Goal: Task Accomplishment & Management: Use online tool/utility

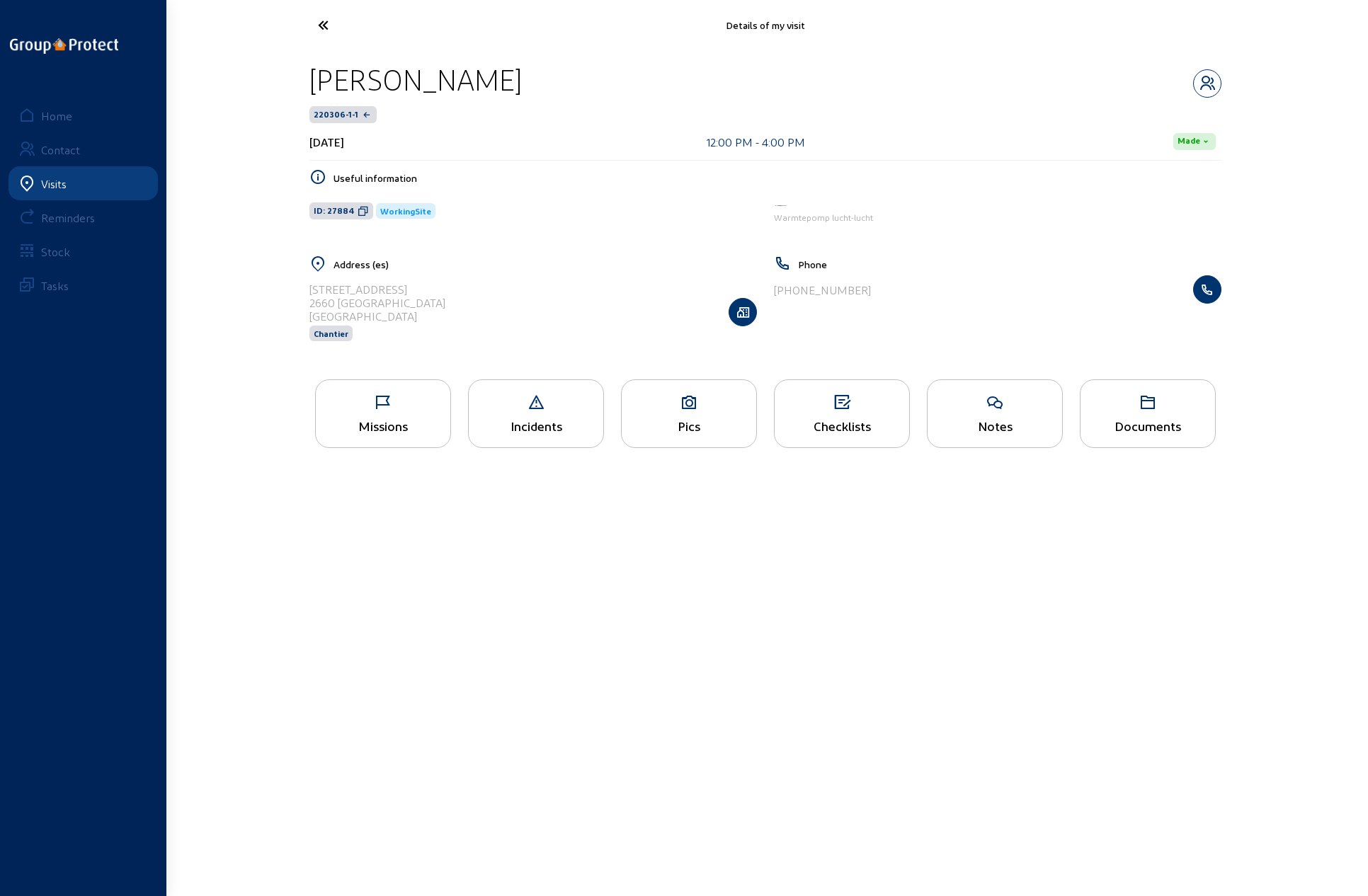
click at [323, 24] on icon at bounding box center [376, 25] width 130 height 25
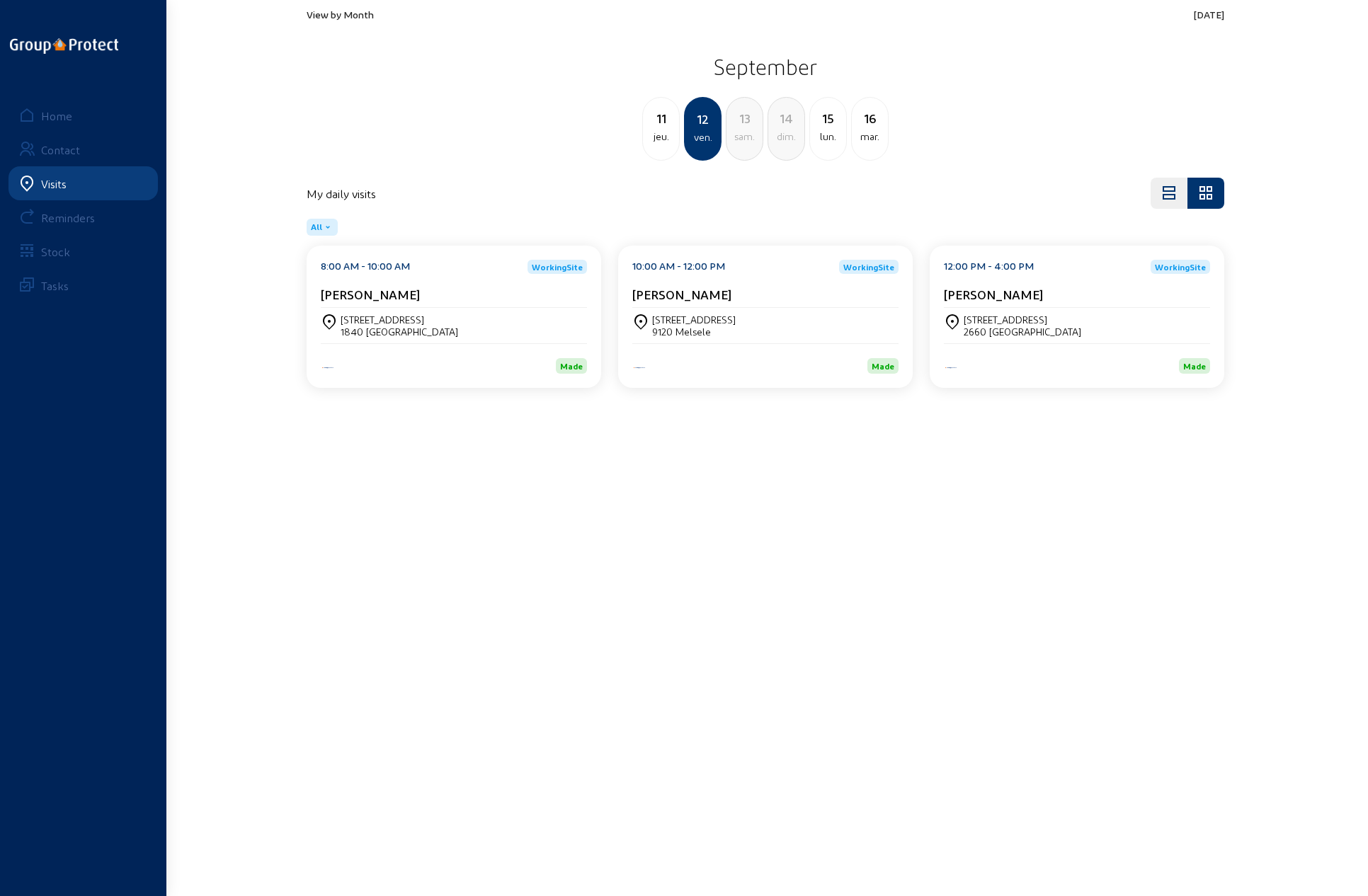
click at [335, 12] on span "View by Month" at bounding box center [340, 15] width 67 height 12
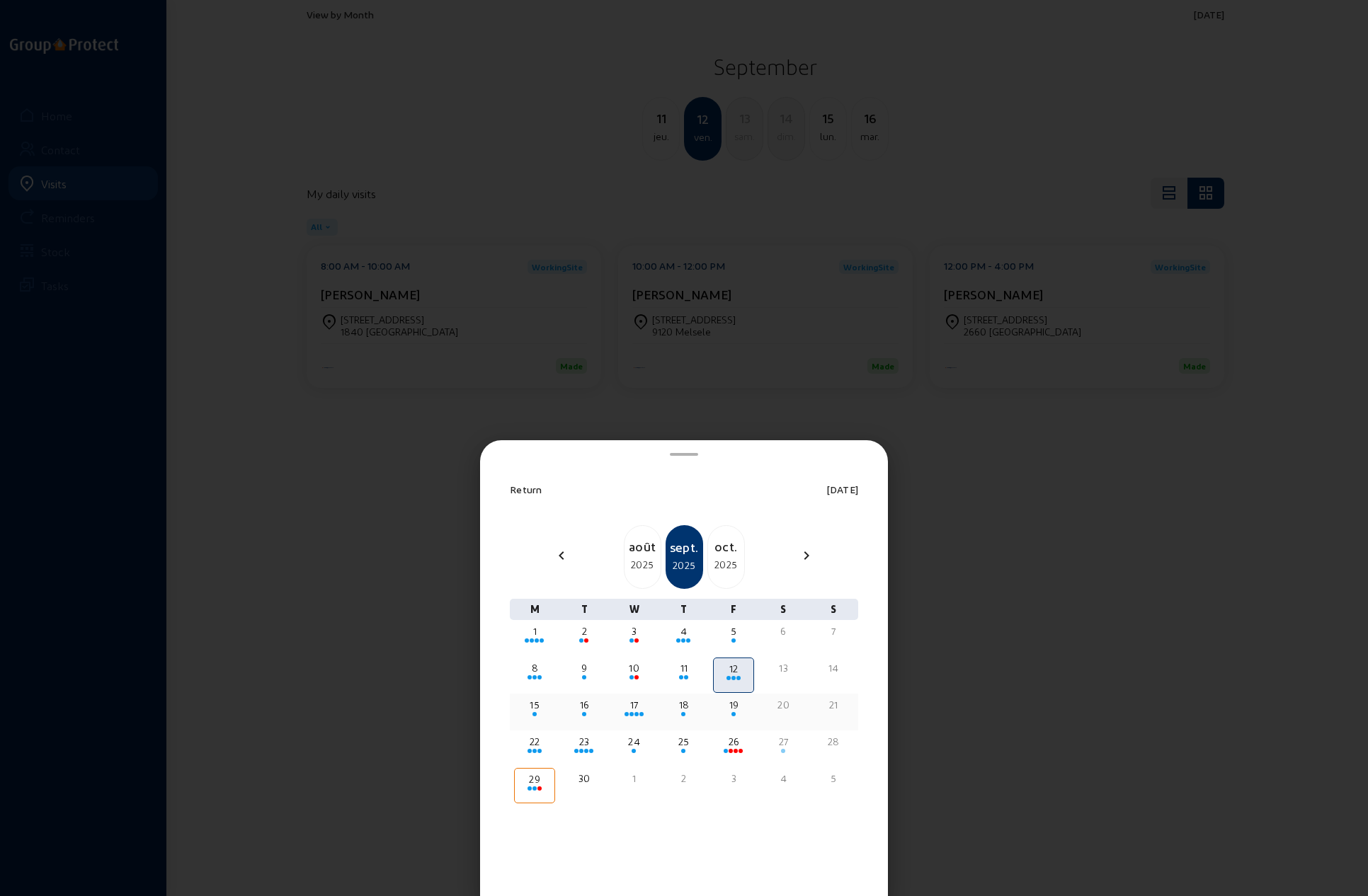
click at [735, 702] on div "19" at bounding box center [733, 705] width 38 height 14
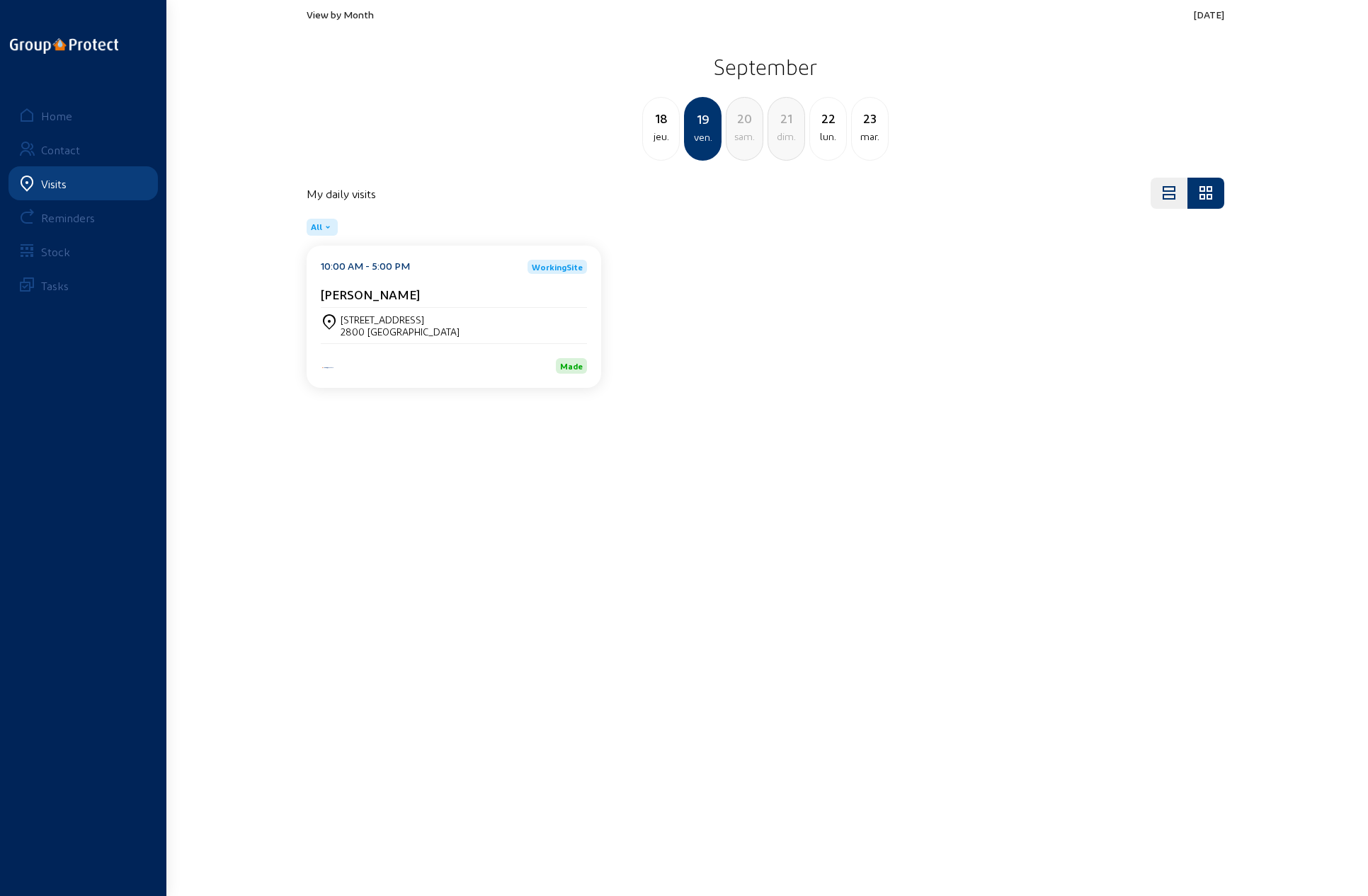
click at [389, 322] on div "[STREET_ADDRESS]" at bounding box center [399, 320] width 119 height 12
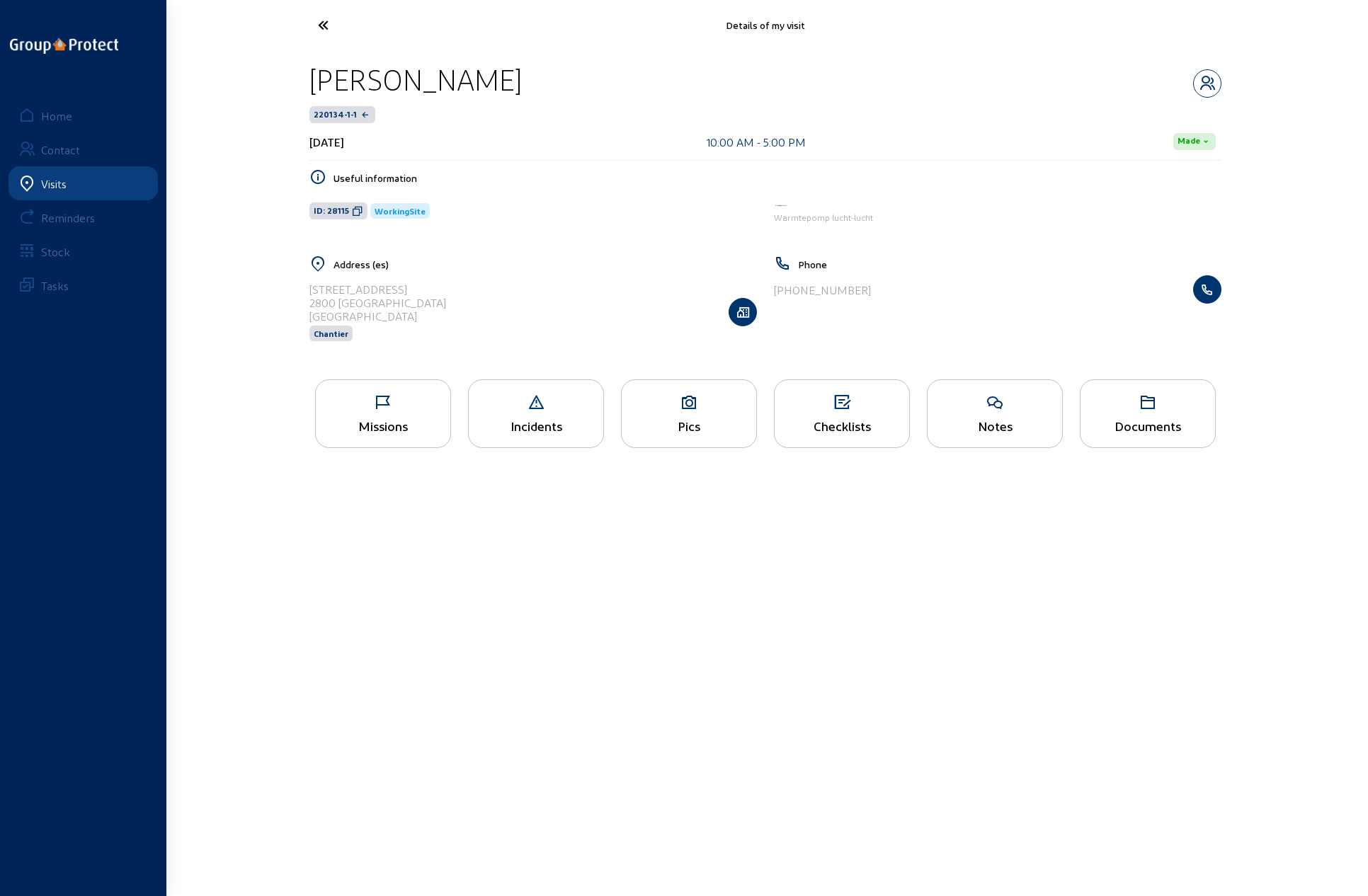
click at [670, 410] on div "Pics" at bounding box center [689, 413] width 136 height 69
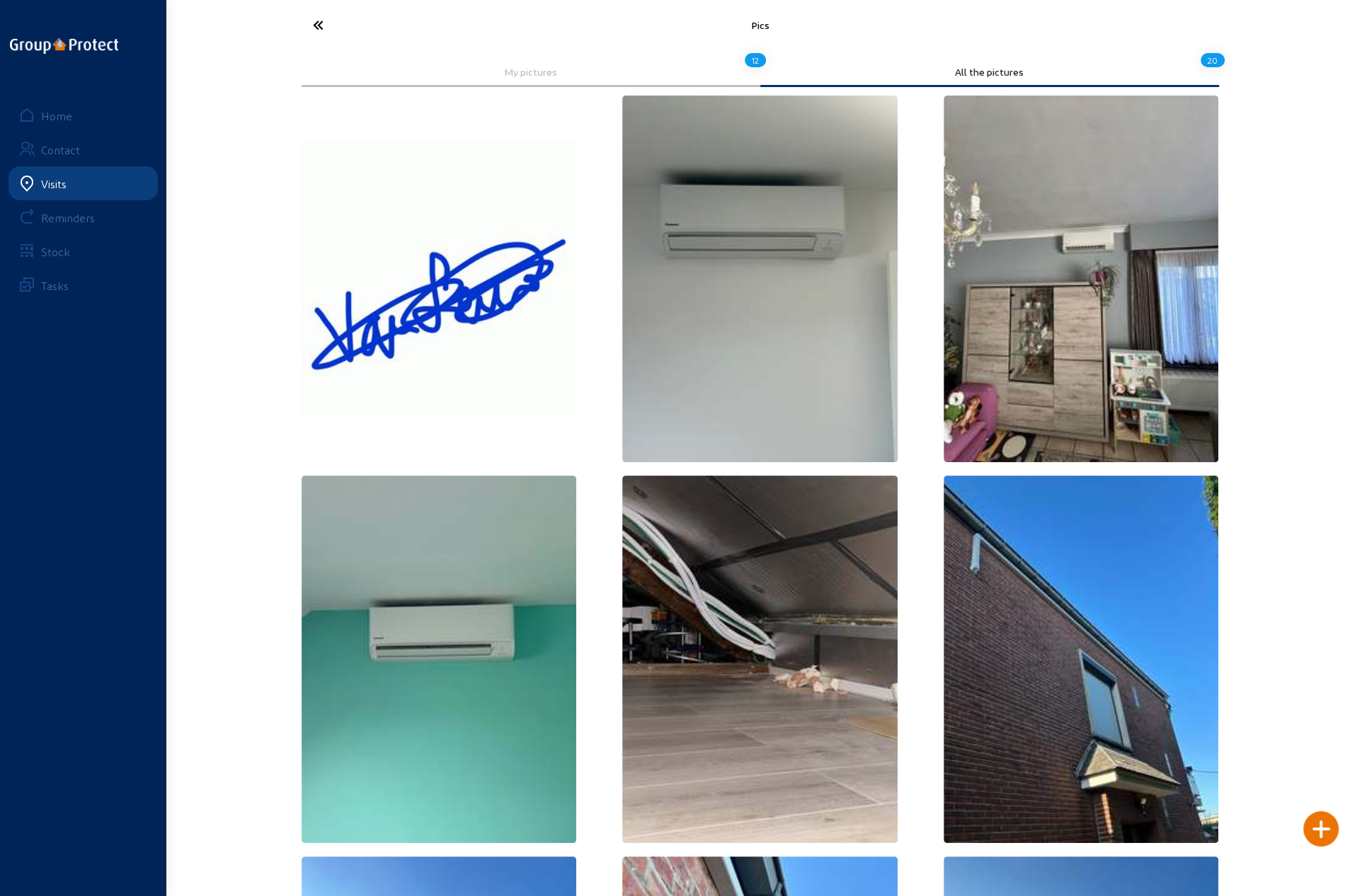
click at [315, 25] on icon at bounding box center [371, 25] width 130 height 25
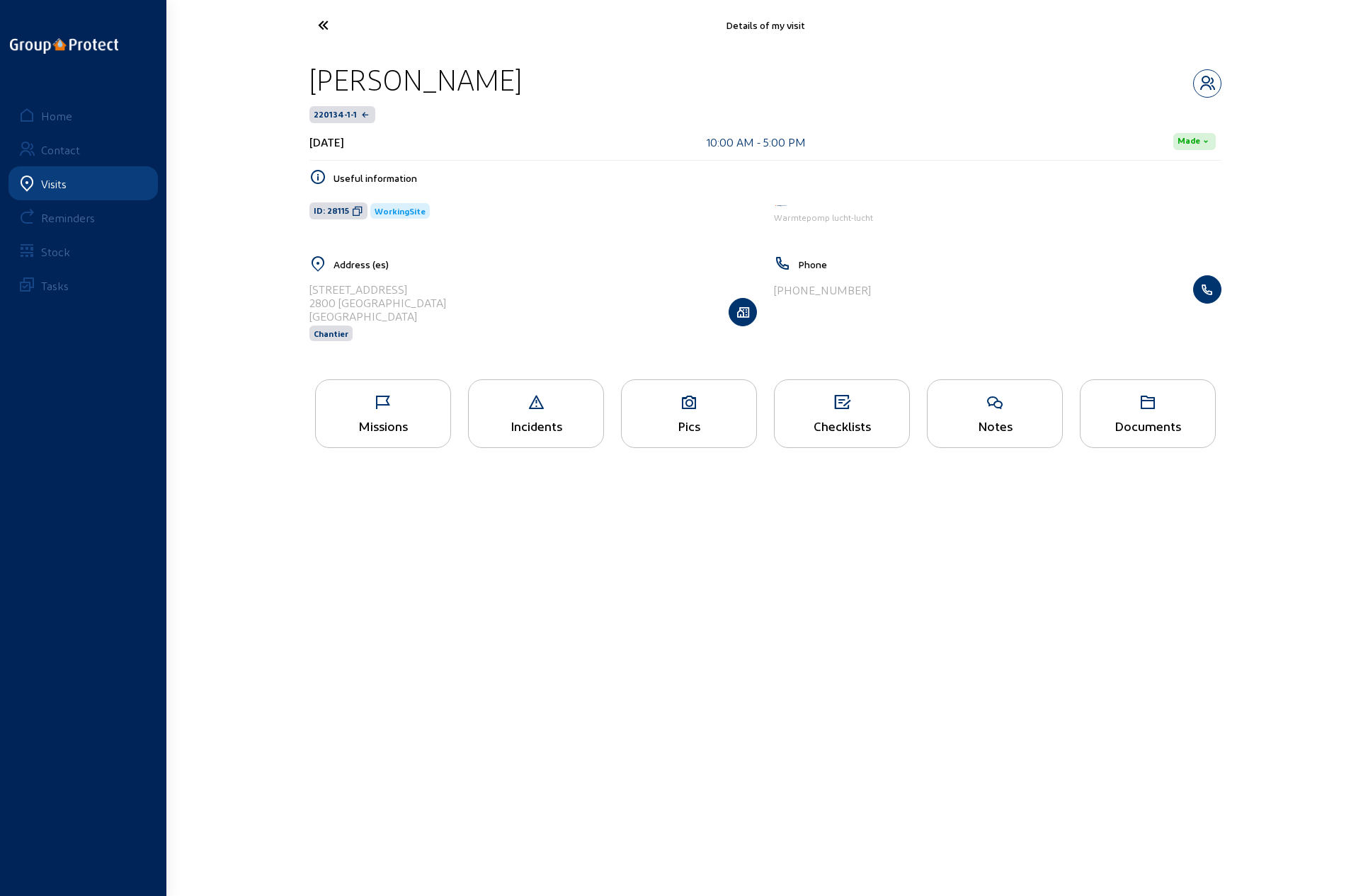
click at [315, 25] on icon at bounding box center [376, 25] width 130 height 25
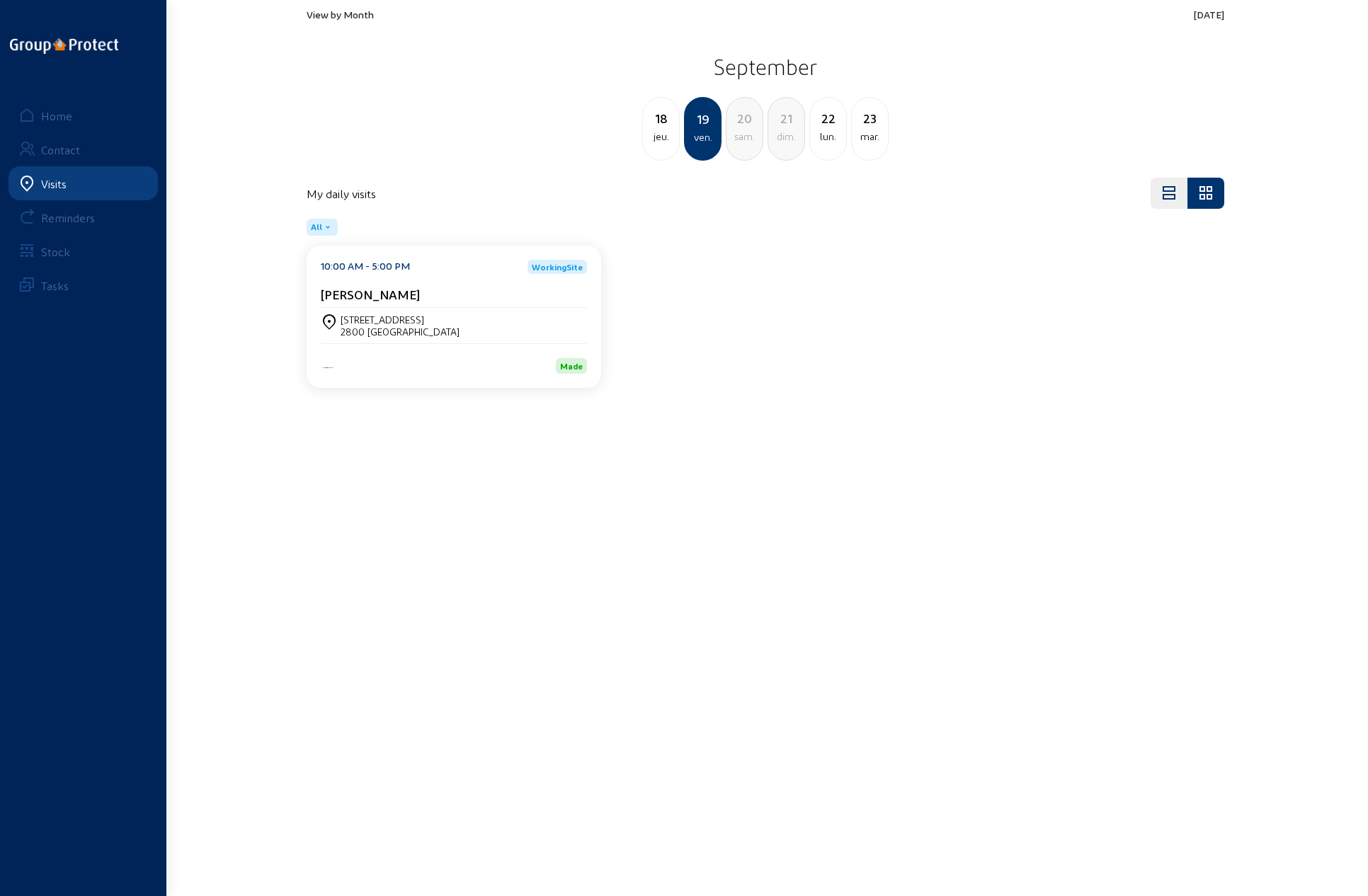
click at [663, 134] on div "jeu." at bounding box center [661, 136] width 36 height 17
click at [785, 135] on div "sam." at bounding box center [786, 136] width 36 height 17
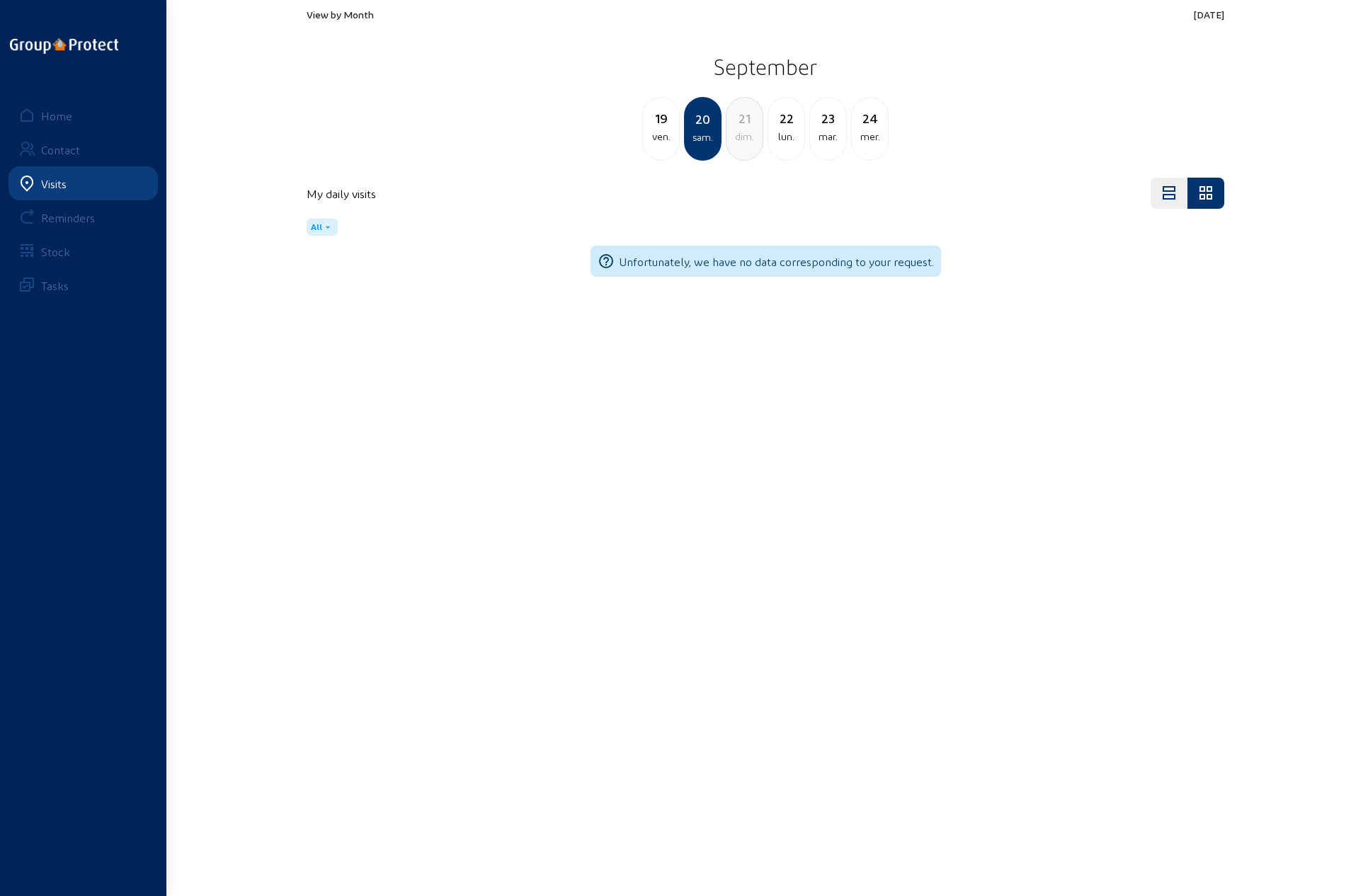
click at [332, 12] on span "View by Month" at bounding box center [340, 15] width 67 height 12
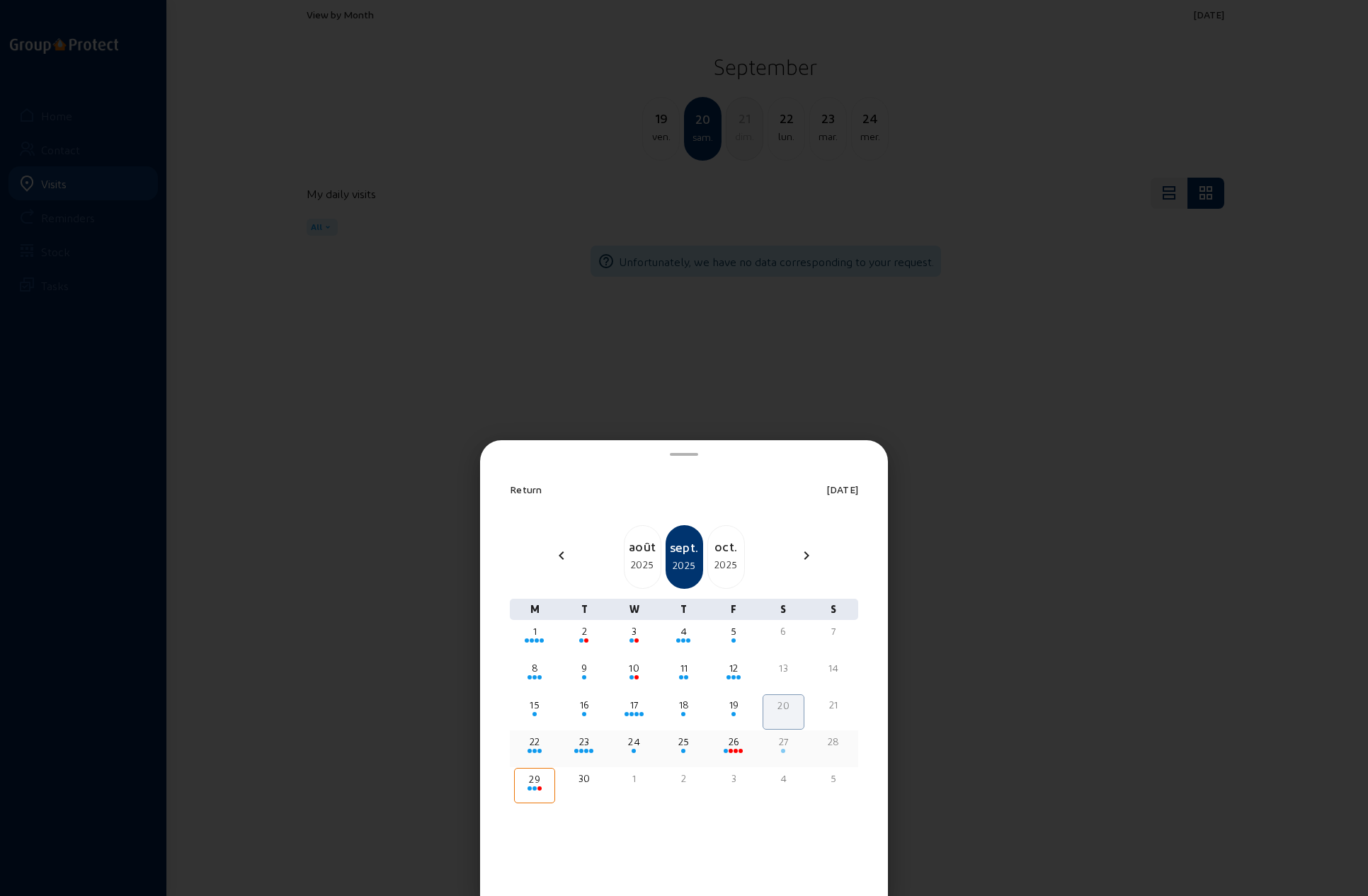
click at [729, 748] on span at bounding box center [730, 750] width 4 height 4
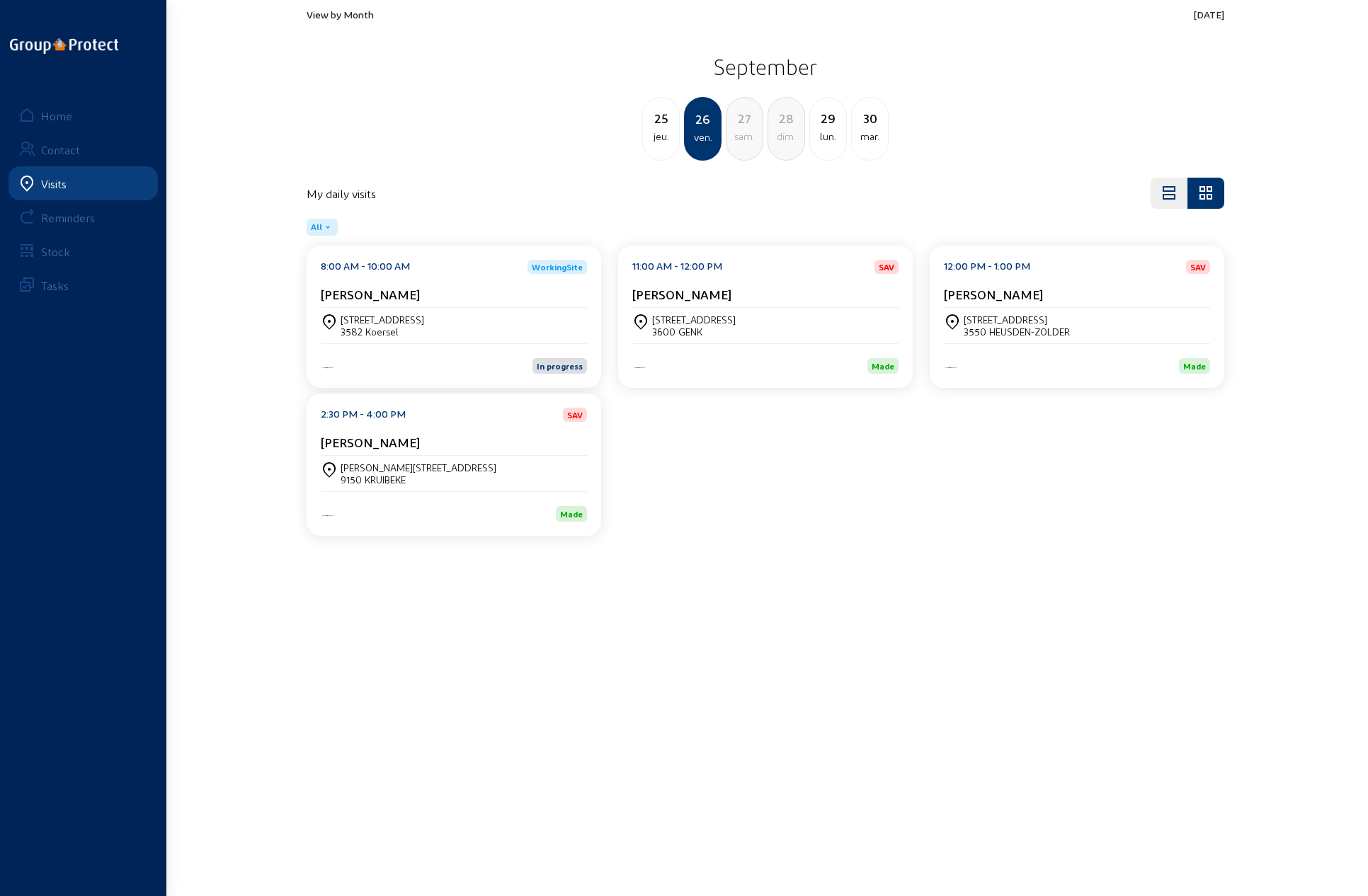
click at [396, 322] on div "[STREET_ADDRESS]" at bounding box center [382, 320] width 84 height 12
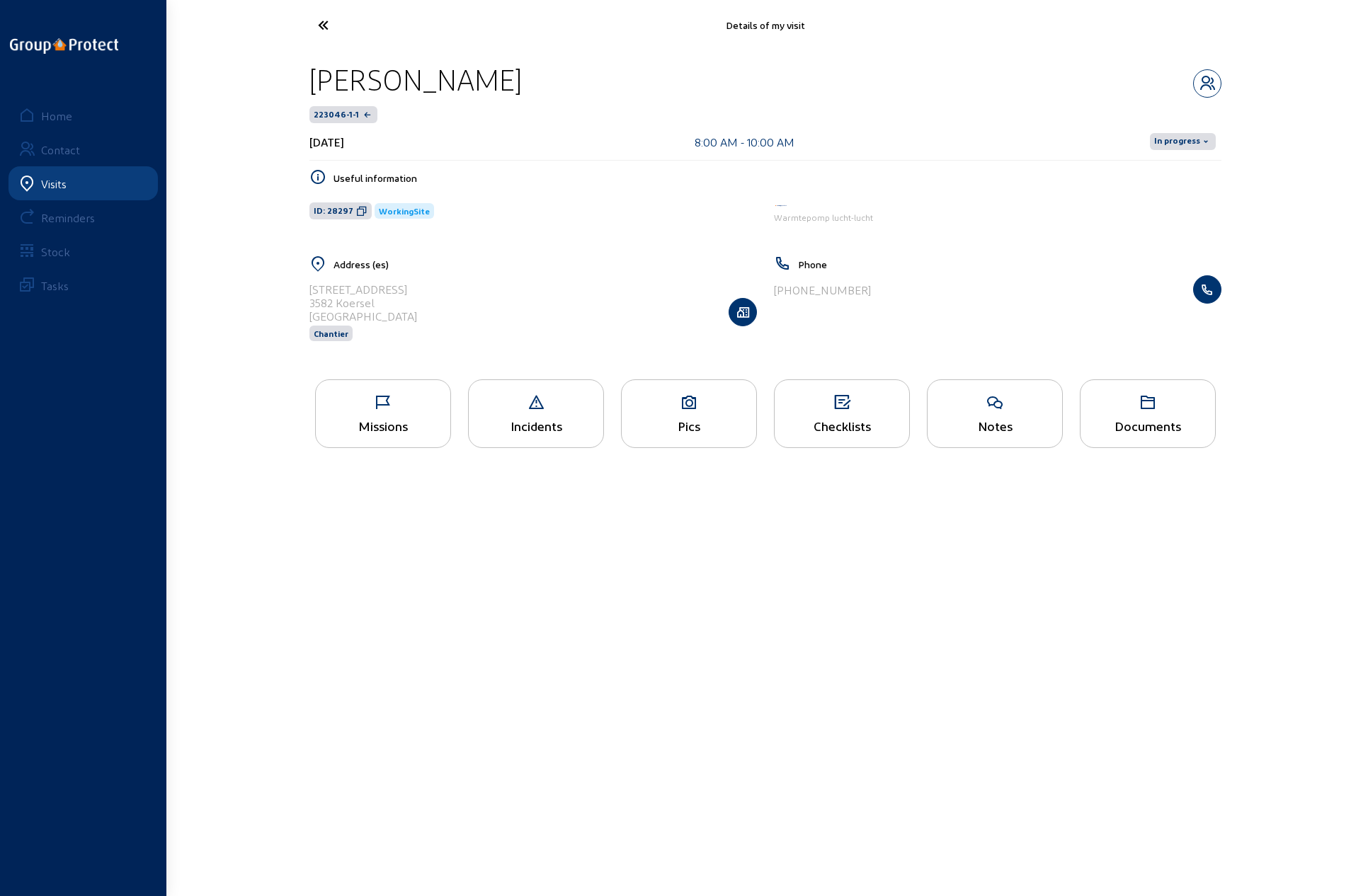
click at [682, 404] on icon at bounding box center [689, 402] width 135 height 17
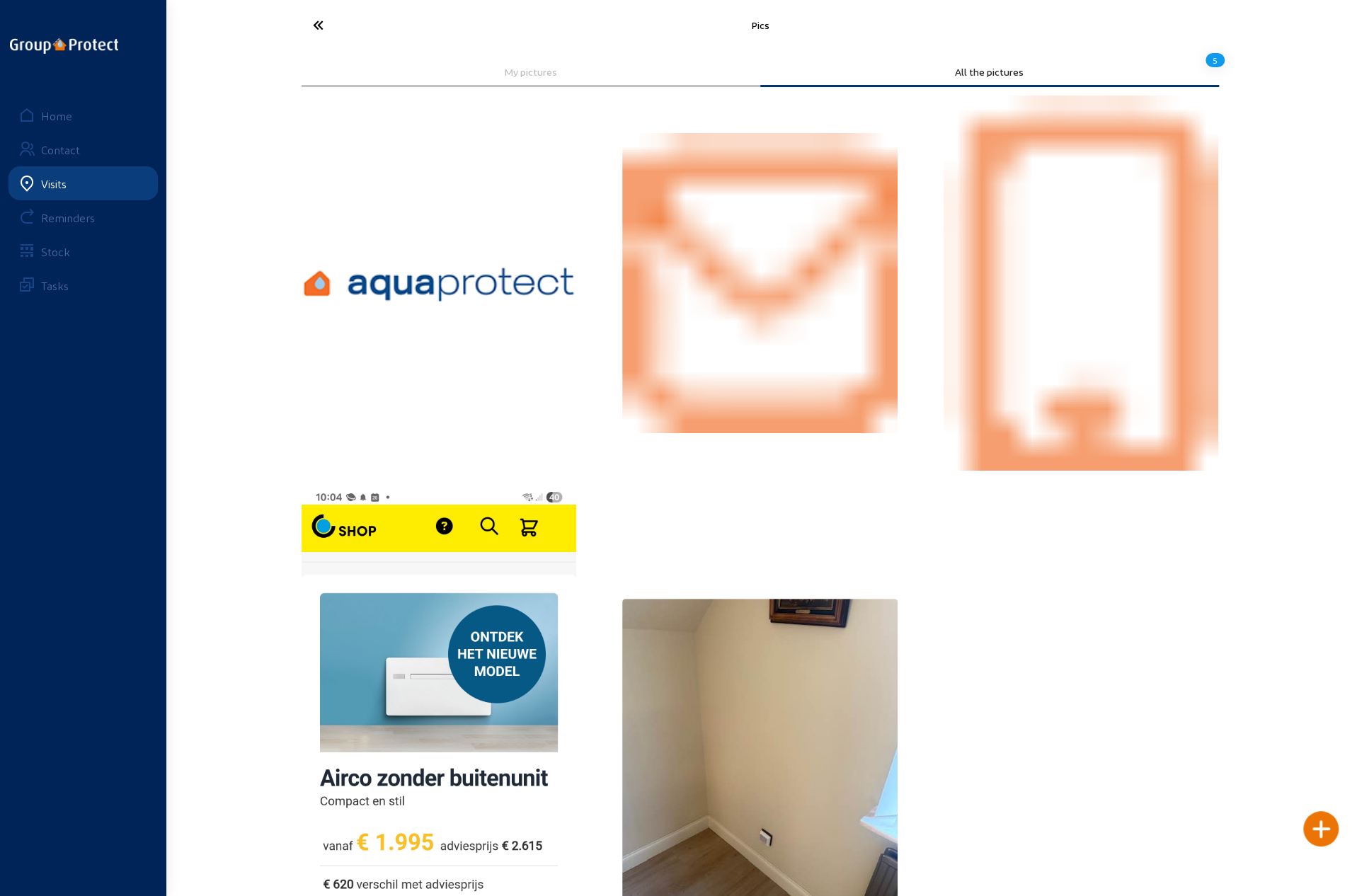
click at [321, 22] on icon at bounding box center [371, 25] width 130 height 25
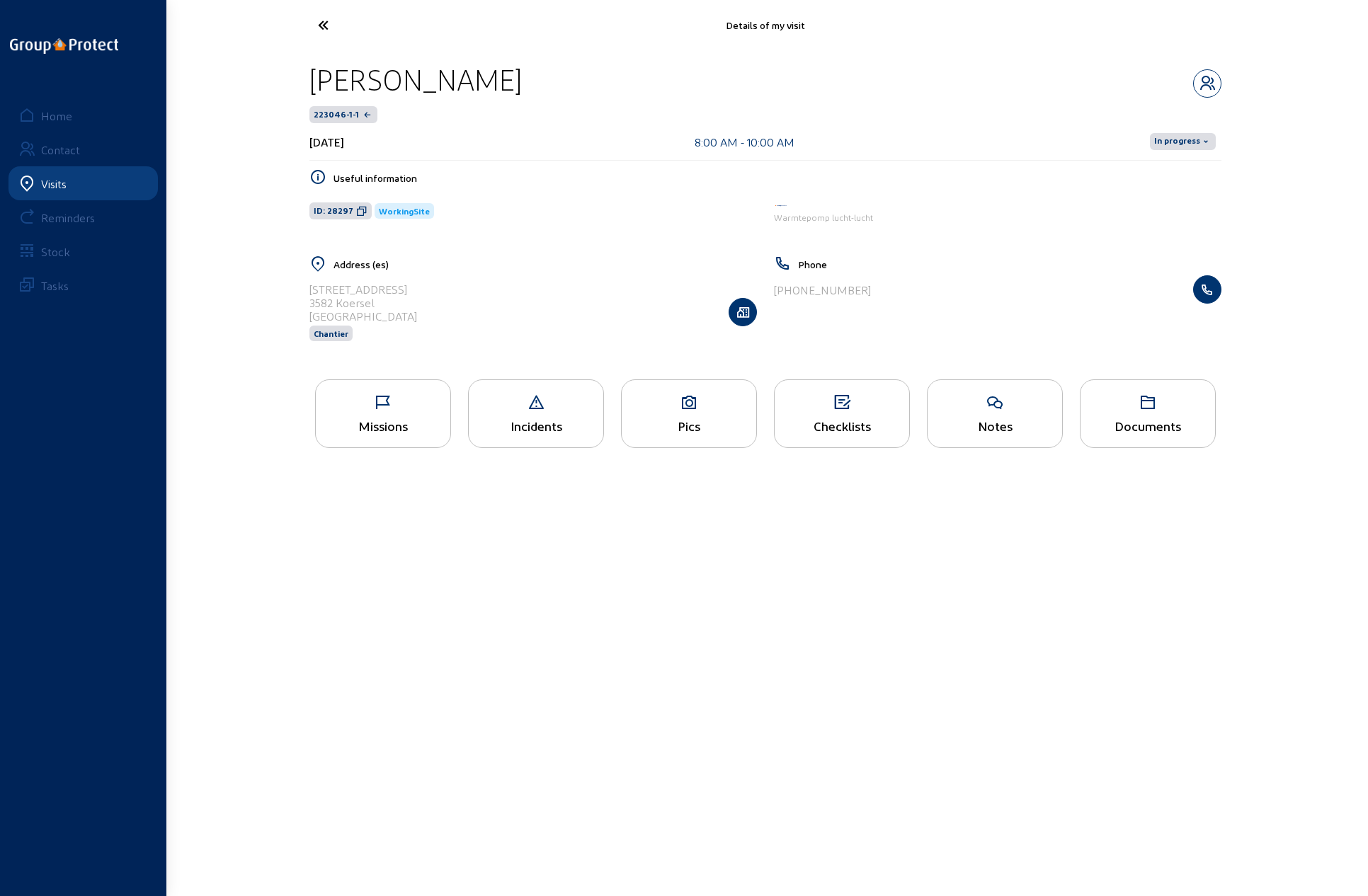
click at [323, 20] on icon at bounding box center [376, 25] width 130 height 25
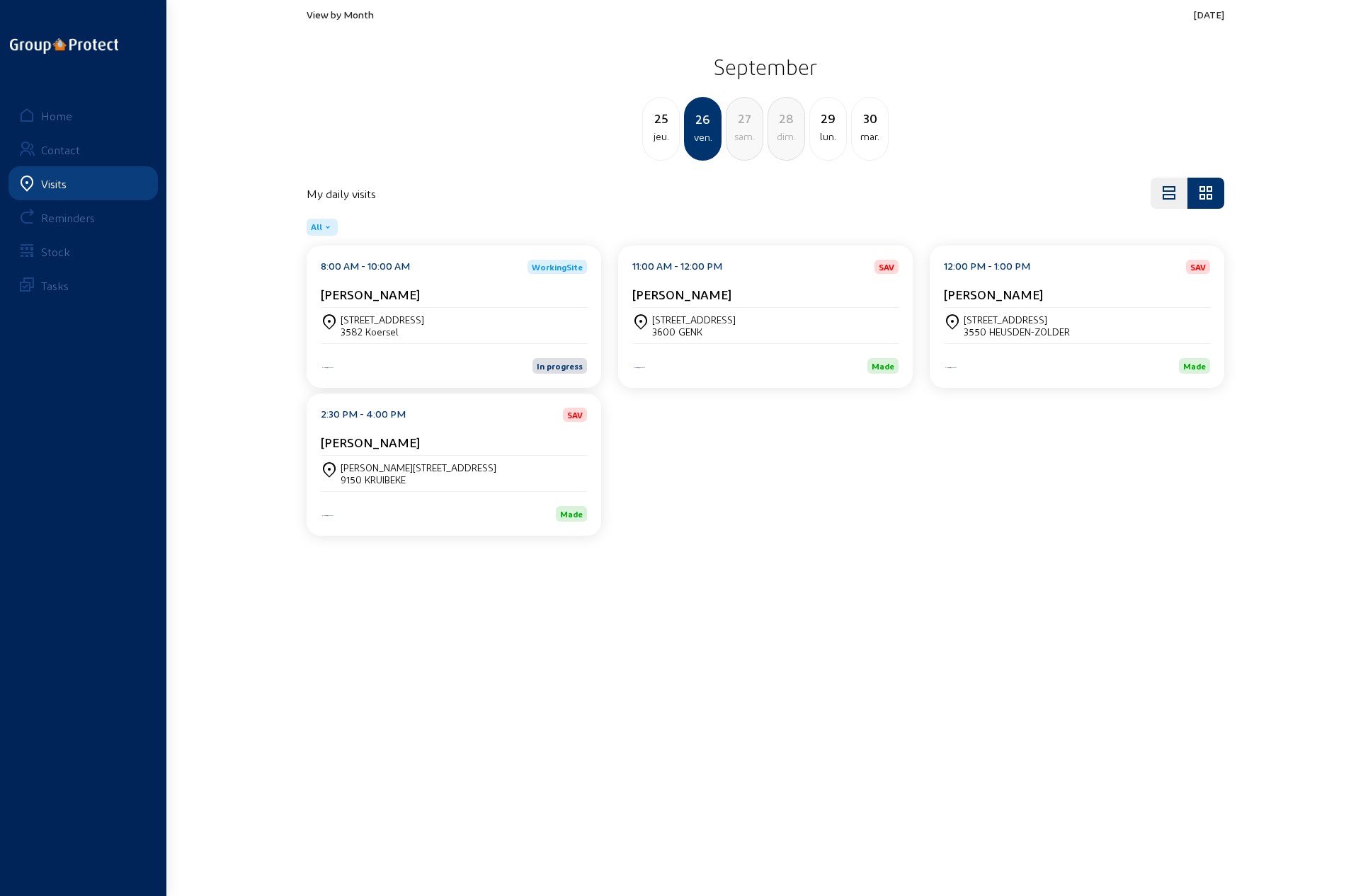
click at [826, 131] on div "lun." at bounding box center [828, 136] width 36 height 17
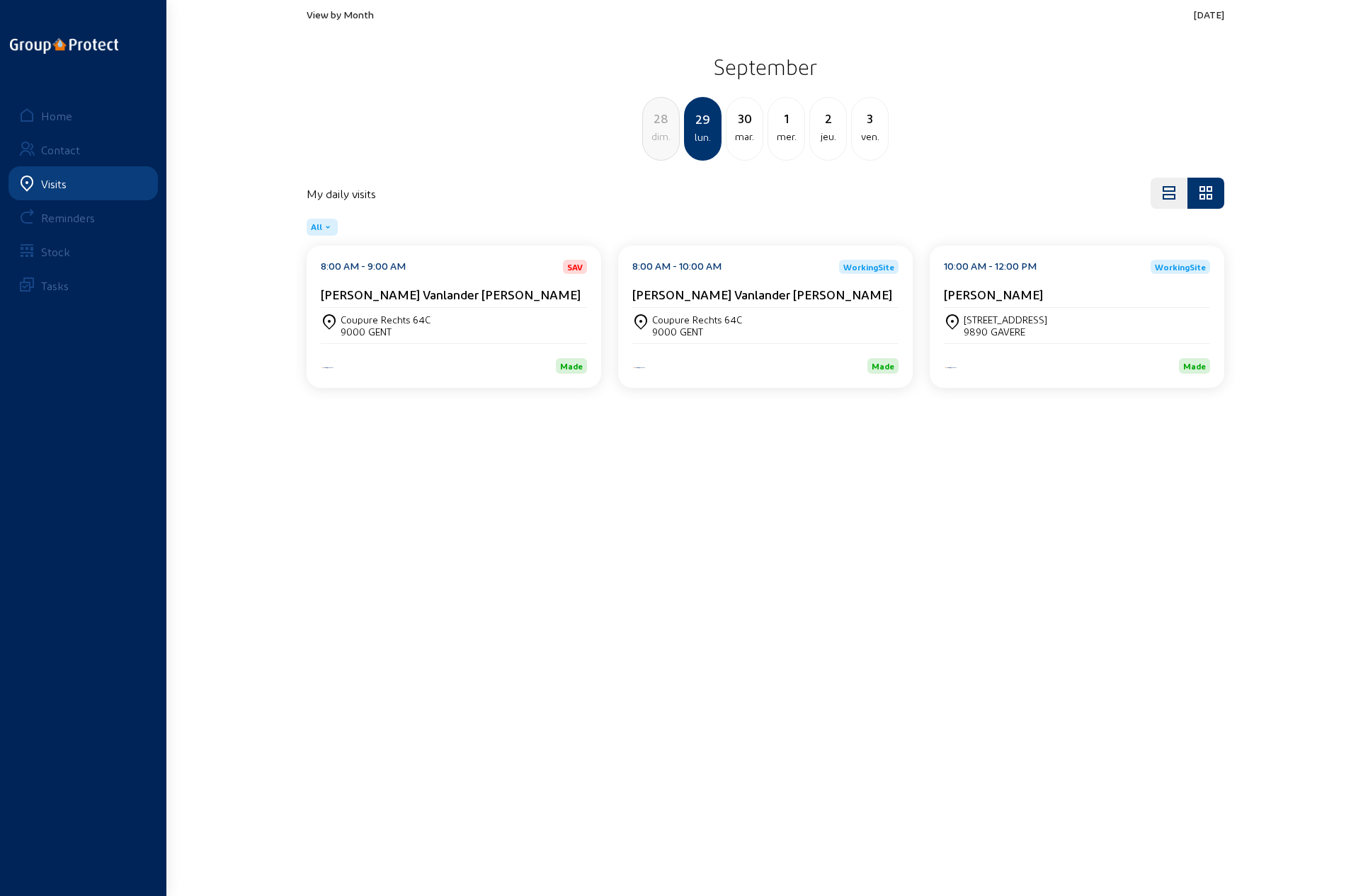
click at [362, 305] on div "[PERSON_NAME] Vanlander [PERSON_NAME]" at bounding box center [454, 297] width 267 height 21
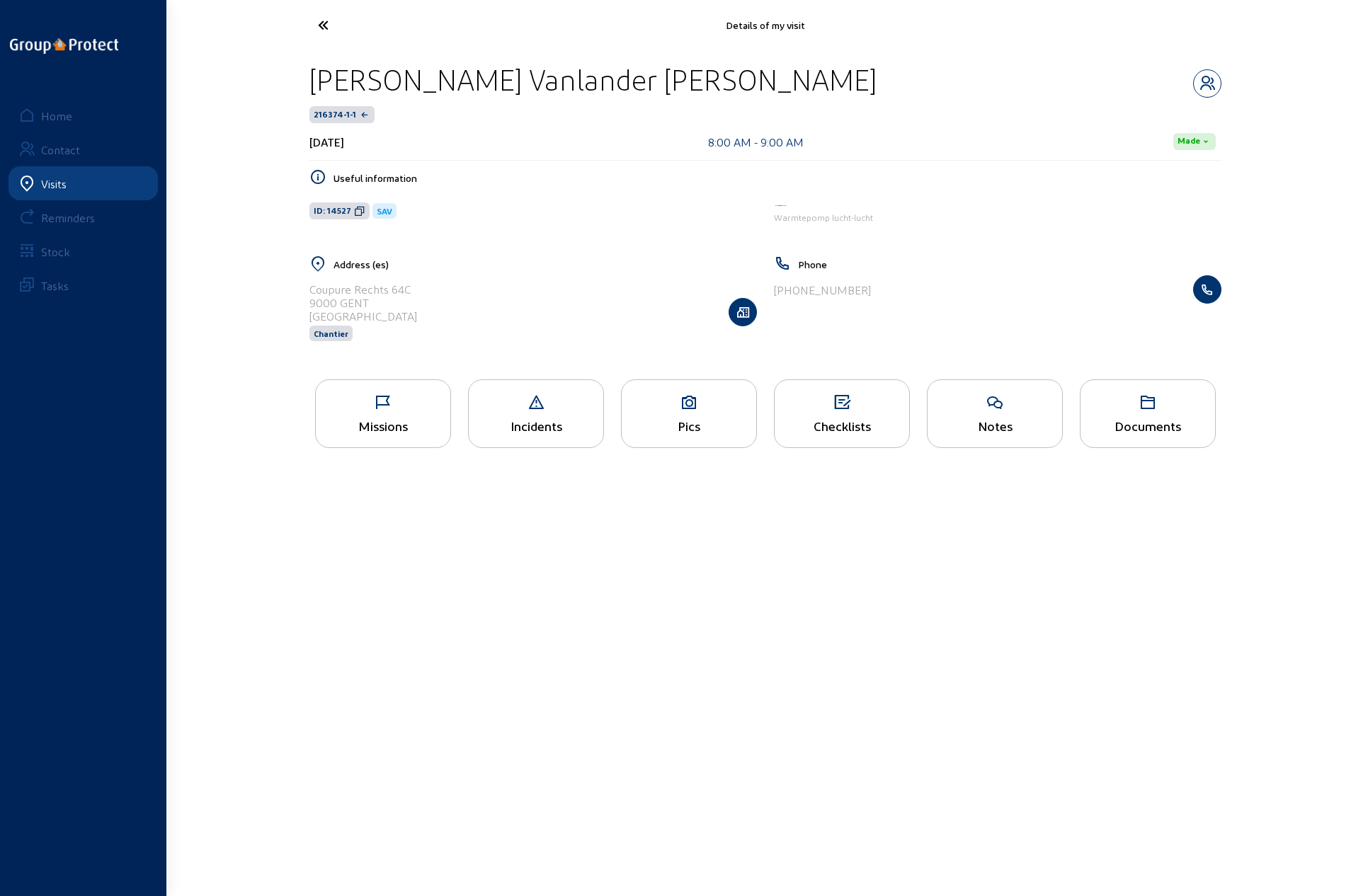
click at [372, 412] on div "Missions" at bounding box center [383, 413] width 136 height 69
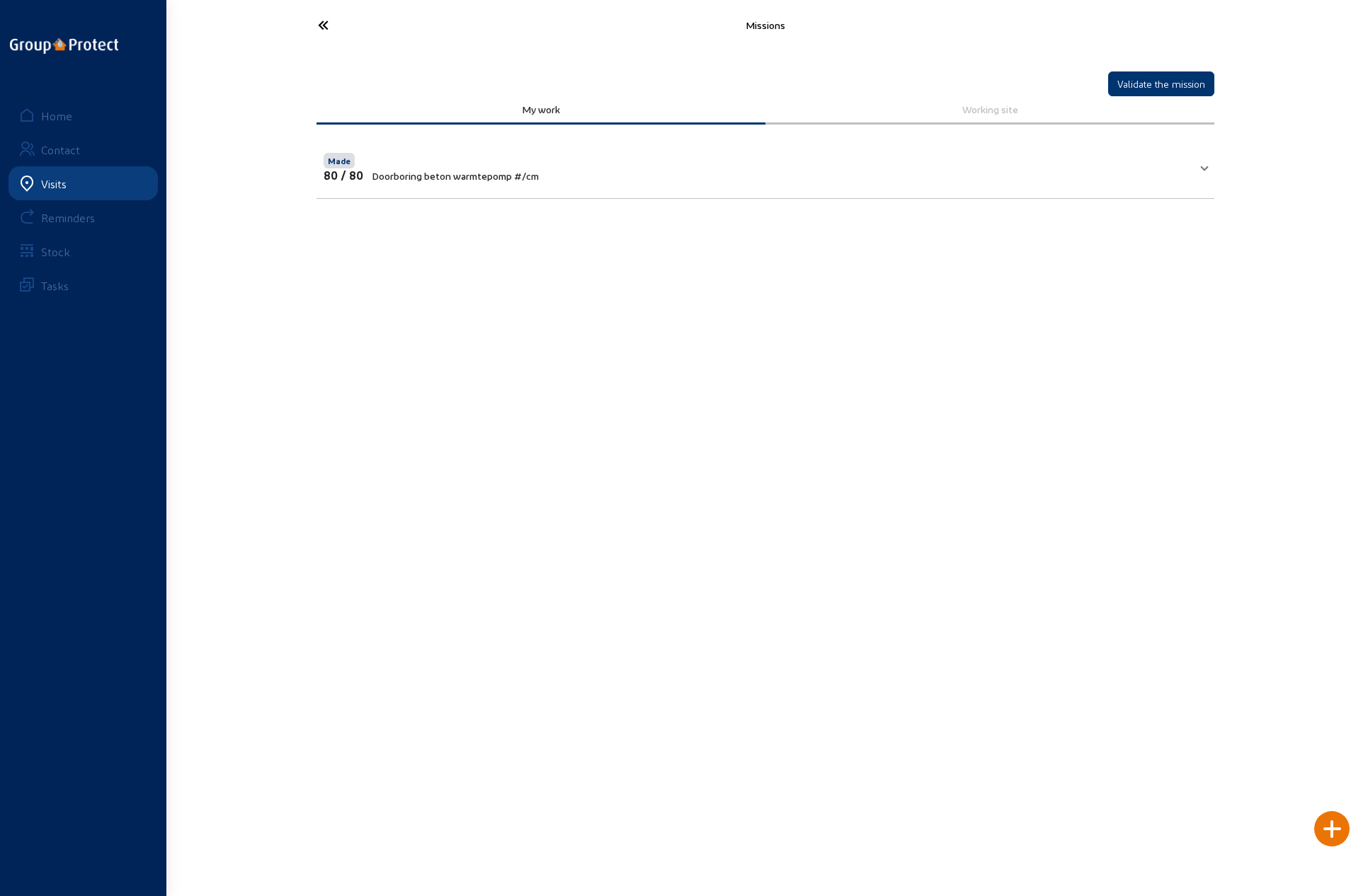
click at [325, 22] on icon at bounding box center [376, 25] width 130 height 25
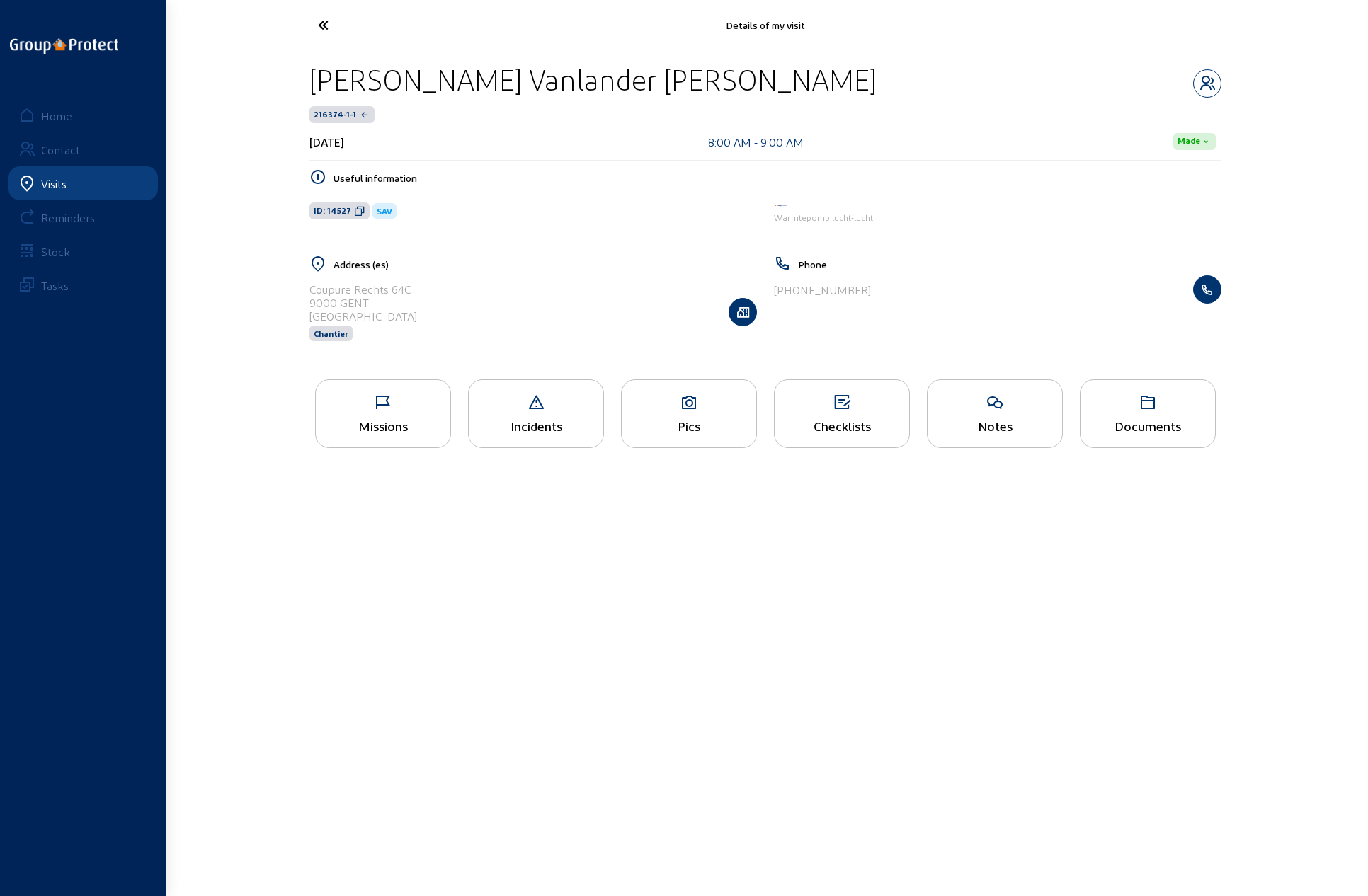
click at [321, 25] on icon at bounding box center [376, 25] width 130 height 25
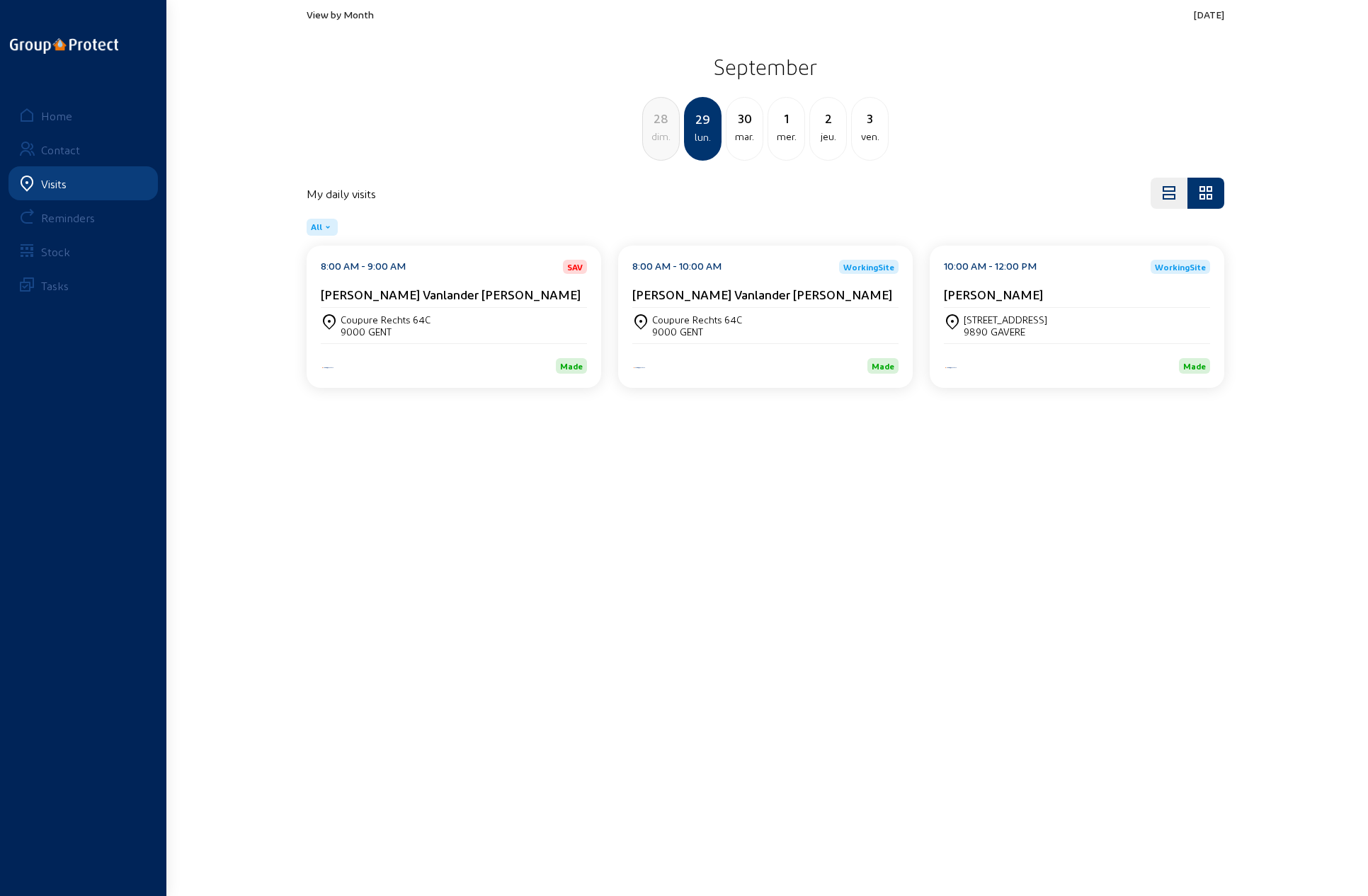
click at [693, 302] on div "[PERSON_NAME] Vanlander [PERSON_NAME]" at bounding box center [765, 297] width 267 height 21
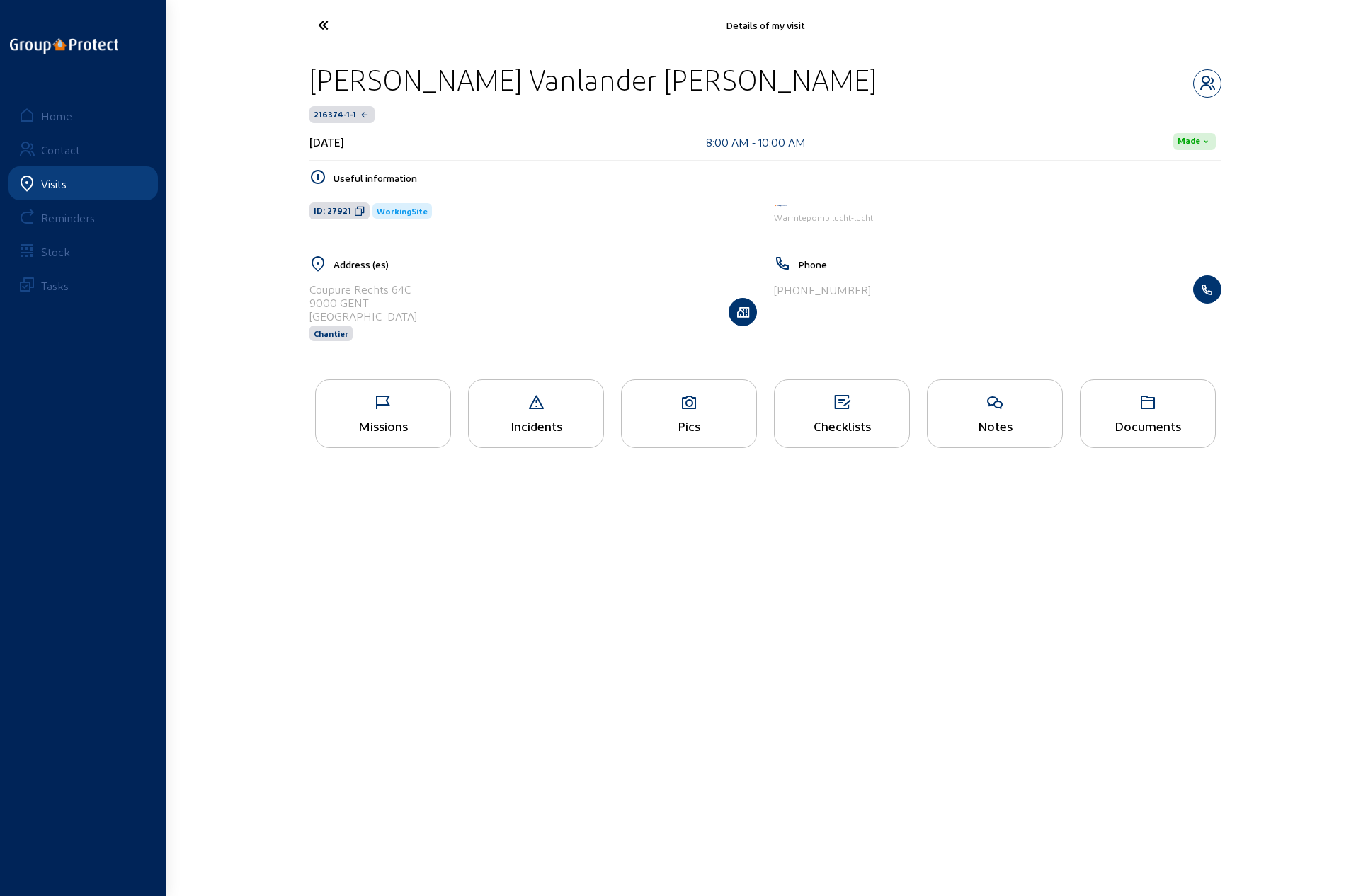
click at [380, 409] on icon at bounding box center [383, 402] width 135 height 17
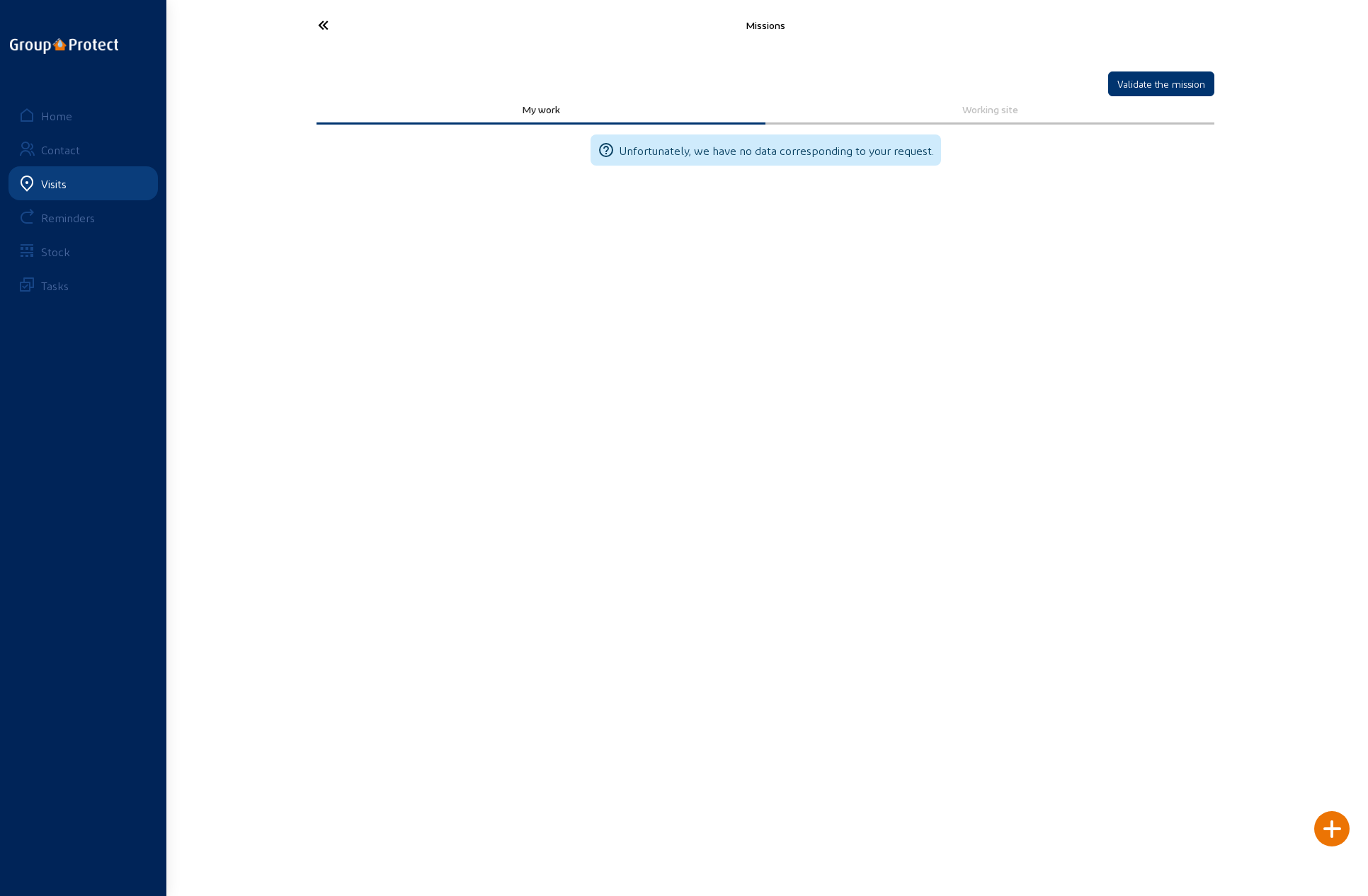
click at [329, 26] on icon at bounding box center [376, 25] width 130 height 25
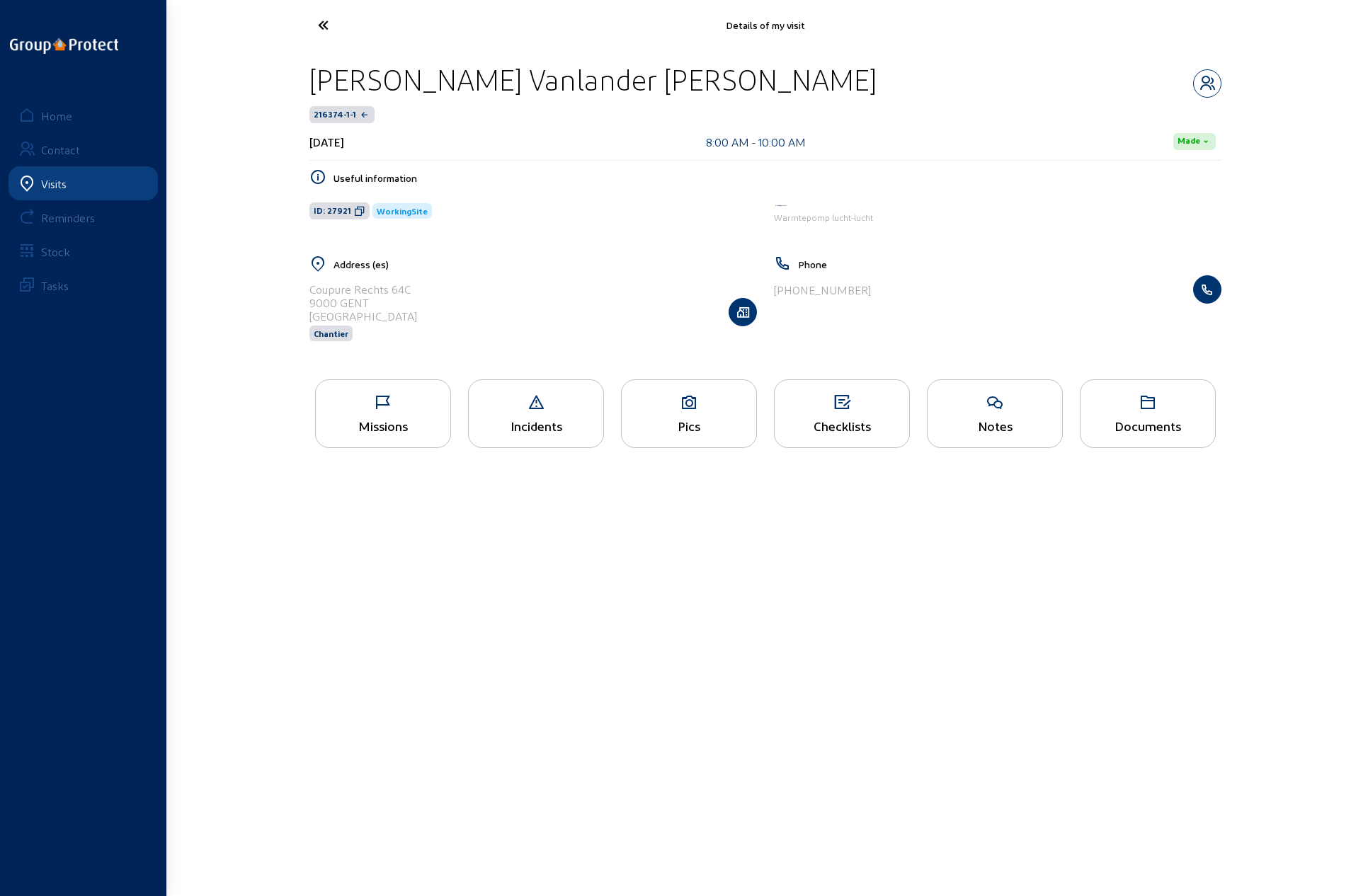
click at [329, 26] on icon at bounding box center [376, 25] width 130 height 25
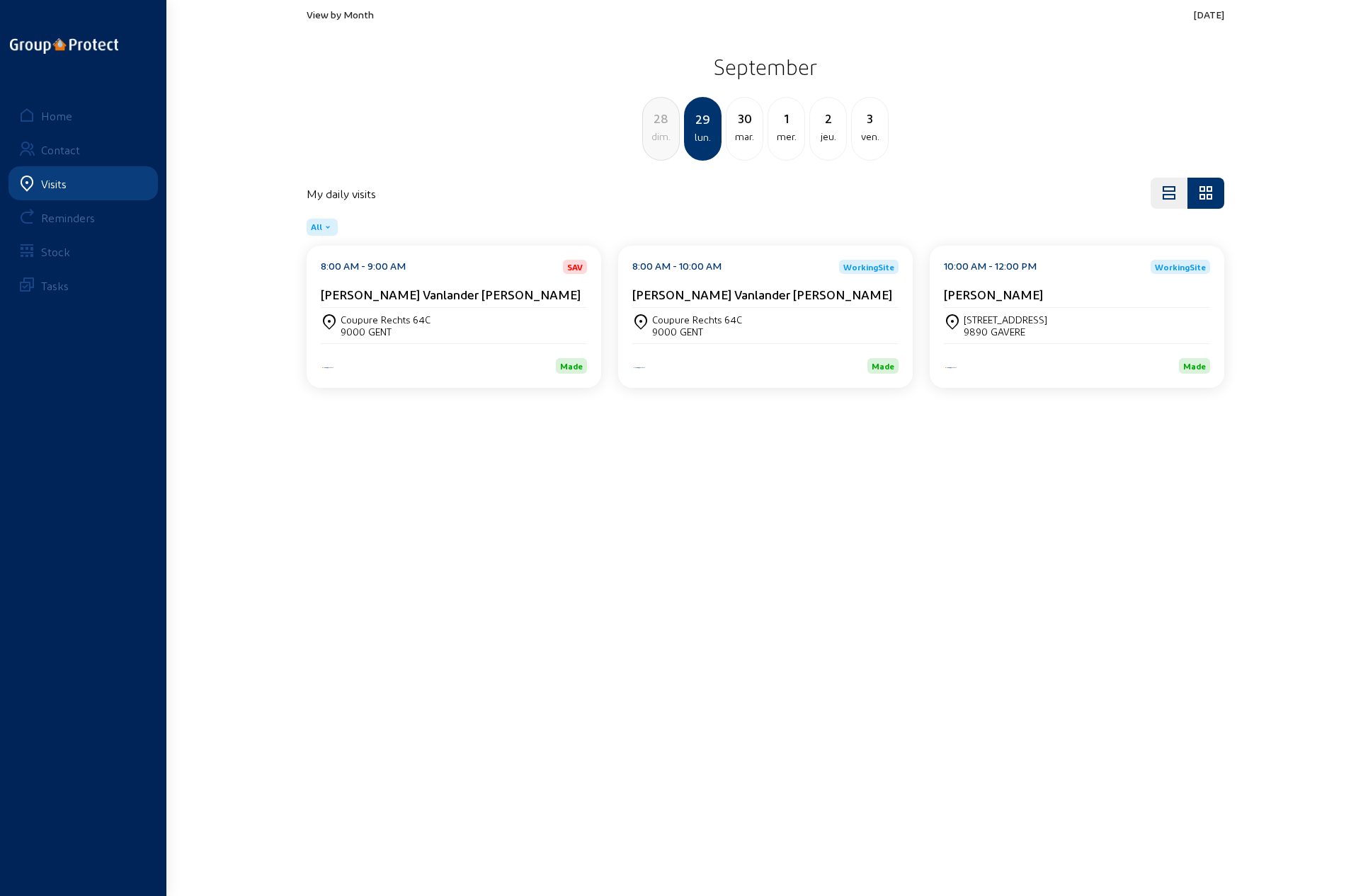
click at [1019, 322] on div "[STREET_ADDRESS]" at bounding box center [1005, 320] width 84 height 12
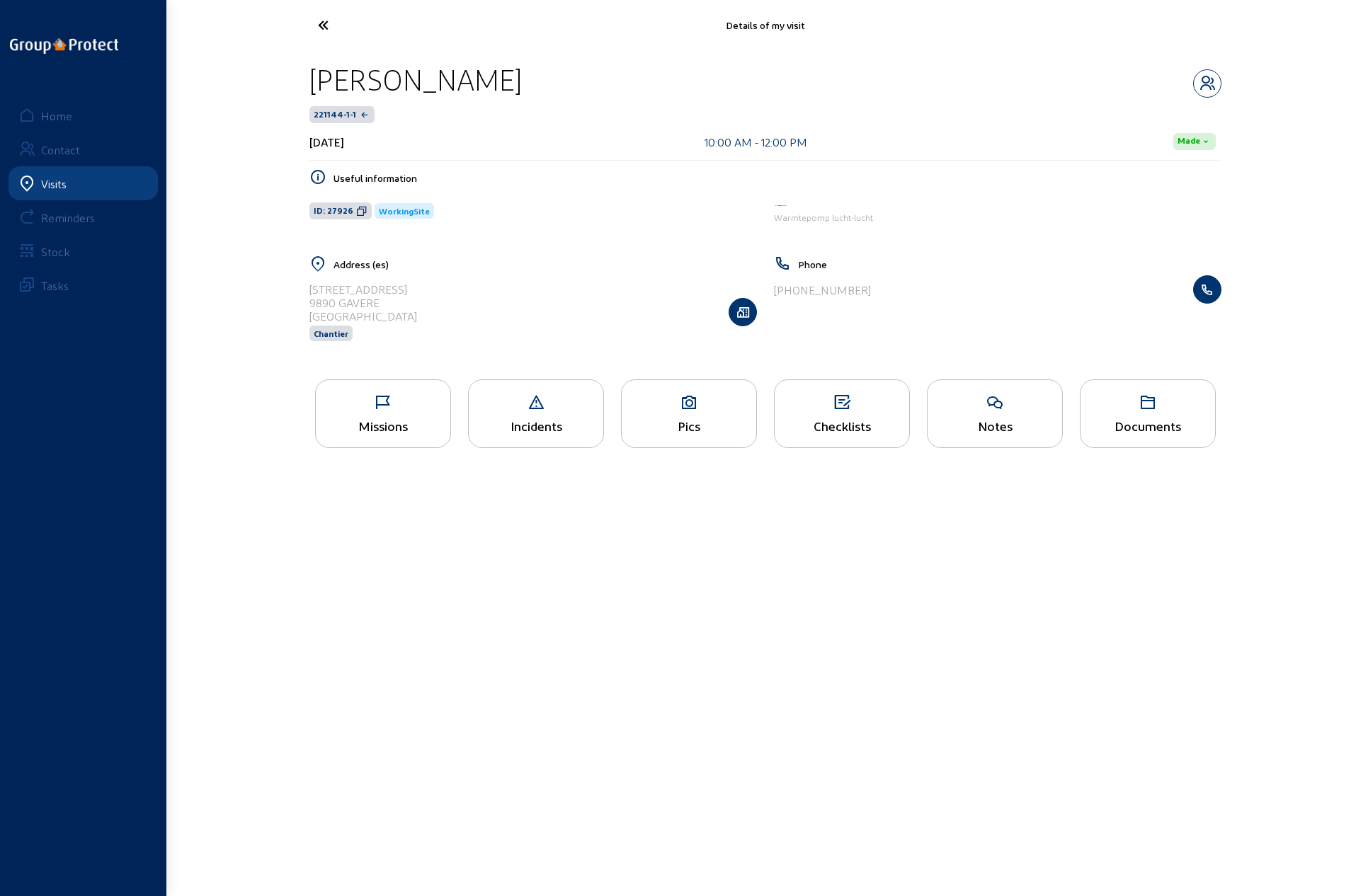
click at [386, 411] on div "Missions" at bounding box center [383, 413] width 136 height 69
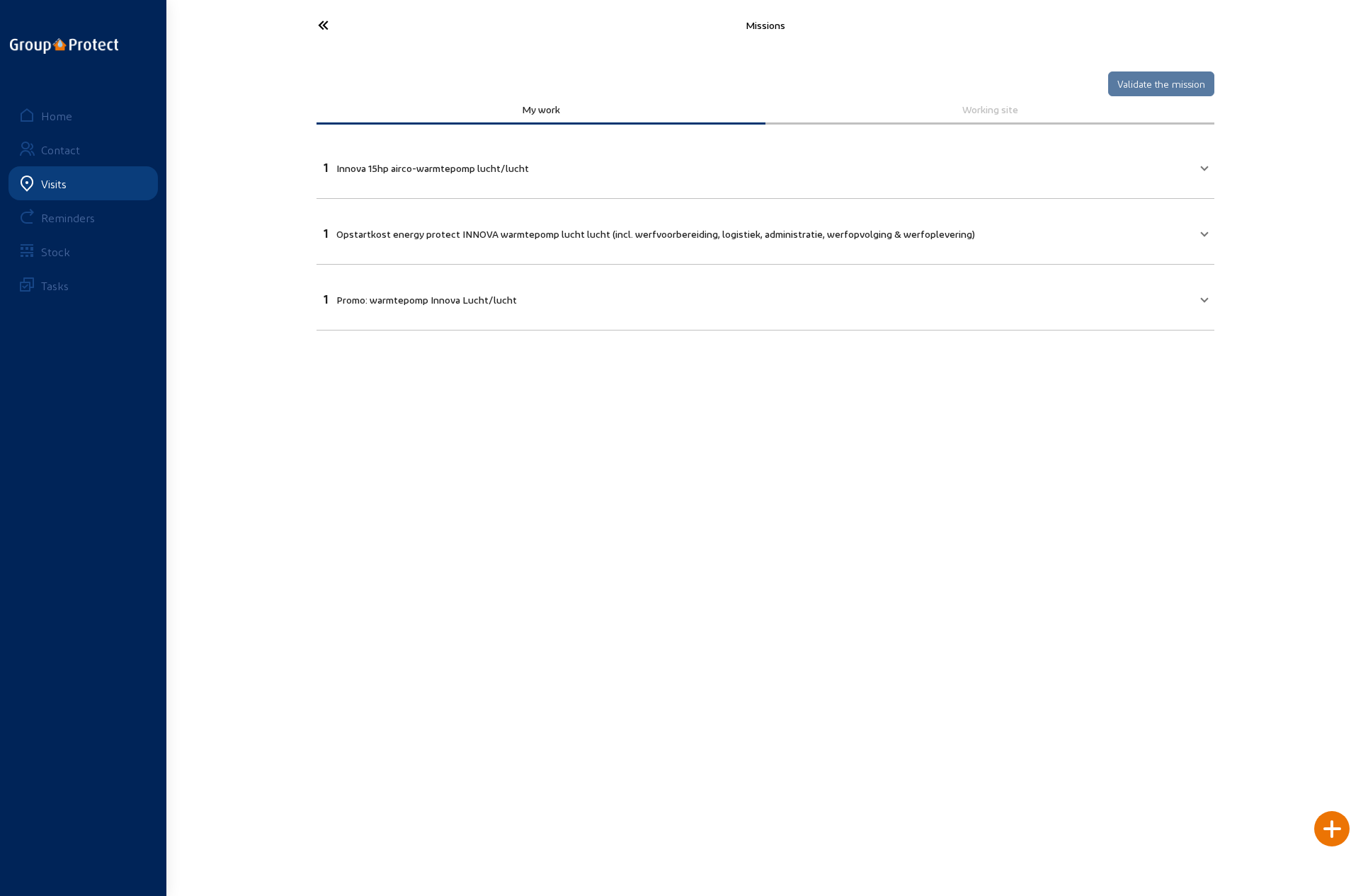
click at [1130, 160] on mat-panel-title "1 Innova 15hp airco-warmtepomp [PERSON_NAME]/[PERSON_NAME]" at bounding box center [757, 165] width 867 height 17
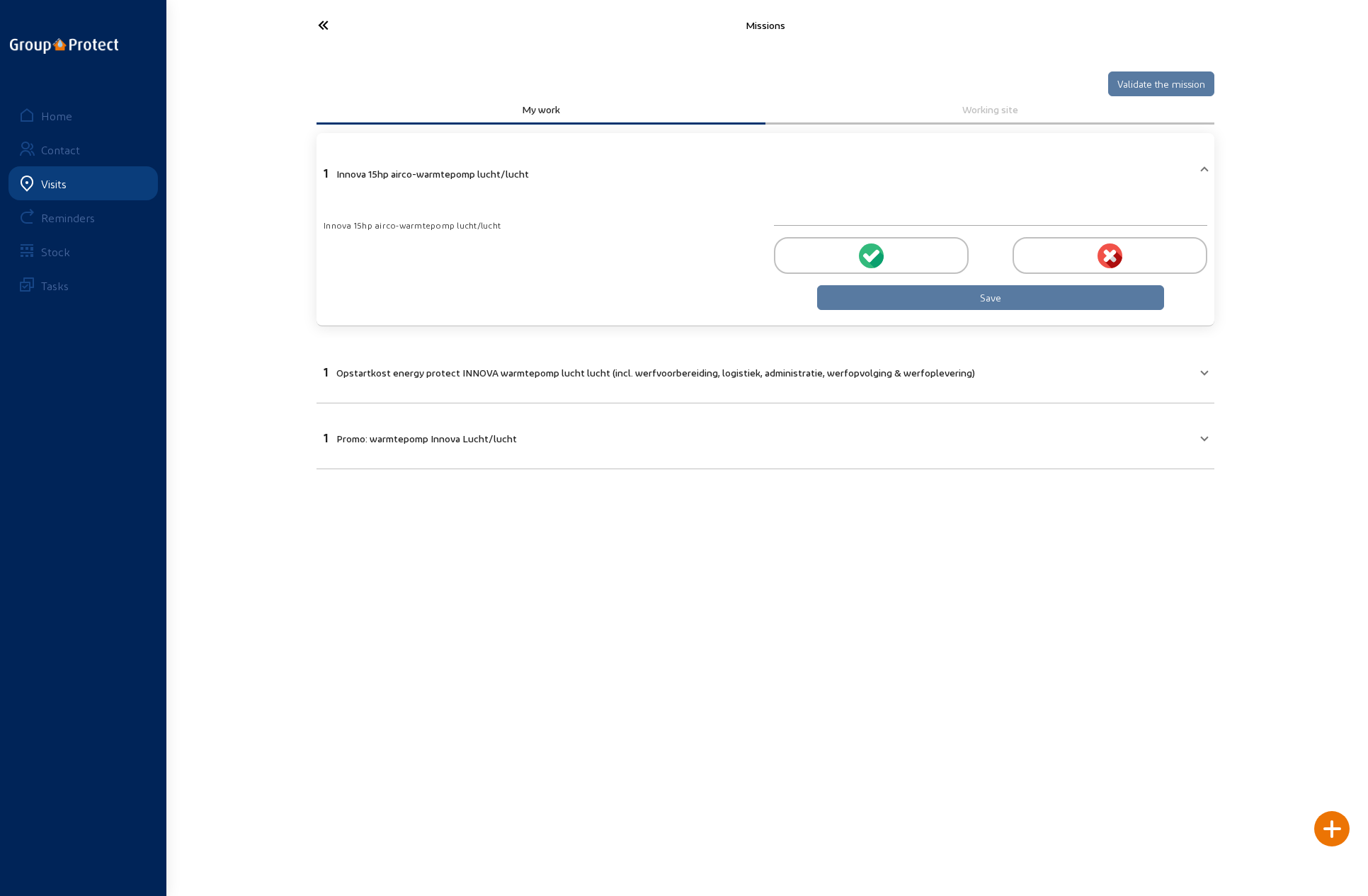
click at [871, 256] on icon at bounding box center [874, 255] width 12 height 12
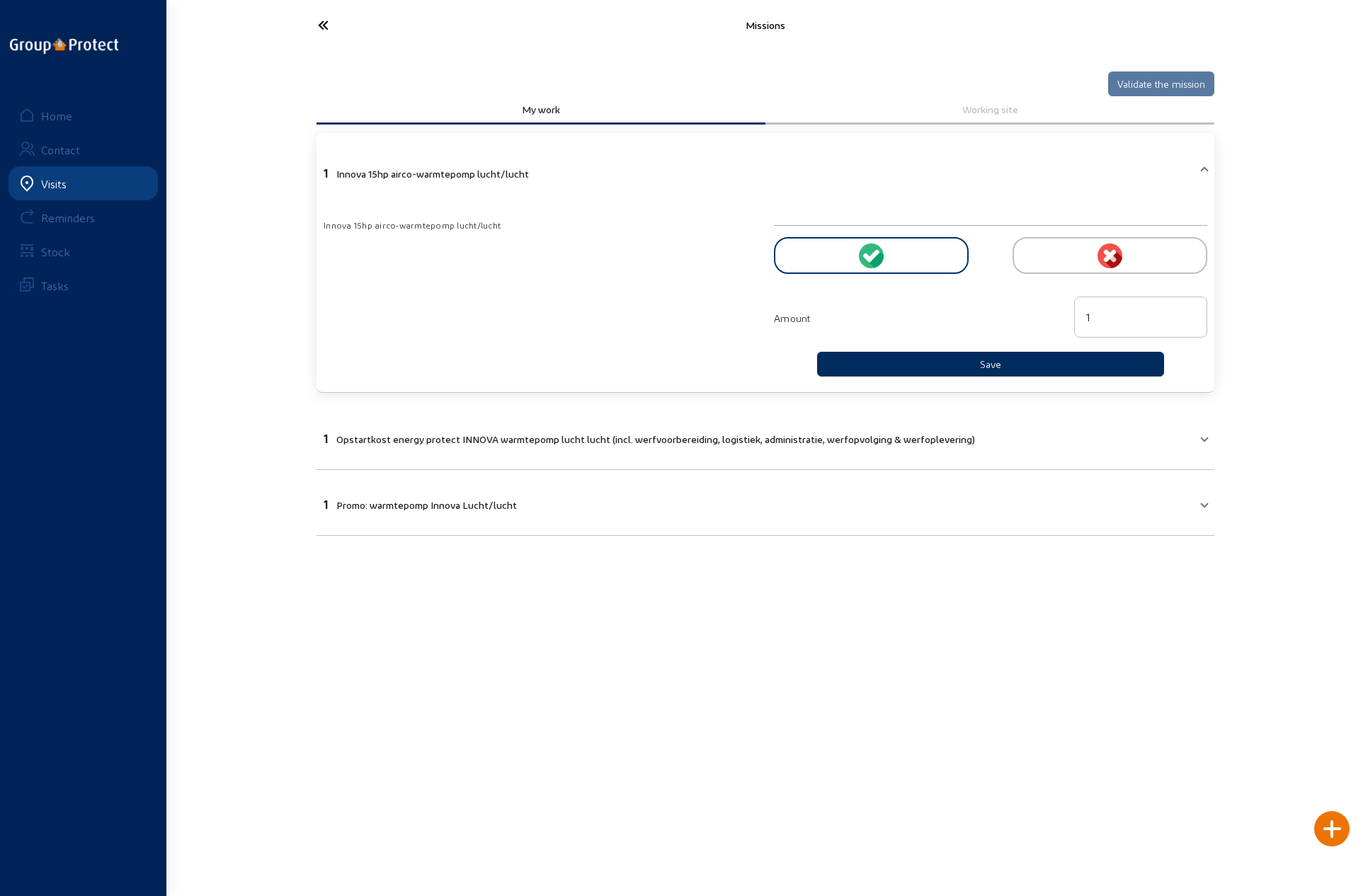
click at [927, 359] on button "Save" at bounding box center [991, 364] width 347 height 25
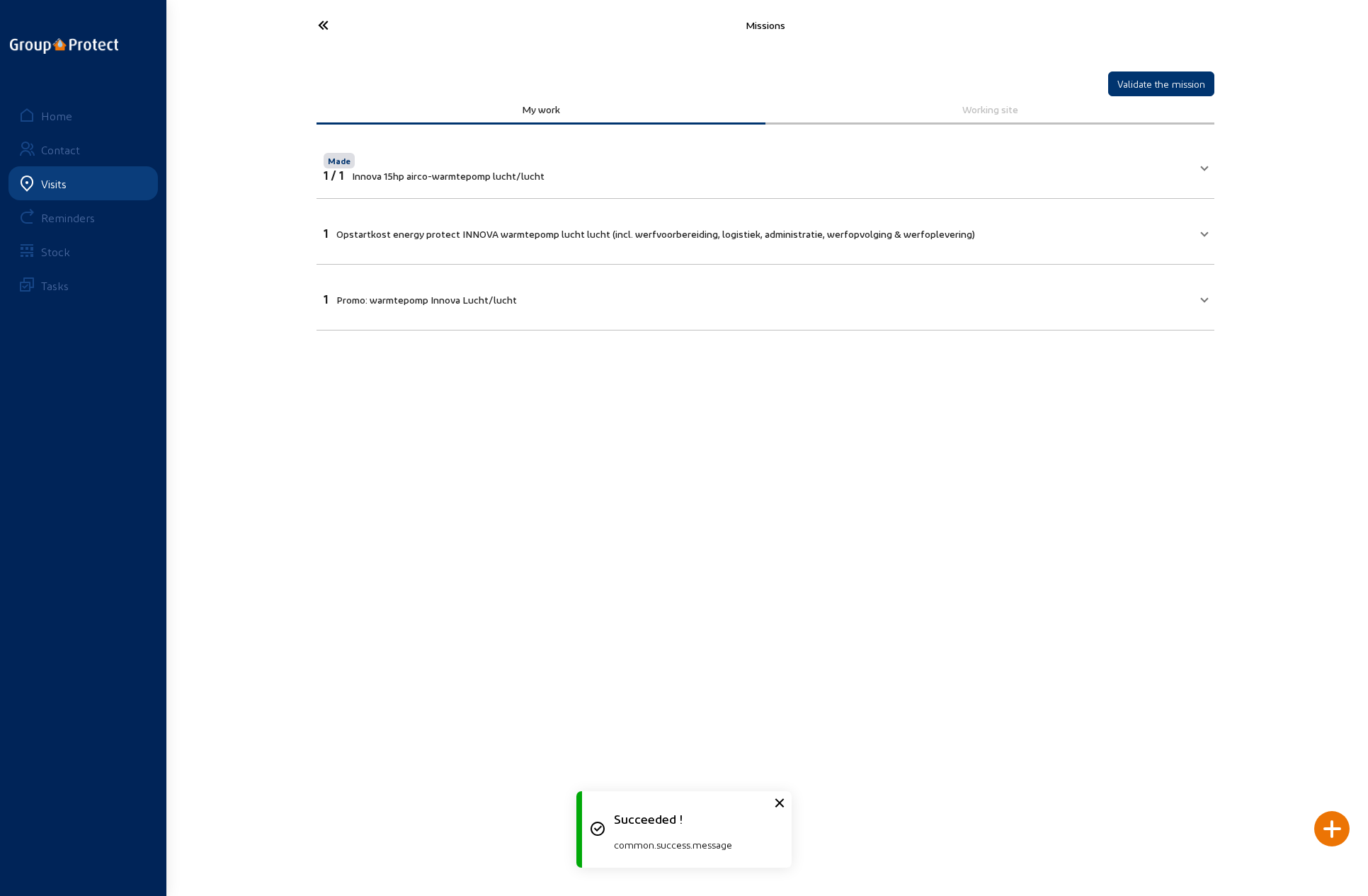
click at [539, 228] on span "Opstartkost energy protect INNOVA warmtepomp lucht lucht (incl. werfvoorbereidi…" at bounding box center [655, 234] width 639 height 12
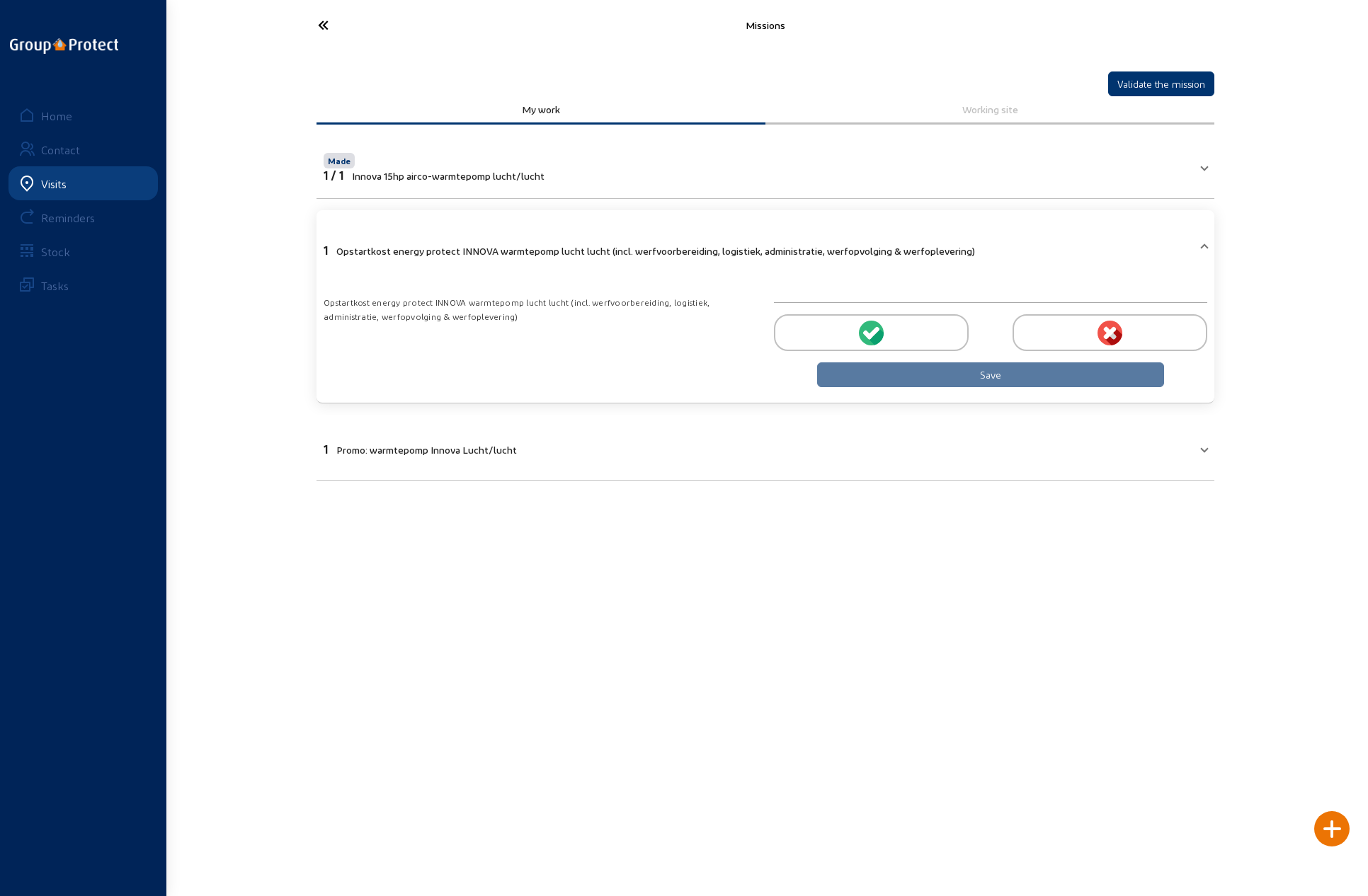
click at [872, 328] on circle at bounding box center [871, 333] width 25 height 25
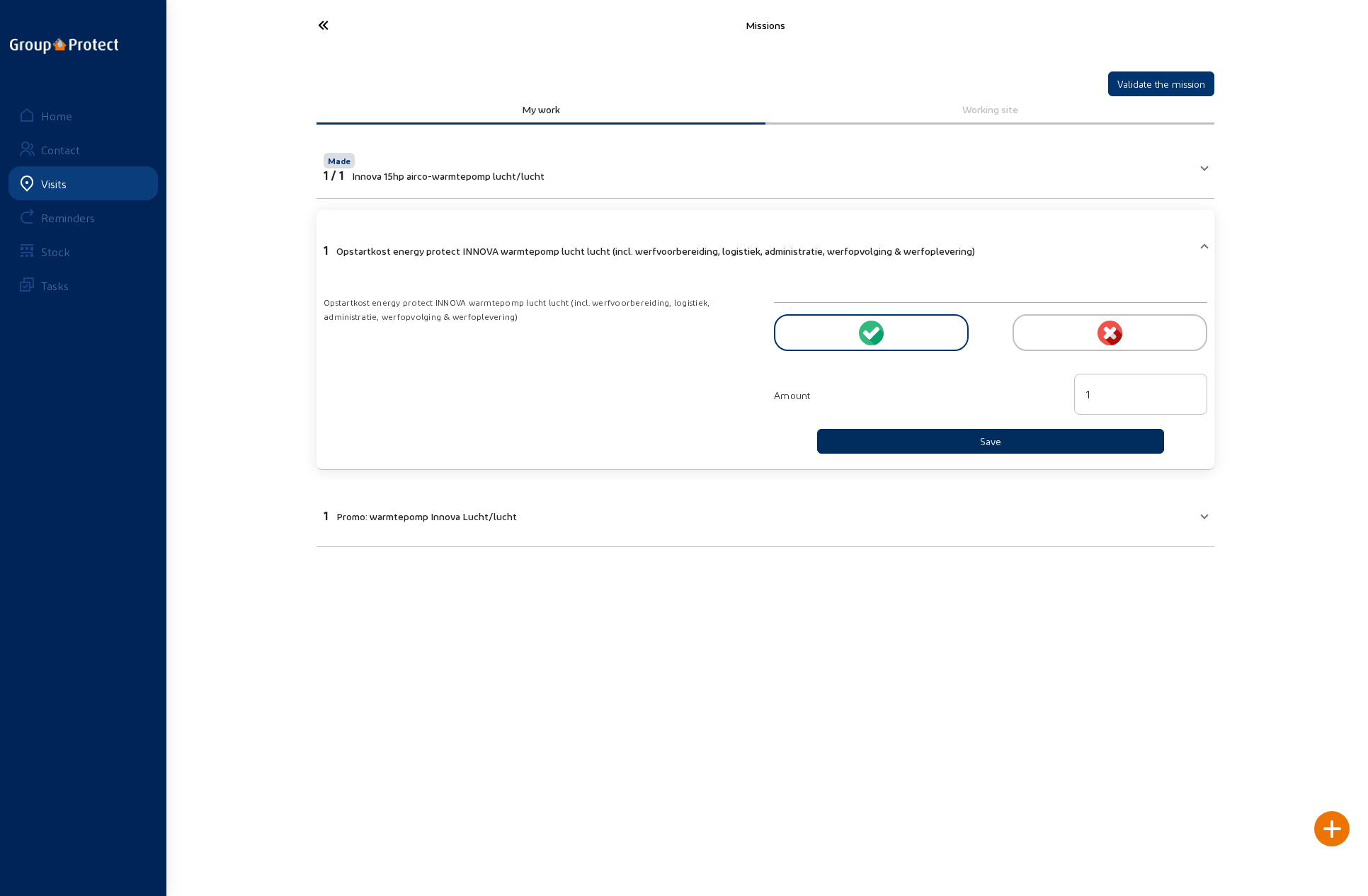
click at [931, 439] on button "Save" at bounding box center [991, 441] width 347 height 25
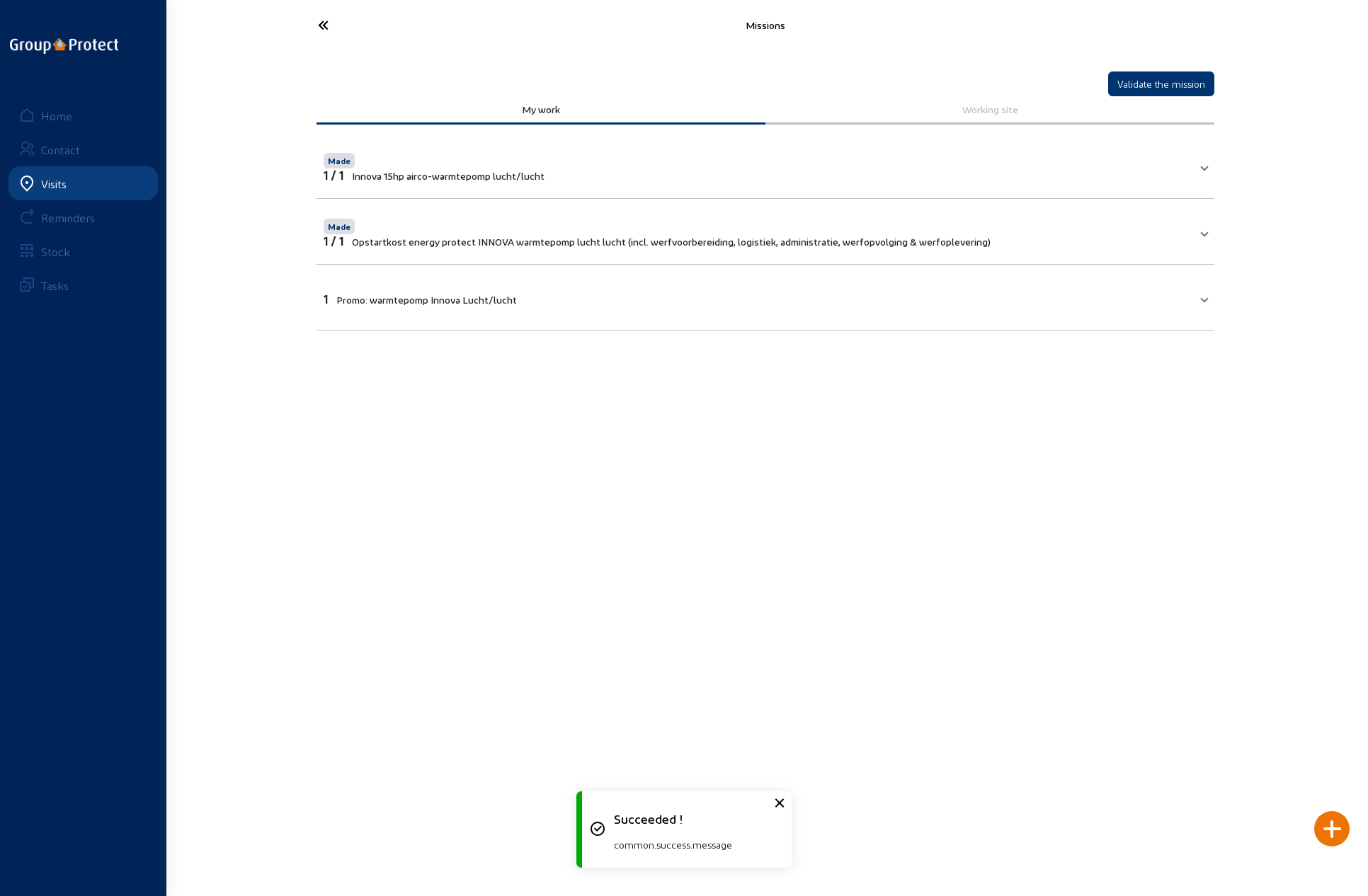
click at [640, 306] on mat-expansion-panel-header "1 Promo: warmtepomp Innova [PERSON_NAME]/[PERSON_NAME]" at bounding box center [765, 297] width 897 height 48
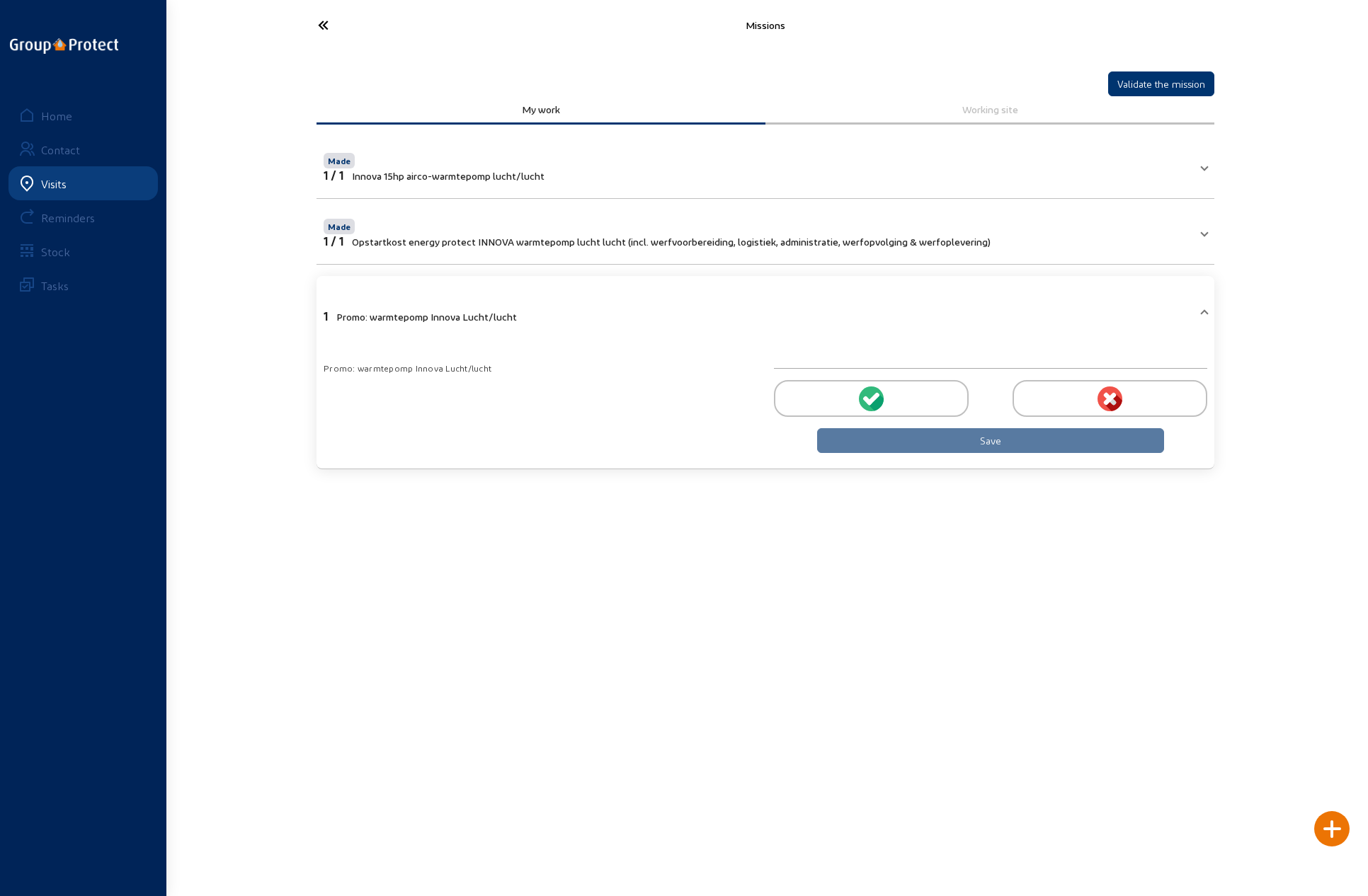
click at [865, 397] on icon at bounding box center [867, 400] width 9 height 9
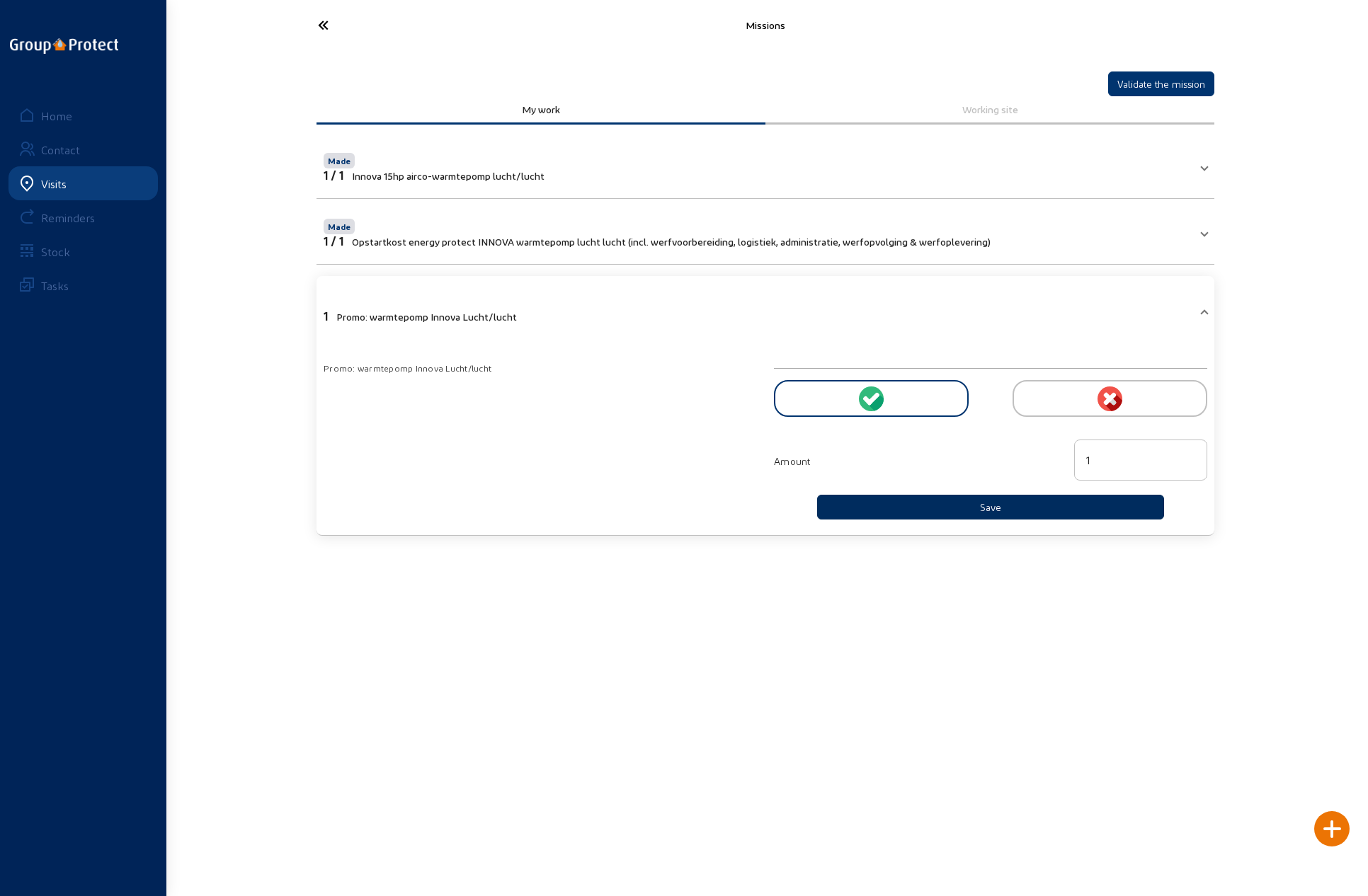
click at [916, 505] on button "Save" at bounding box center [991, 507] width 347 height 25
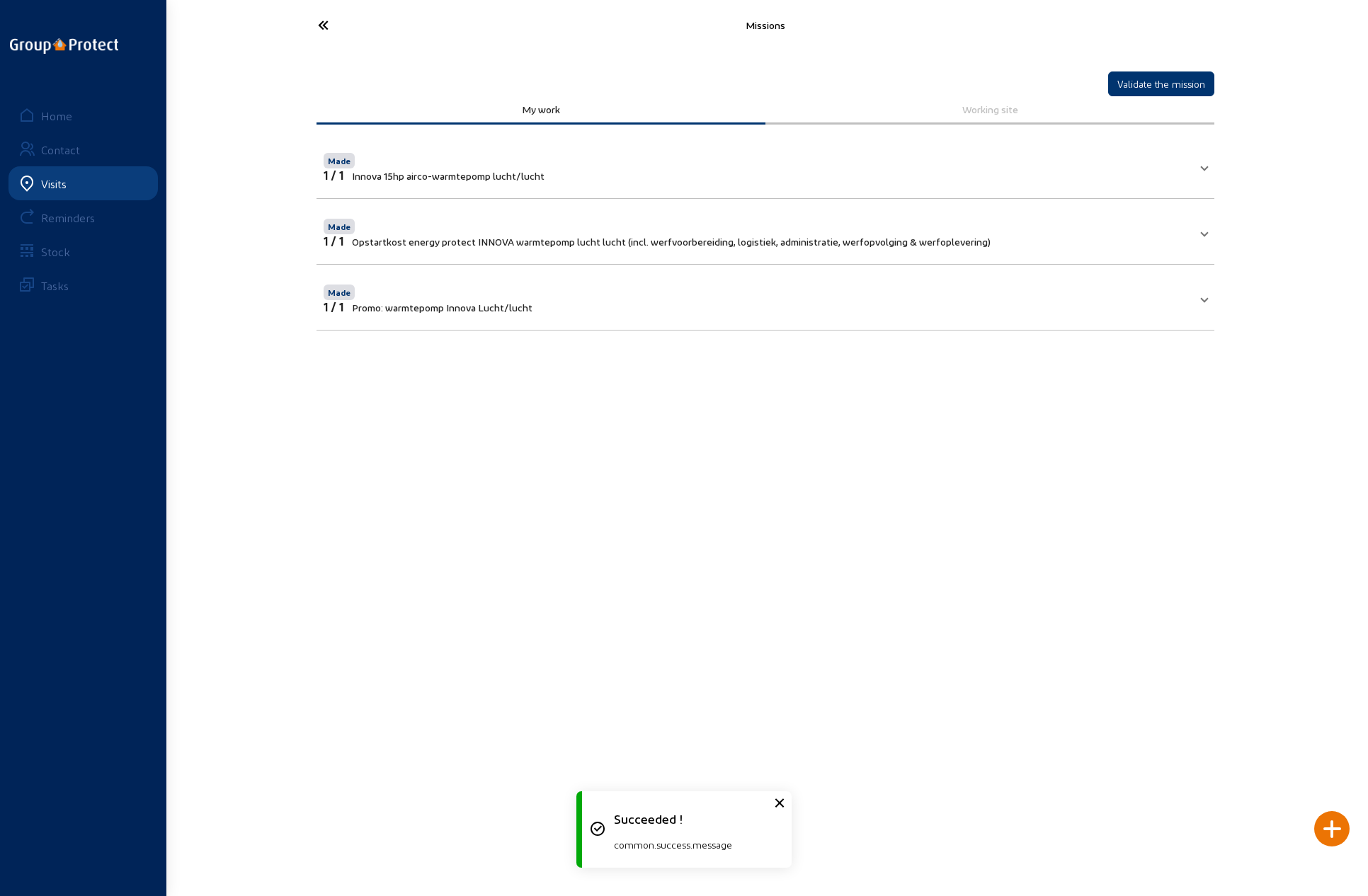
click at [320, 19] on icon at bounding box center [376, 25] width 130 height 25
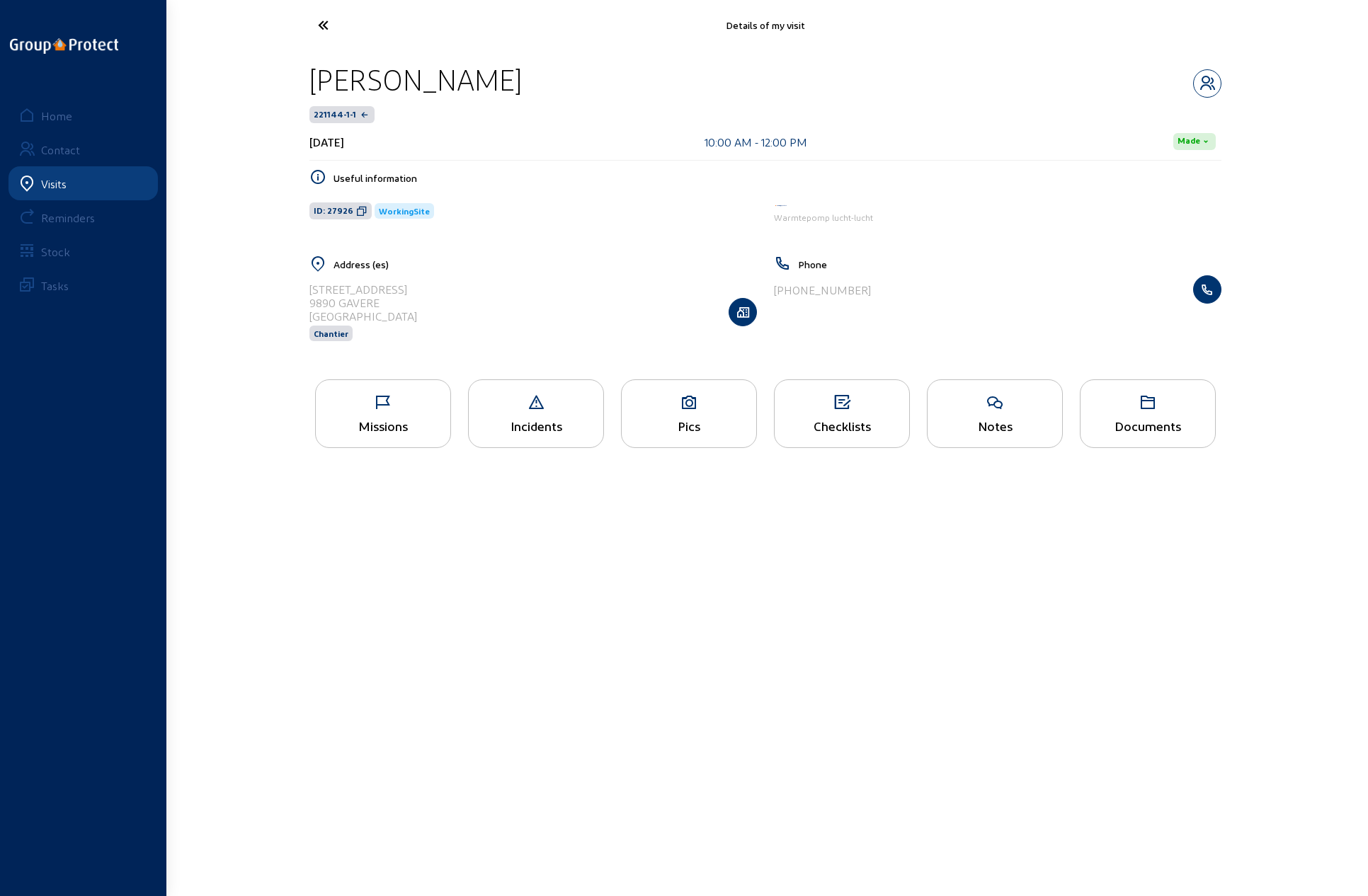
click at [325, 21] on icon at bounding box center [376, 25] width 130 height 25
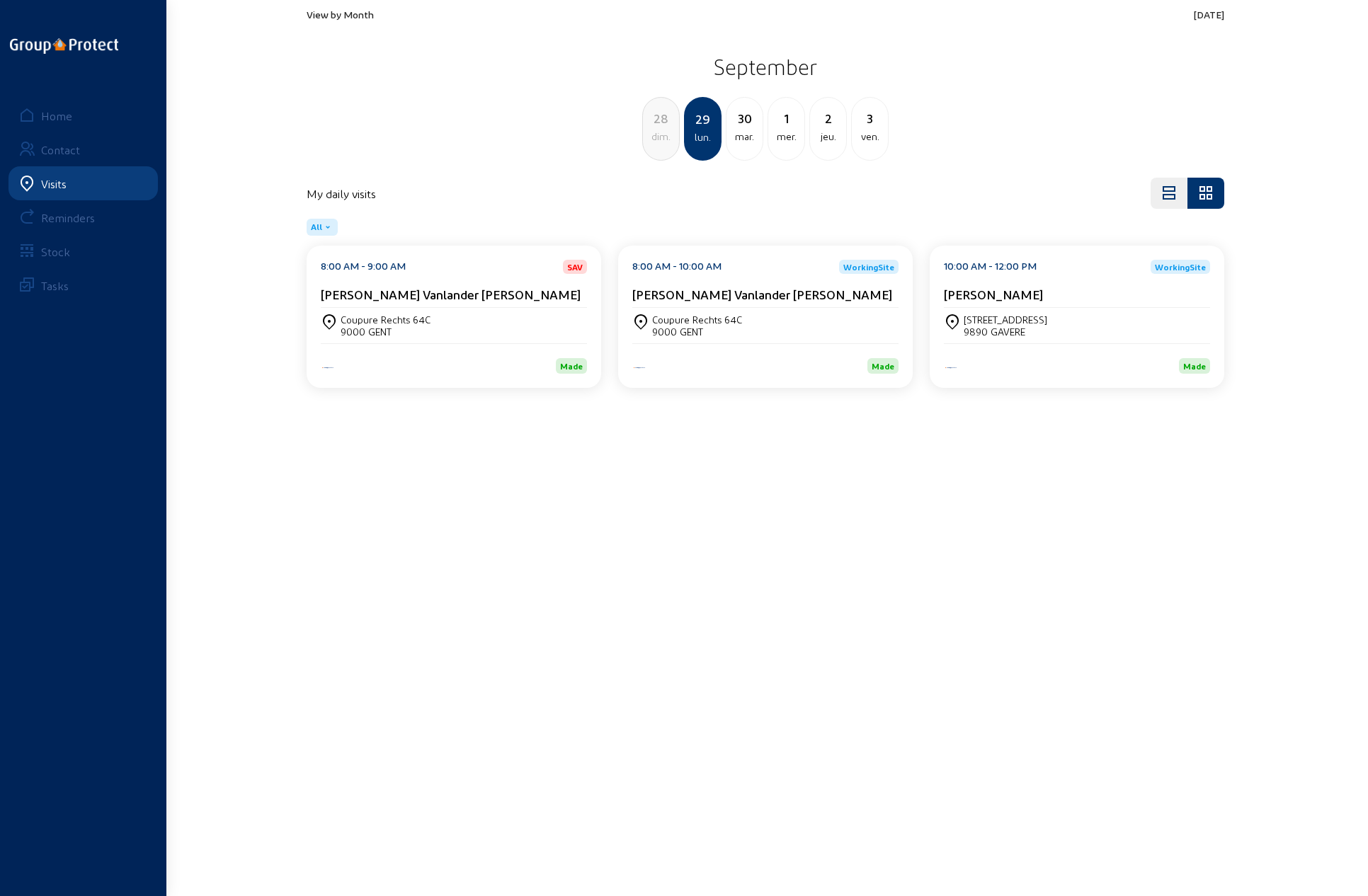
click at [680, 303] on div "[PERSON_NAME] Vanlander [PERSON_NAME]" at bounding box center [765, 297] width 267 height 21
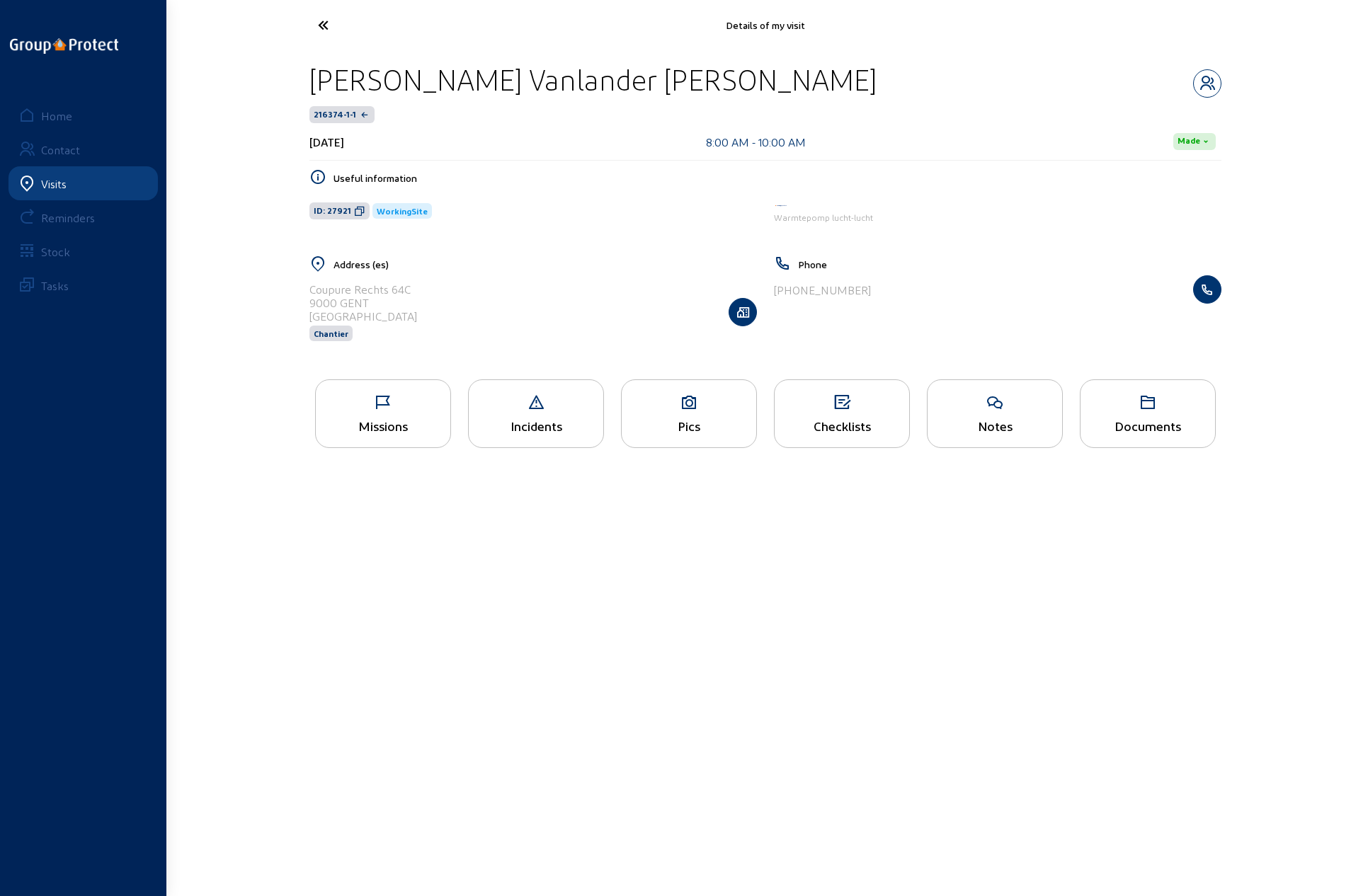
click at [834, 415] on div "Checklists" at bounding box center [842, 413] width 136 height 69
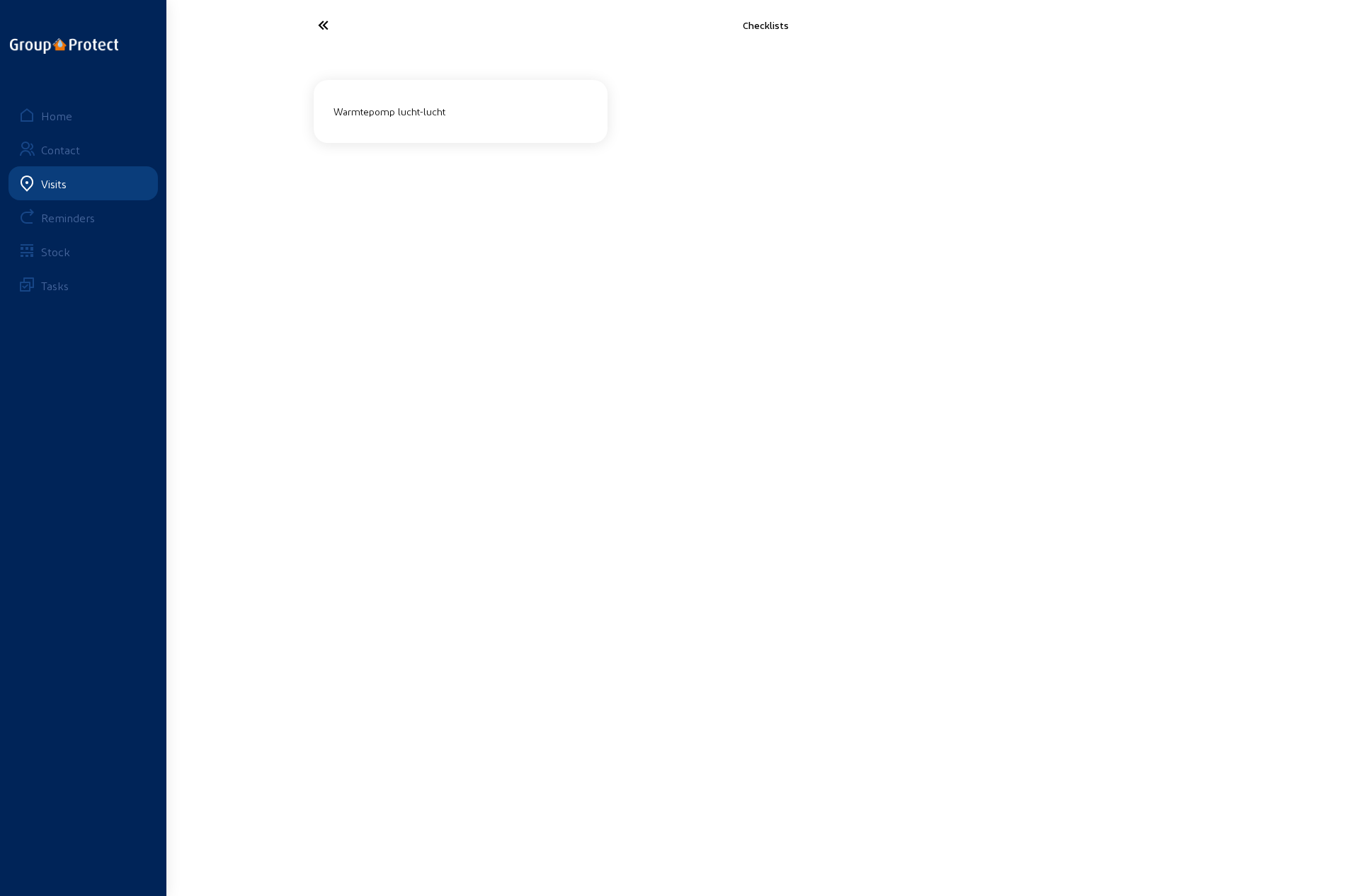
click at [442, 121] on div "Warmtepomp lucht-lucht" at bounding box center [461, 111] width 266 height 24
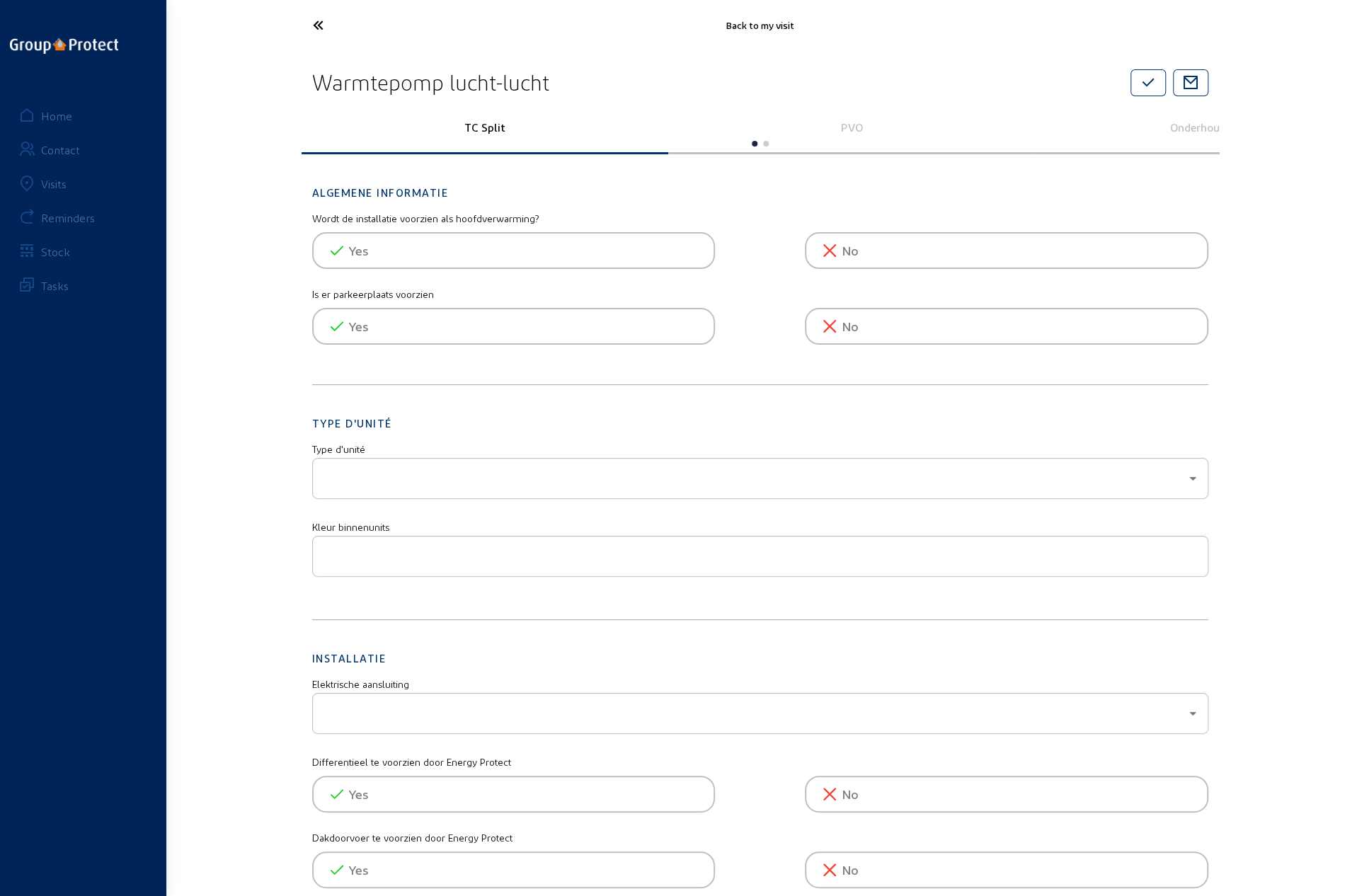
click at [856, 125] on p "PVO" at bounding box center [851, 127] width 347 height 13
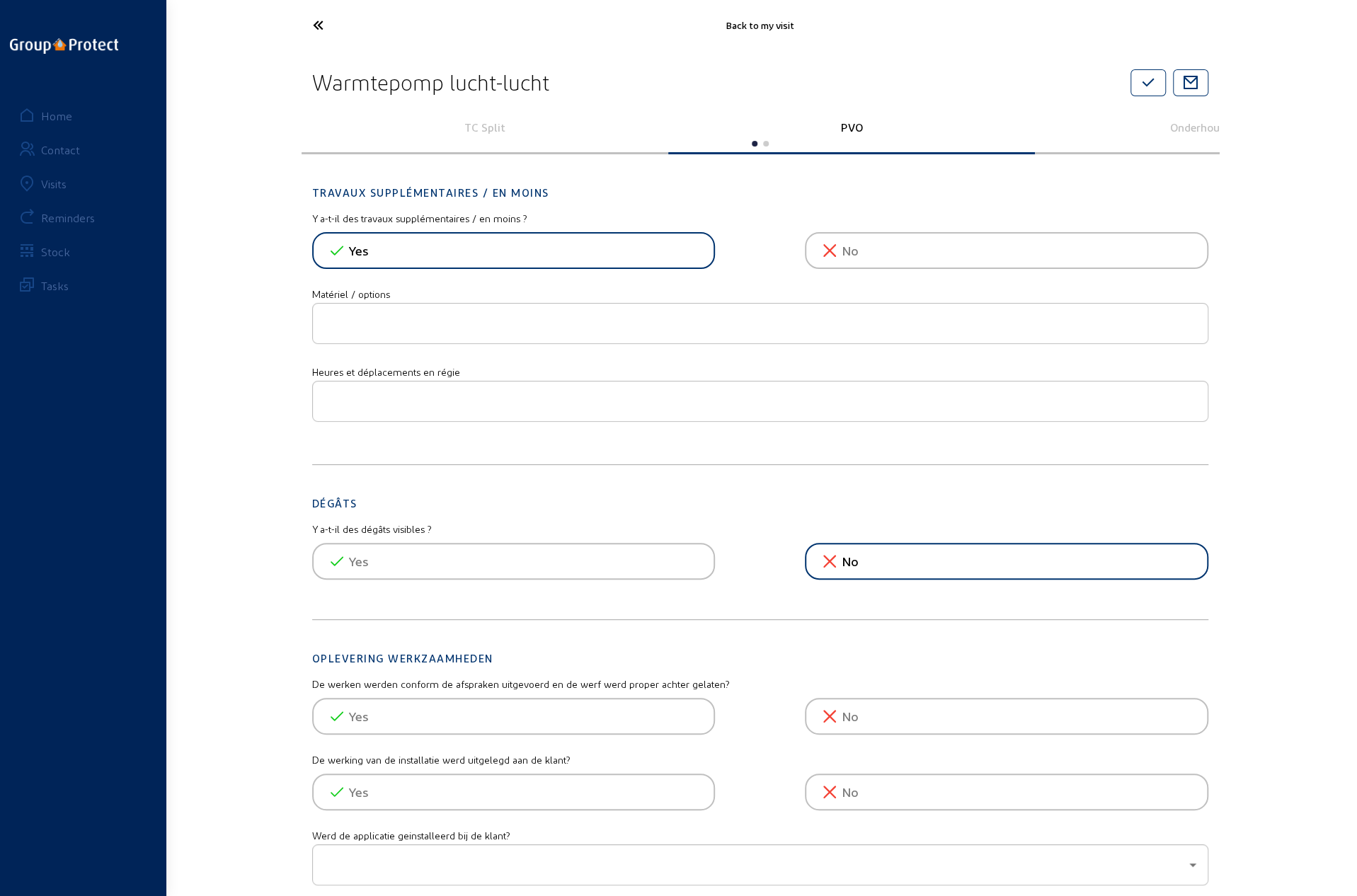
click at [321, 24] on icon at bounding box center [371, 25] width 130 height 25
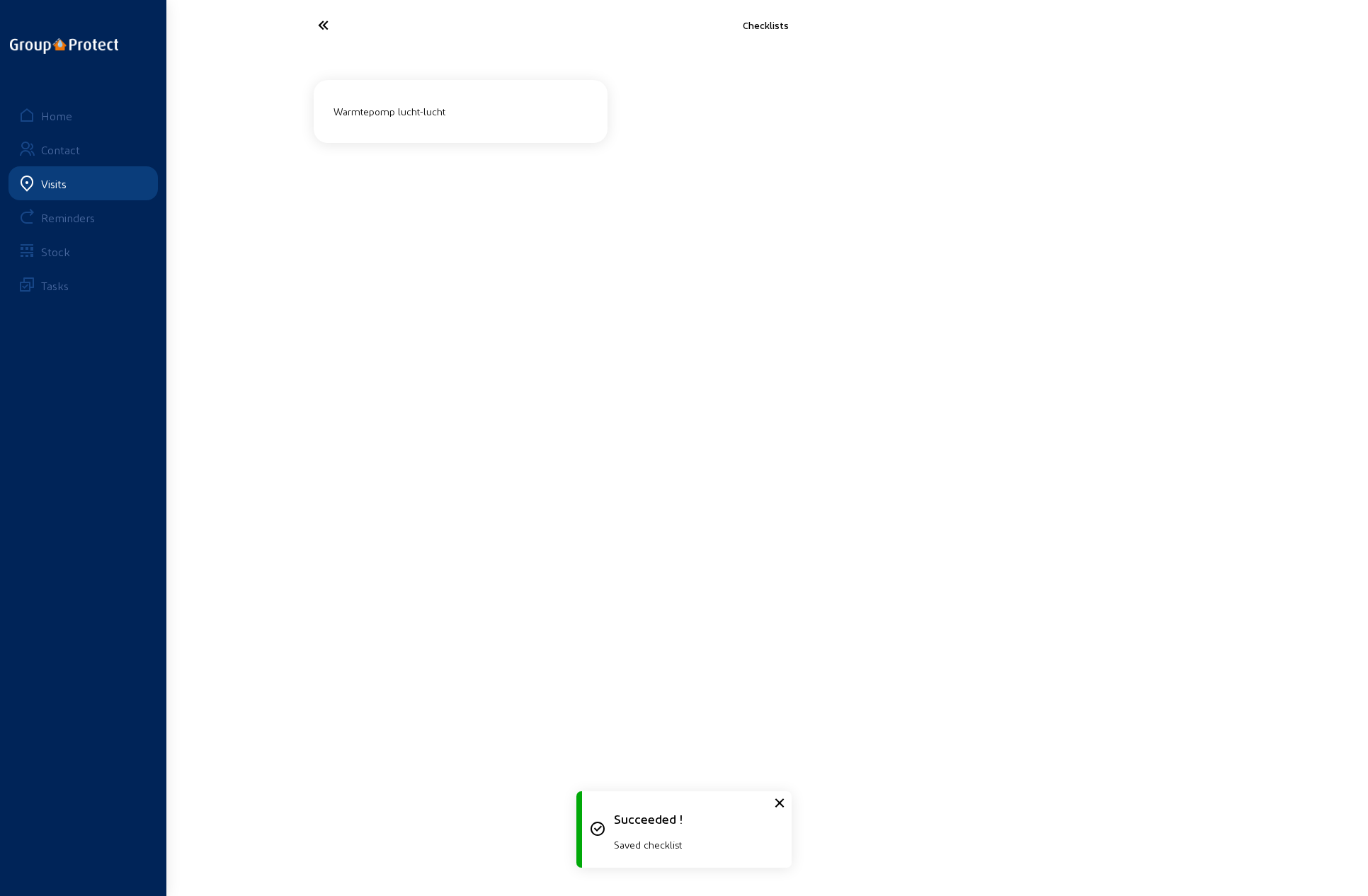
click at [321, 24] on icon at bounding box center [376, 25] width 130 height 25
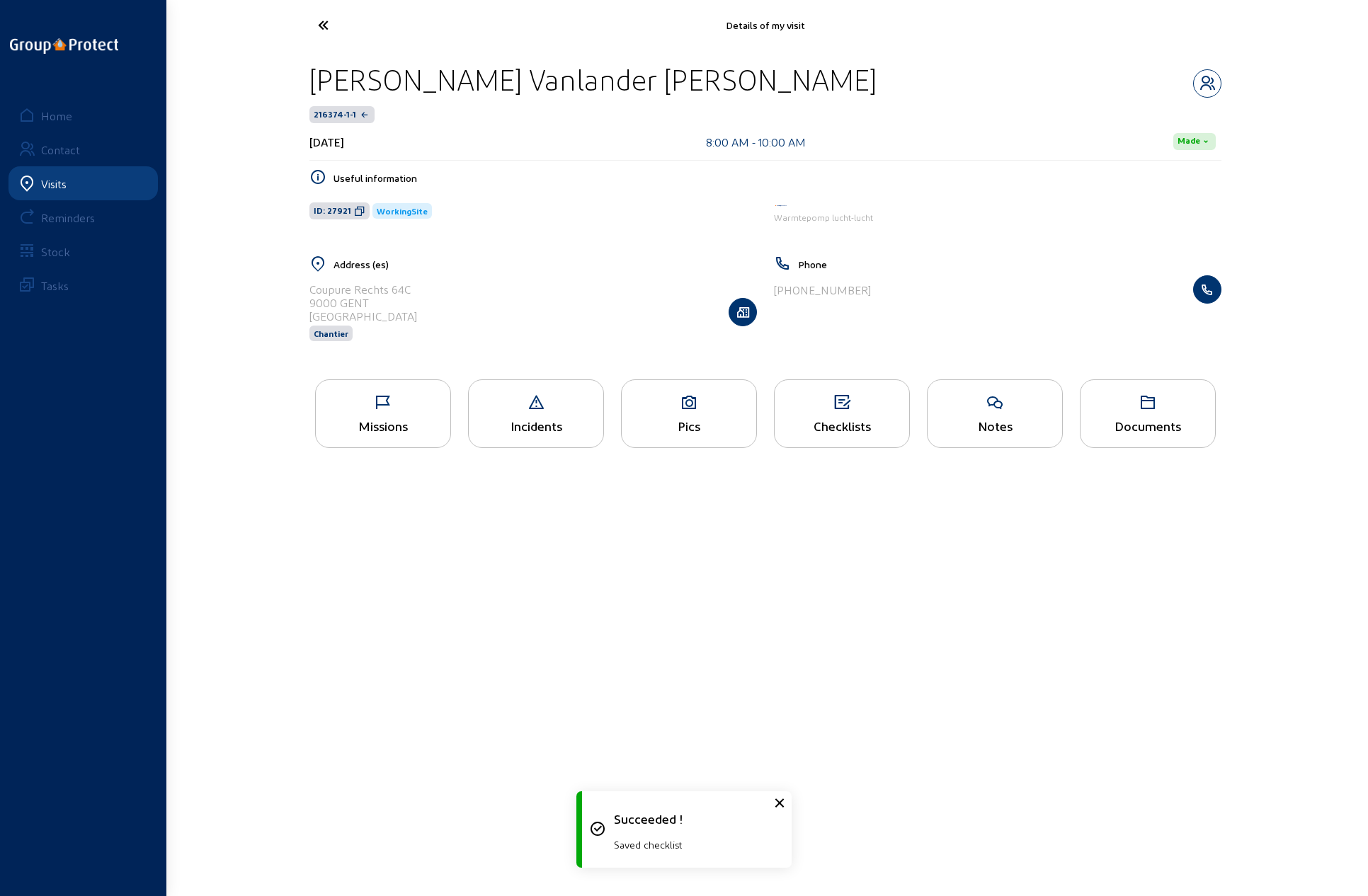
click at [321, 24] on icon at bounding box center [376, 25] width 130 height 25
click at [830, 412] on div "Checklists" at bounding box center [842, 413] width 136 height 69
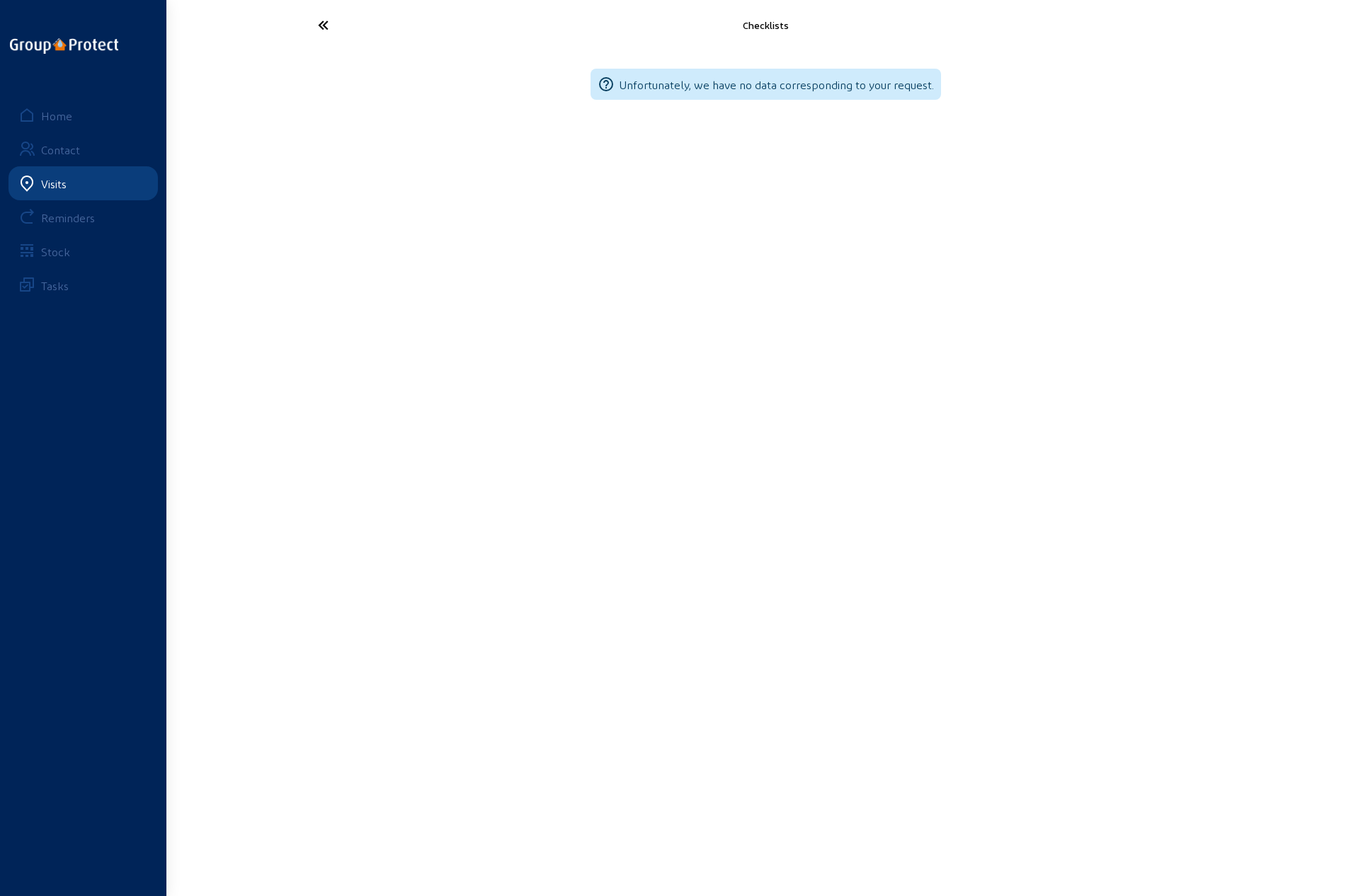
click at [321, 23] on icon at bounding box center [376, 25] width 130 height 25
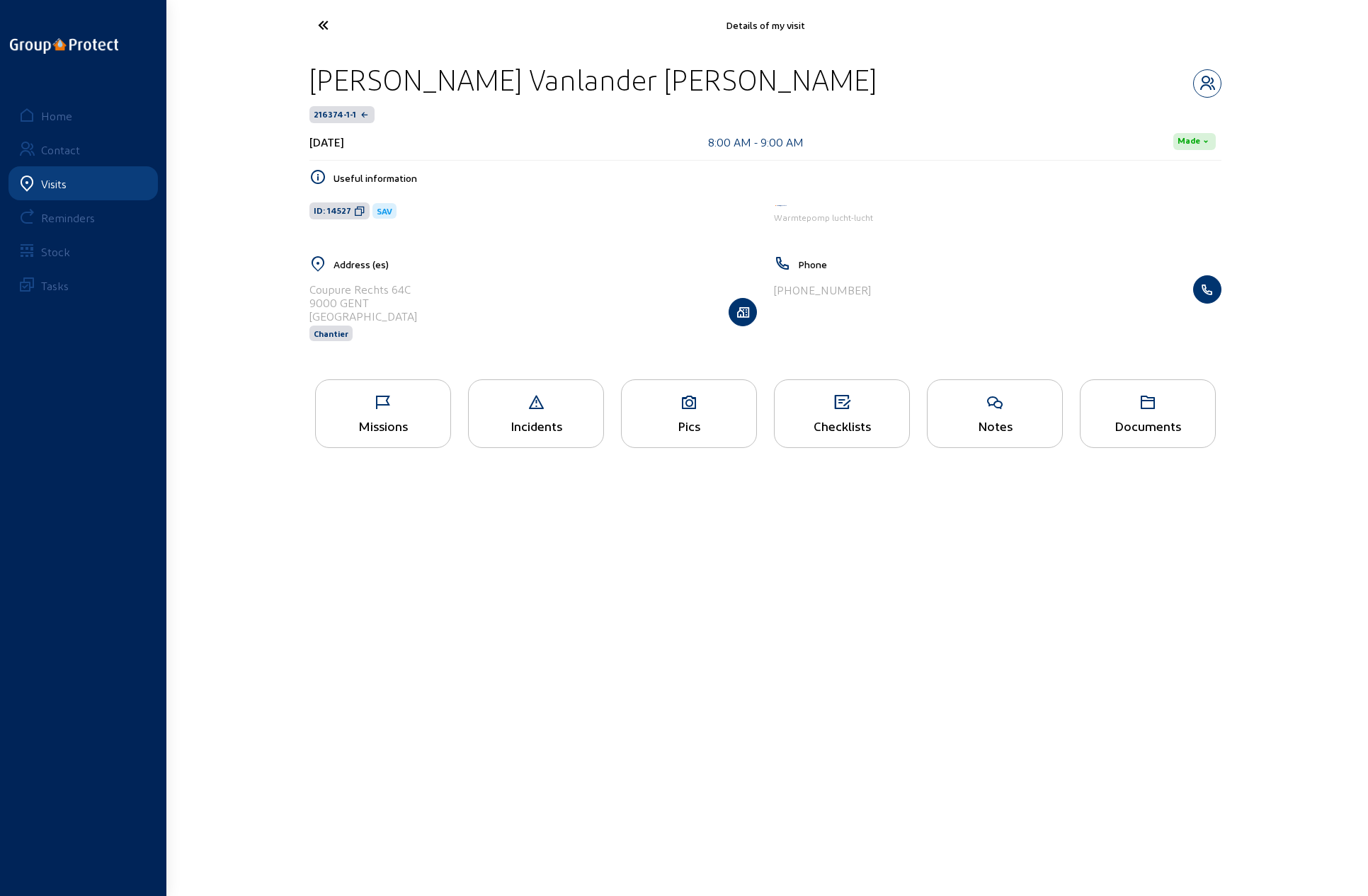
click at [326, 25] on icon at bounding box center [376, 25] width 130 height 25
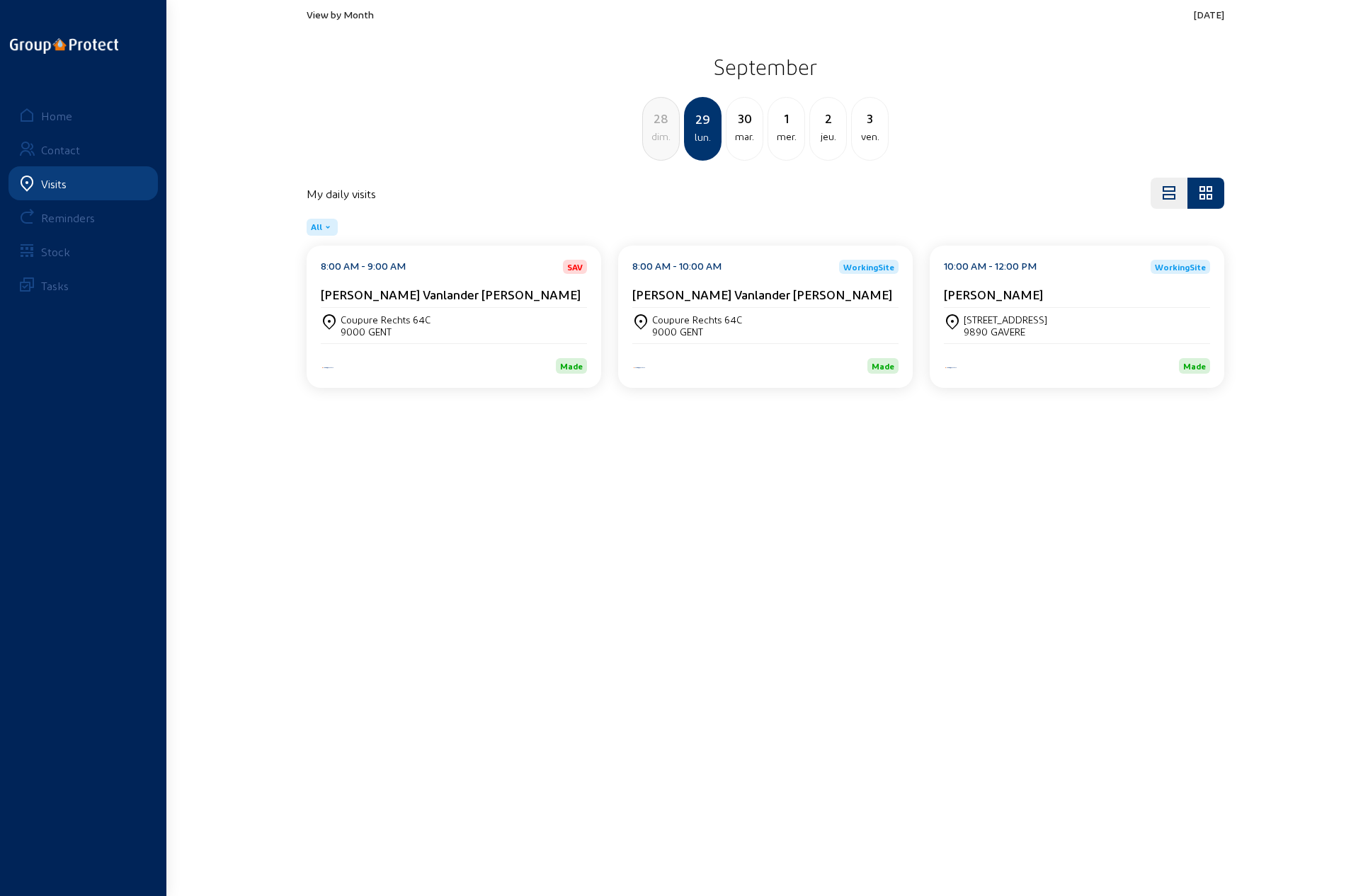
click at [438, 297] on cam-card-title "[PERSON_NAME] Vanlander [PERSON_NAME]" at bounding box center [450, 294] width 260 height 15
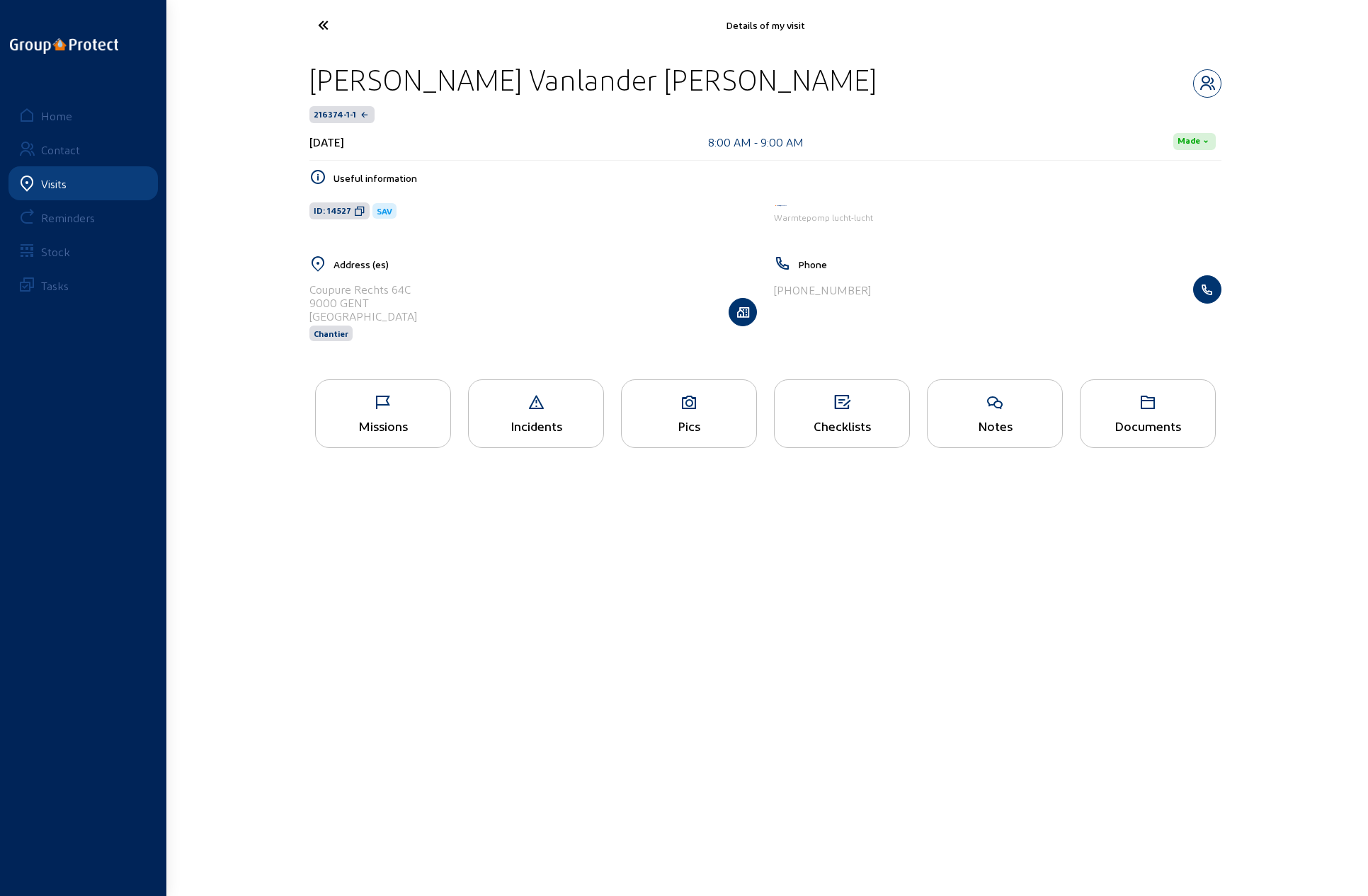
click at [699, 415] on div "Pics" at bounding box center [689, 413] width 136 height 69
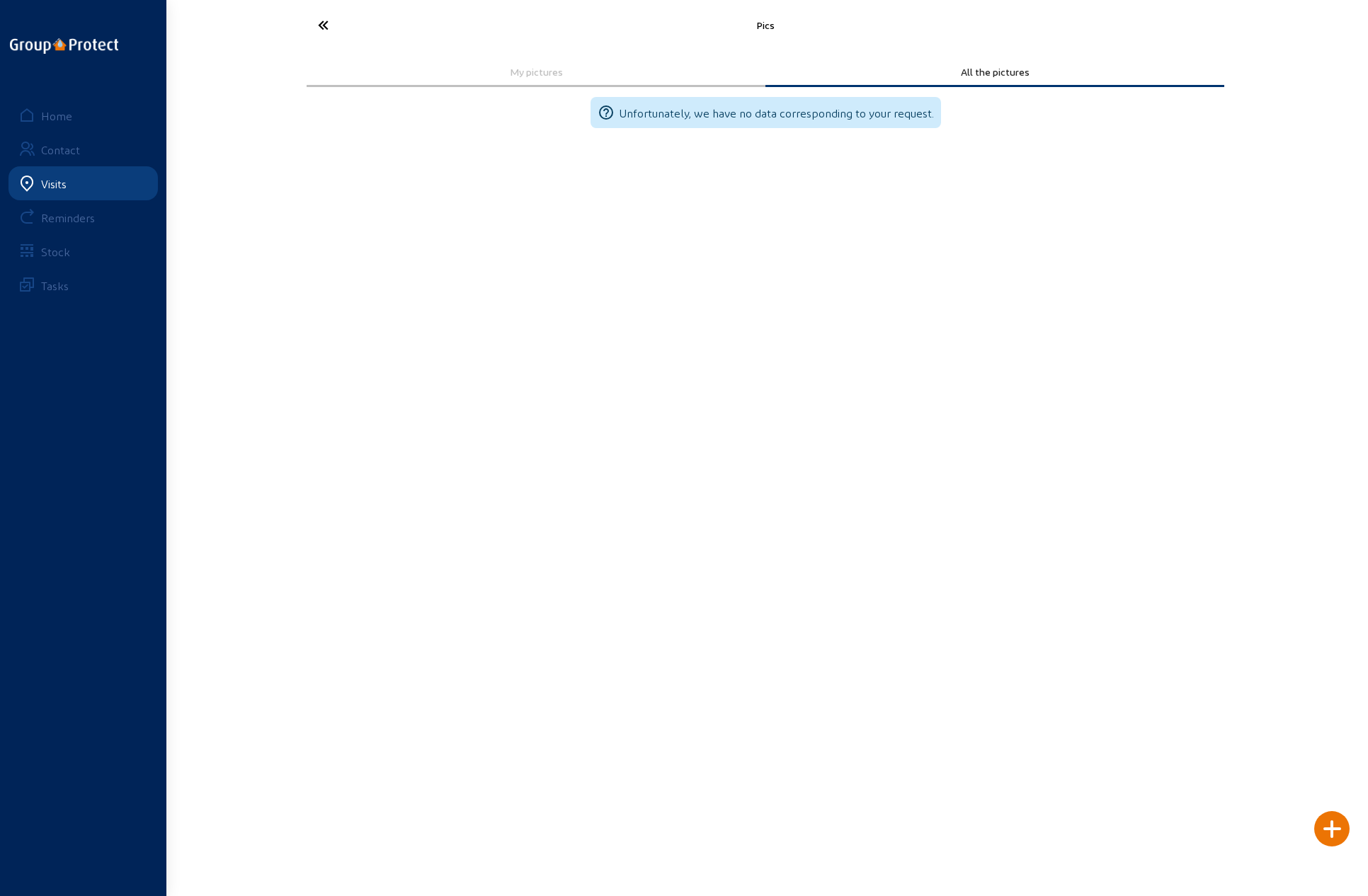
click at [318, 27] on icon at bounding box center [376, 25] width 130 height 25
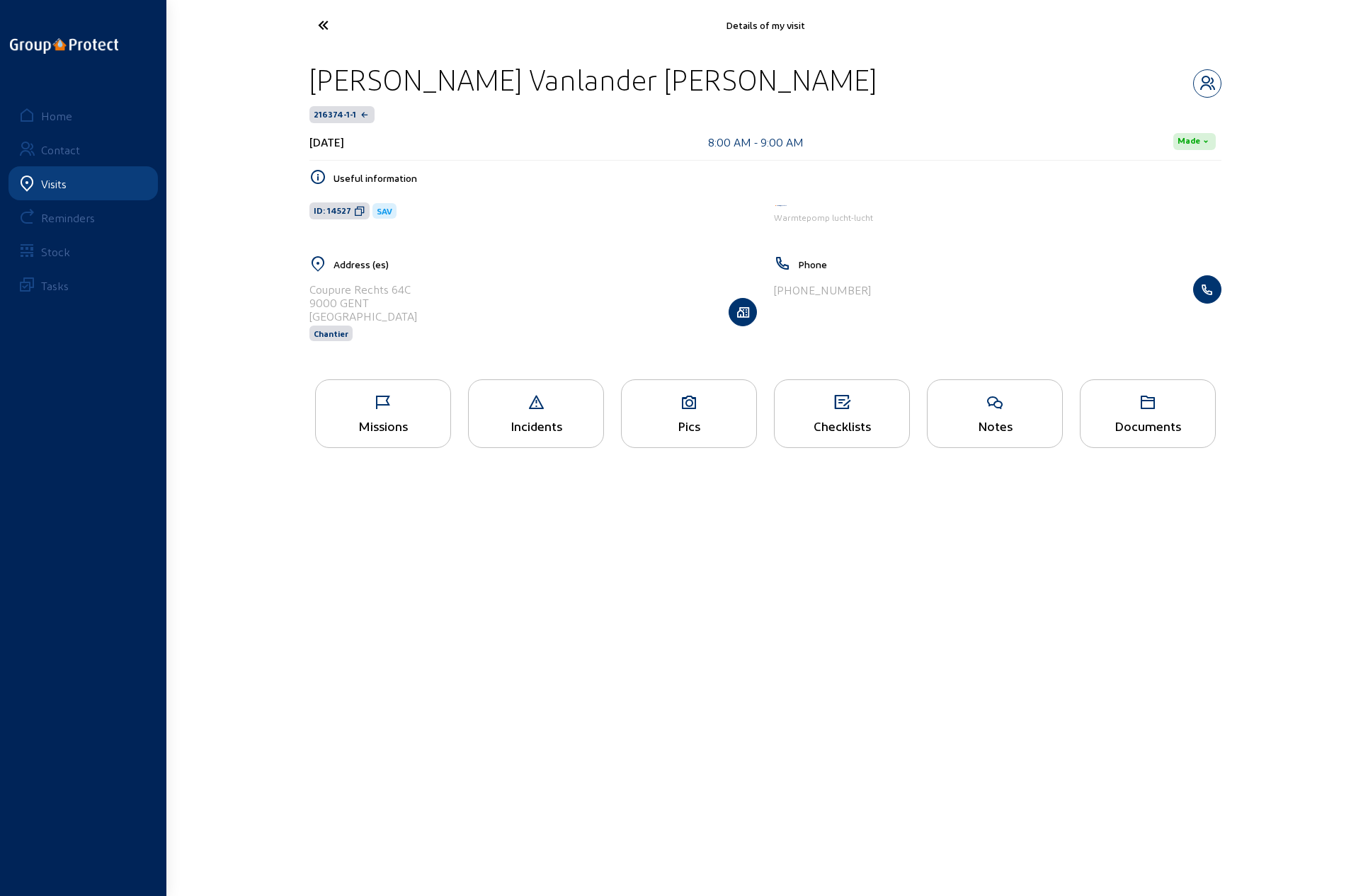
click at [319, 27] on icon at bounding box center [376, 25] width 130 height 25
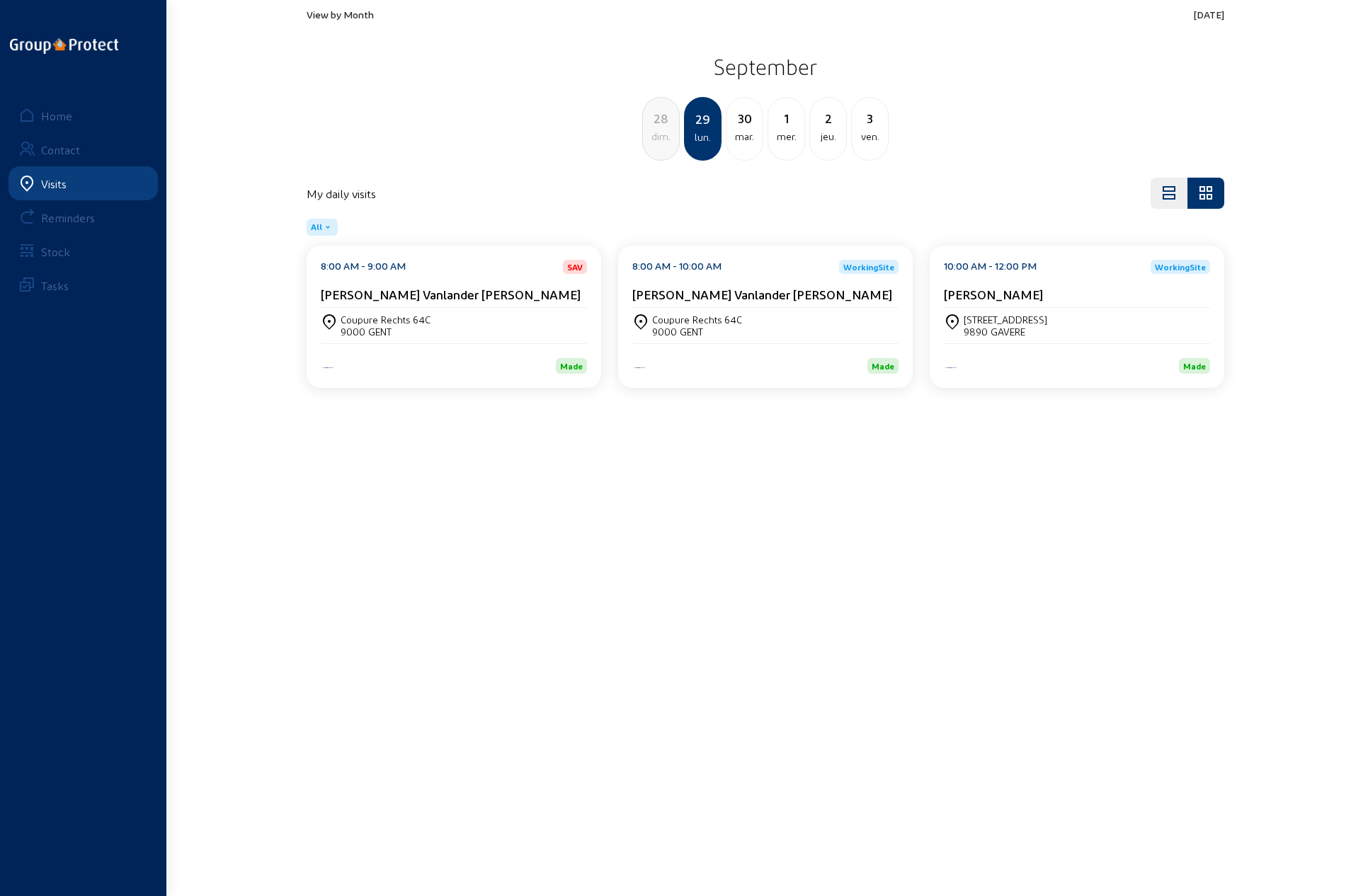
click at [748, 132] on div "mar." at bounding box center [744, 136] width 36 height 17
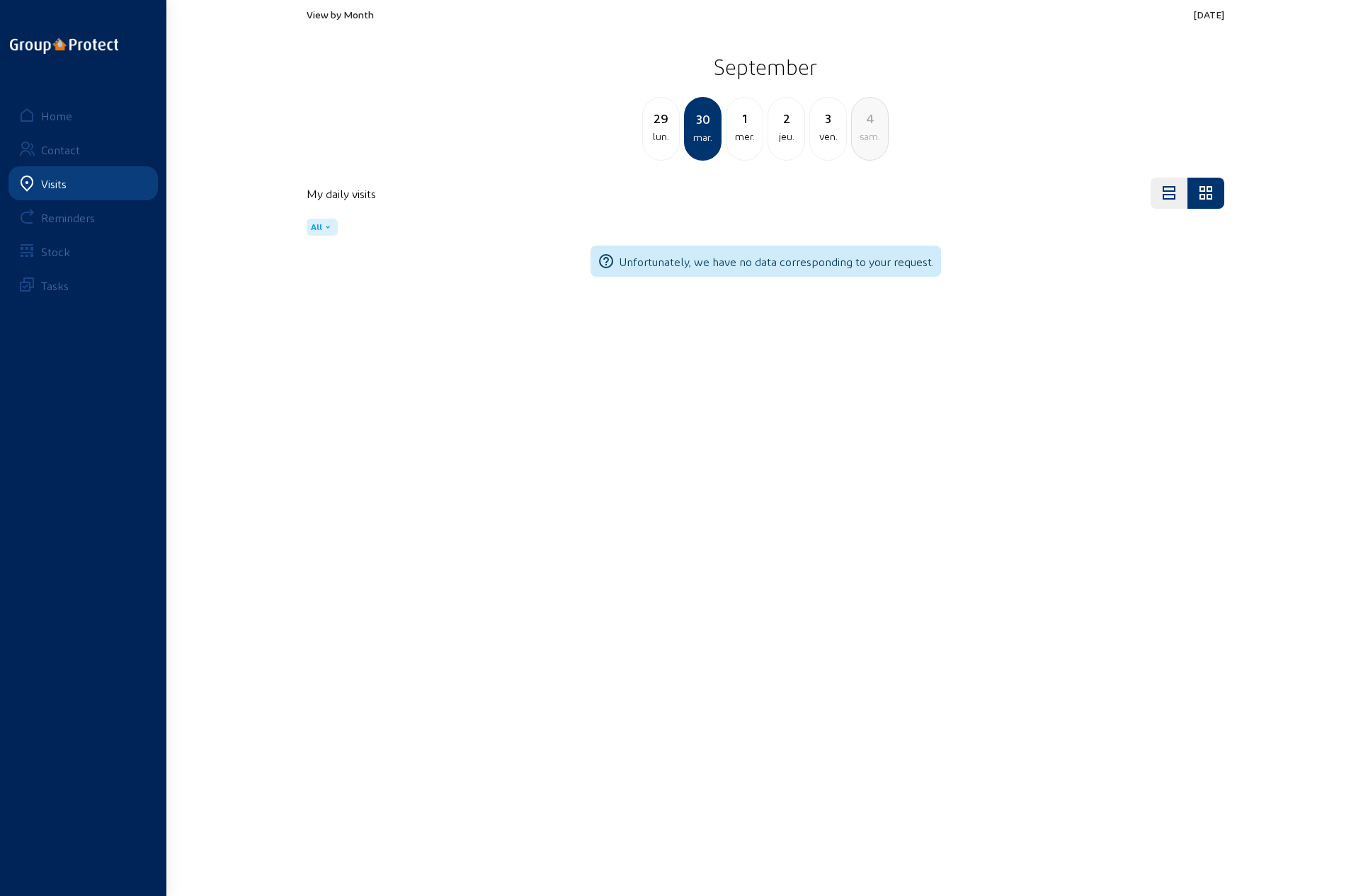
click at [662, 129] on div "29 lun." at bounding box center [661, 127] width 36 height 37
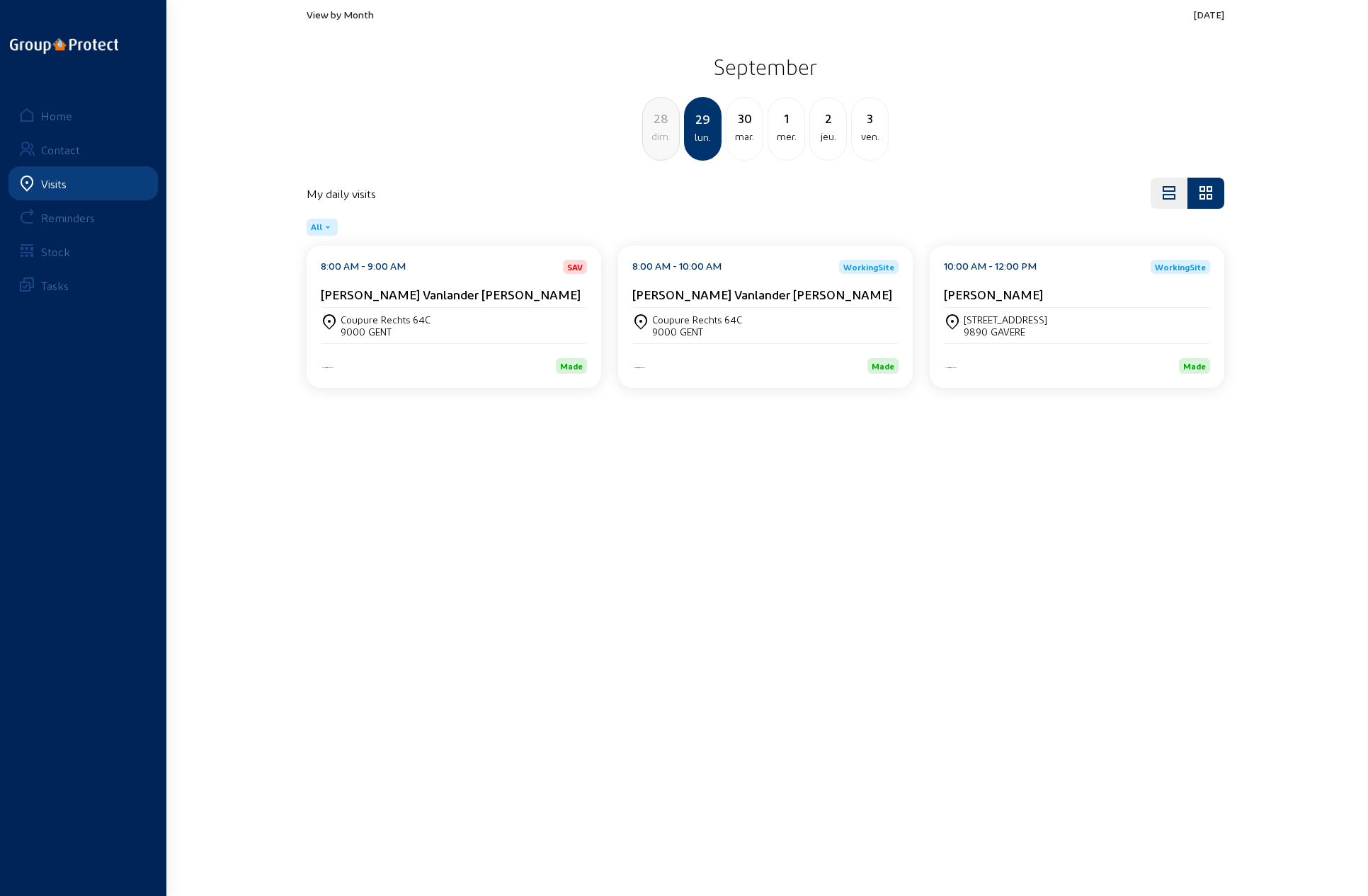
click at [713, 305] on div "[PERSON_NAME] Vanlander [PERSON_NAME]" at bounding box center [765, 297] width 267 height 21
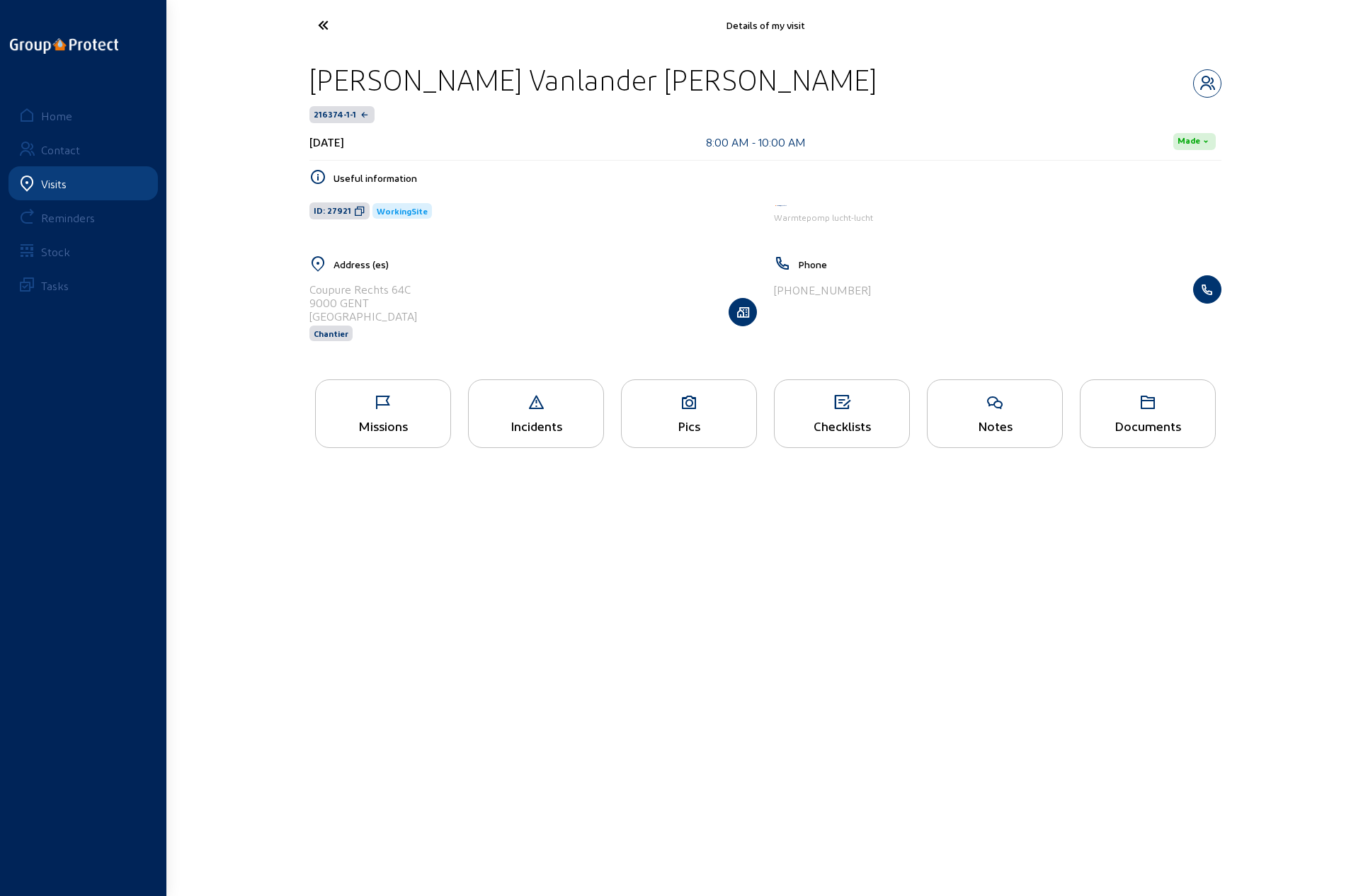
click at [680, 419] on div "Pics" at bounding box center [689, 426] width 135 height 15
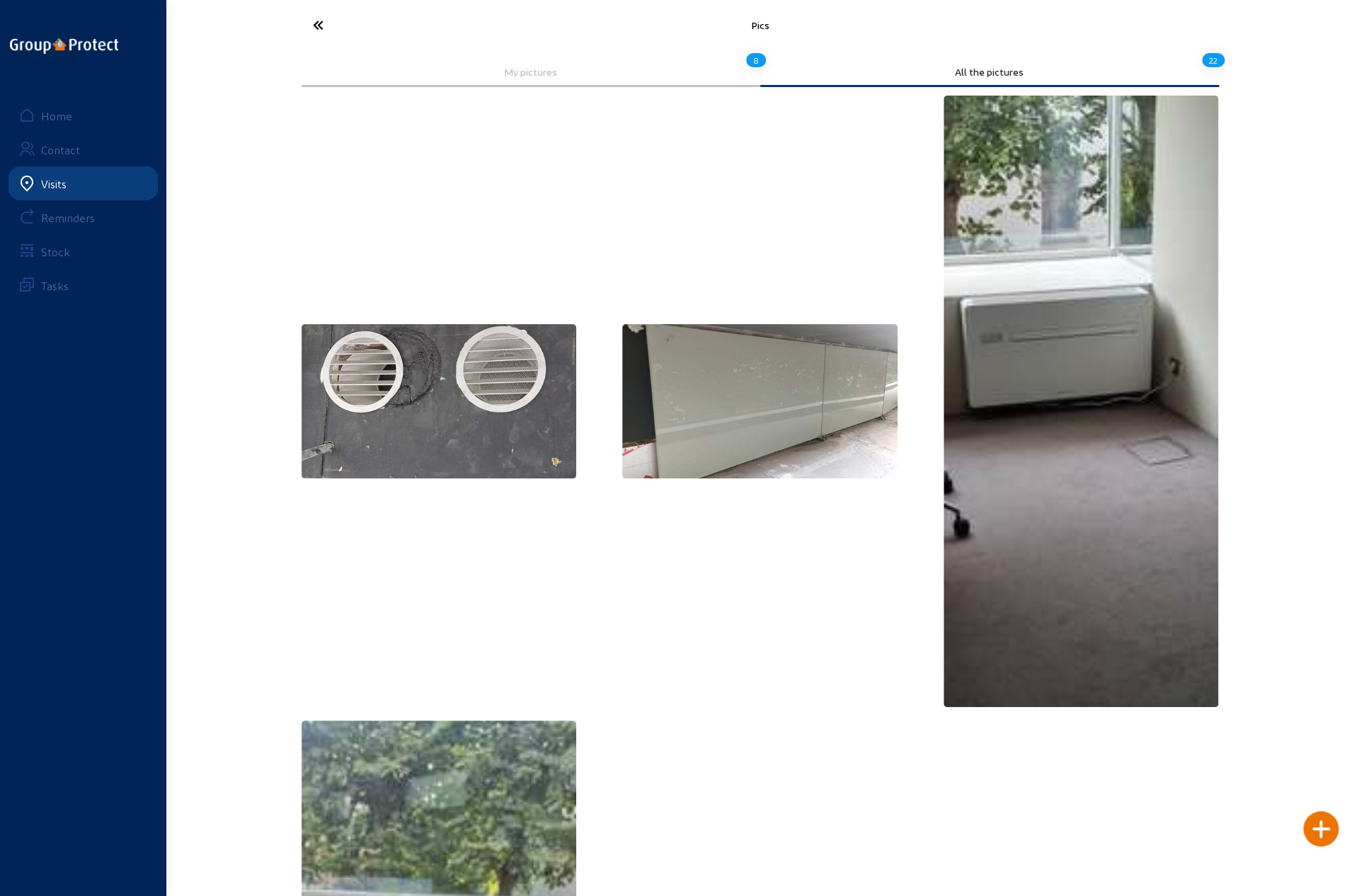
click at [317, 24] on icon at bounding box center [371, 25] width 130 height 25
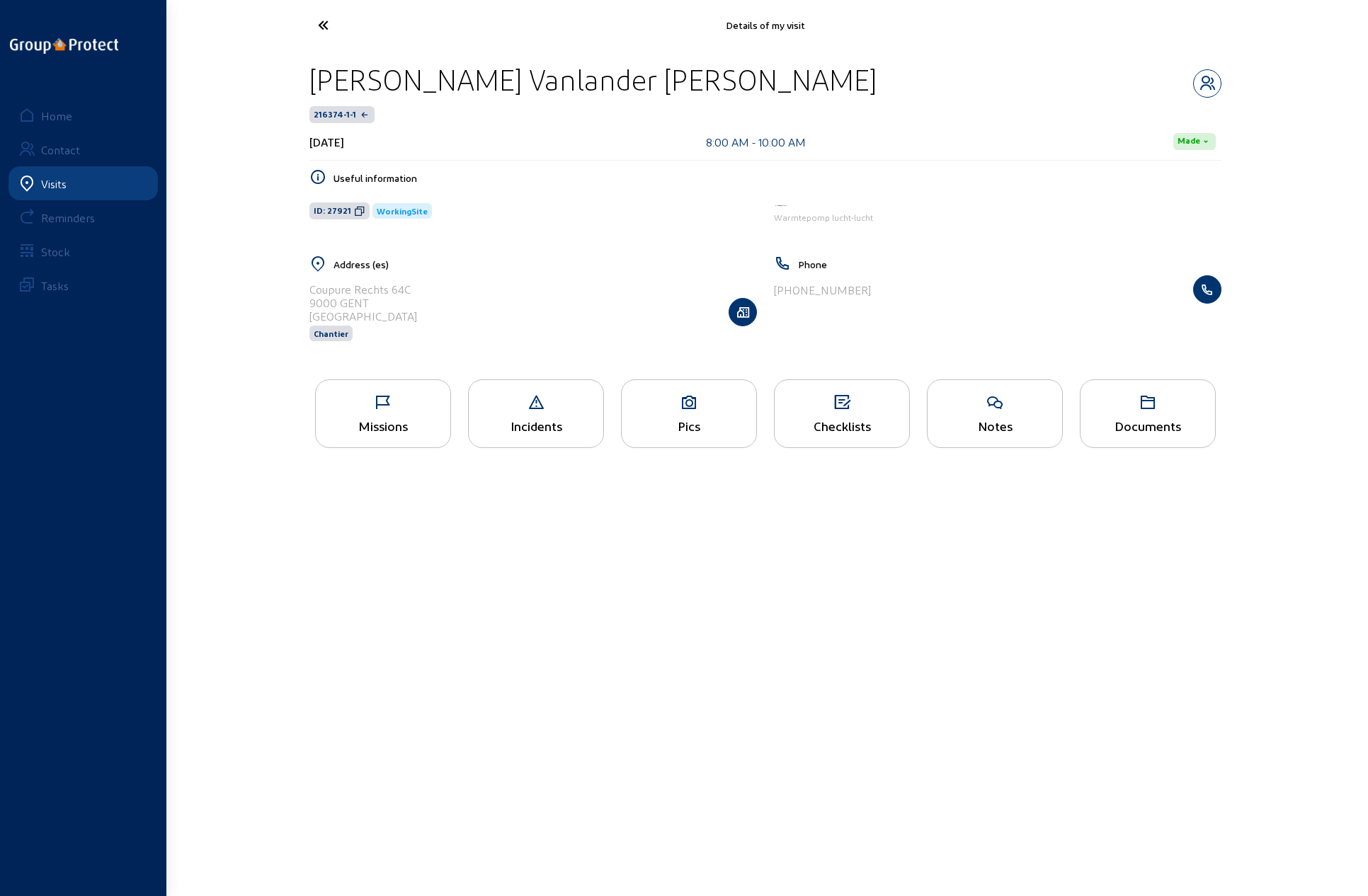
click at [852, 411] on div "Checklists" at bounding box center [842, 413] width 136 height 69
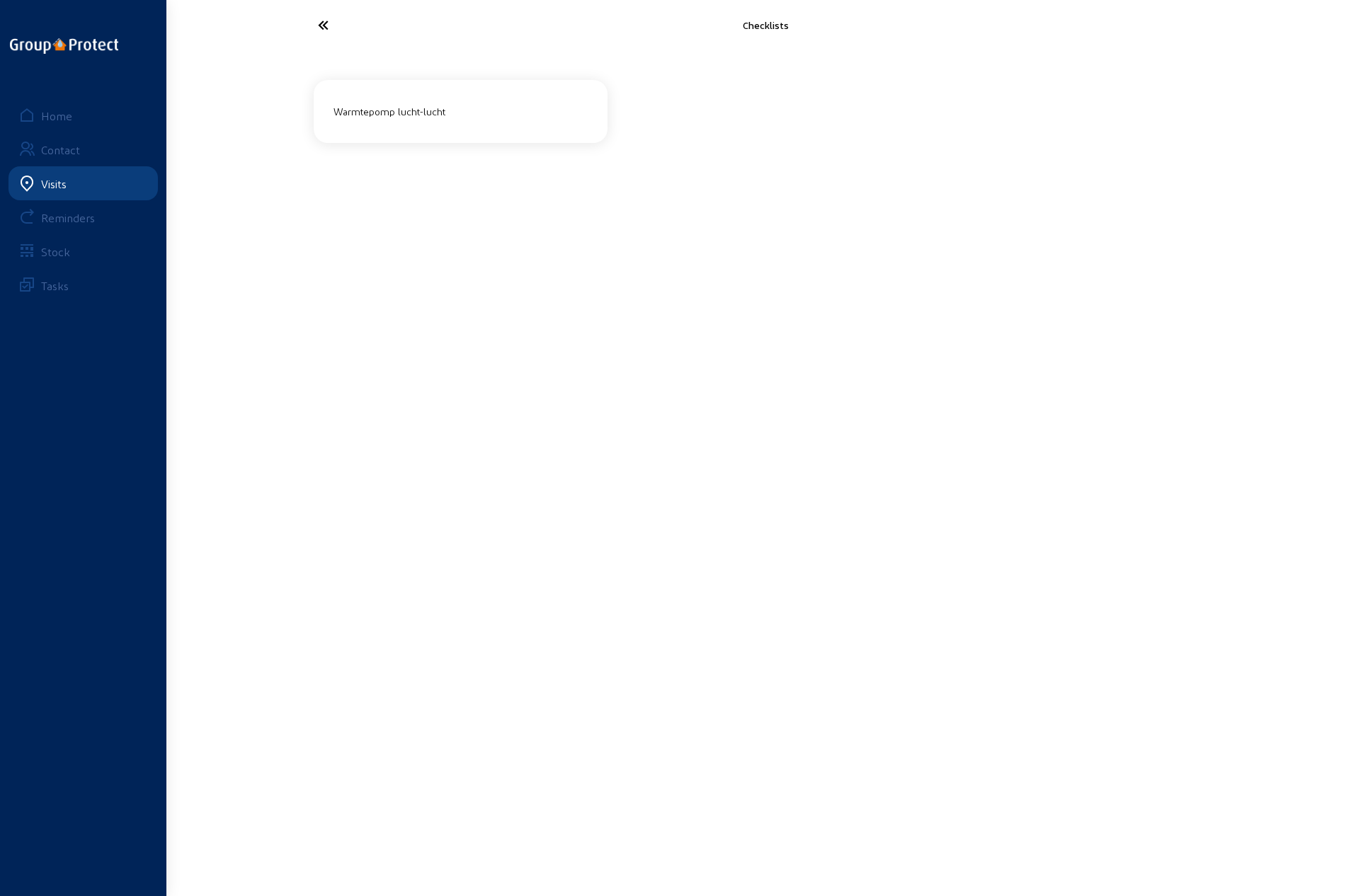
click at [507, 115] on div "Warmtepomp lucht-lucht" at bounding box center [461, 111] width 266 height 24
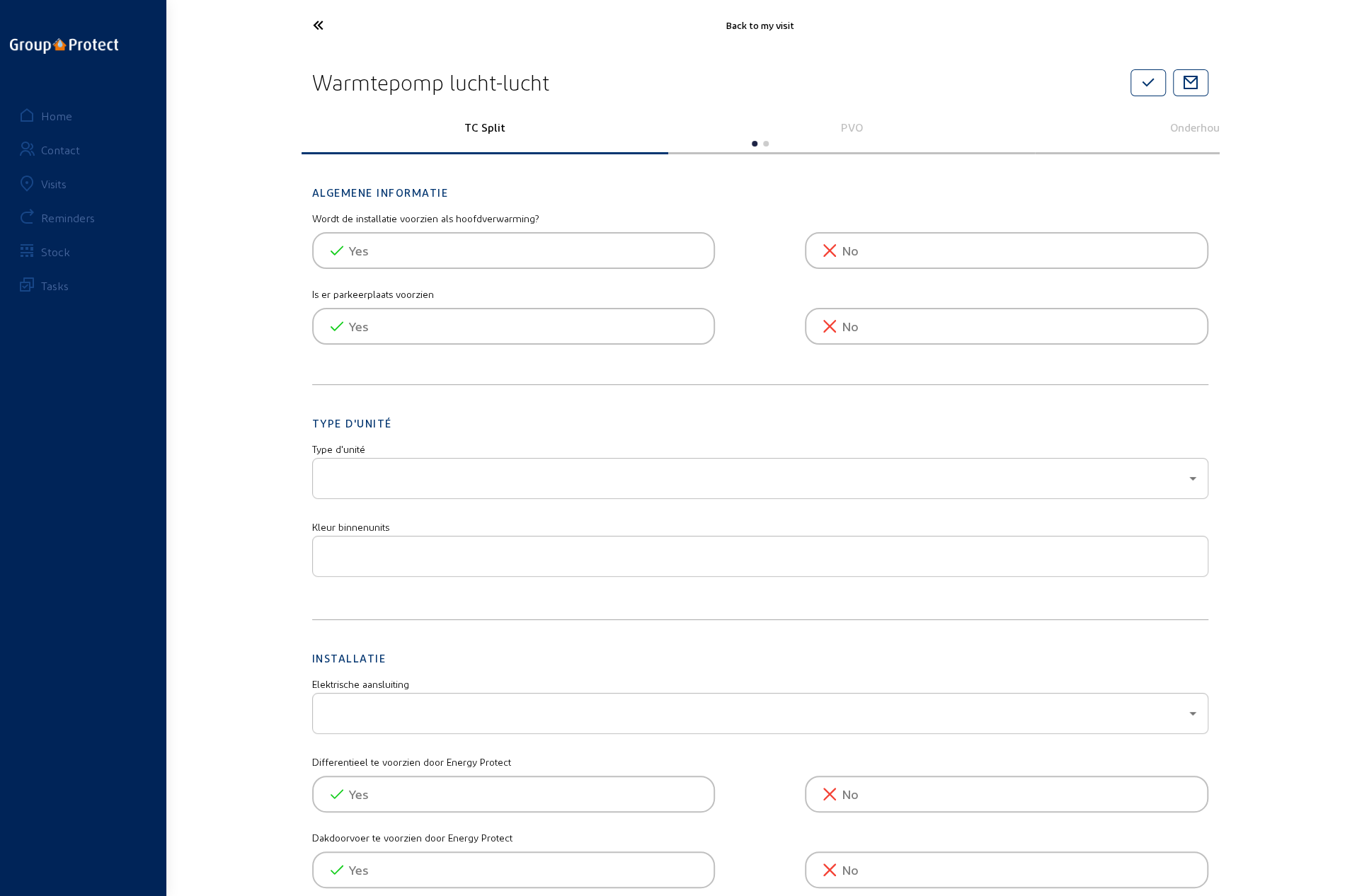
click at [845, 128] on p "PVO" at bounding box center [851, 127] width 347 height 13
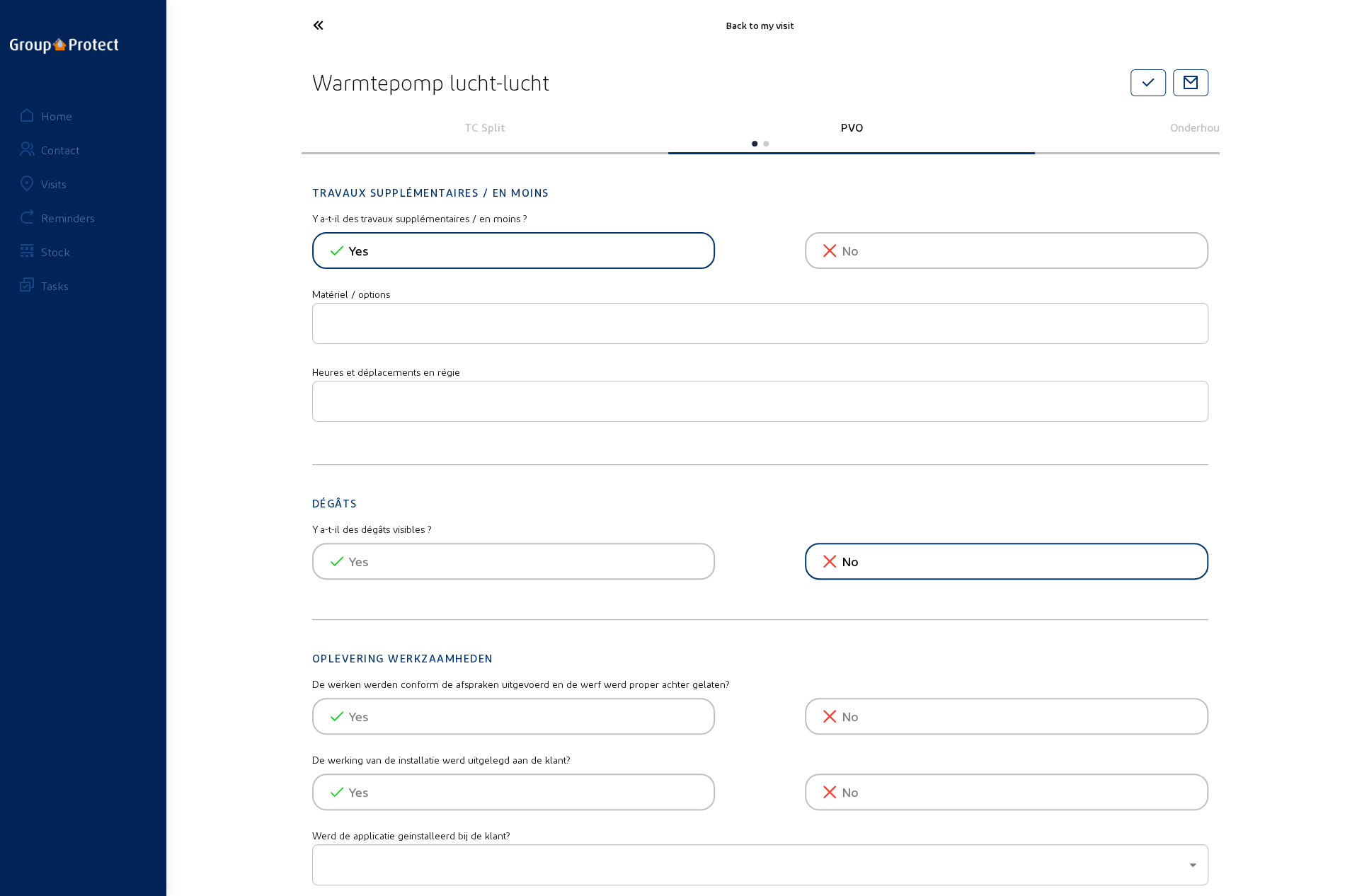
click at [317, 25] on icon at bounding box center [371, 25] width 130 height 25
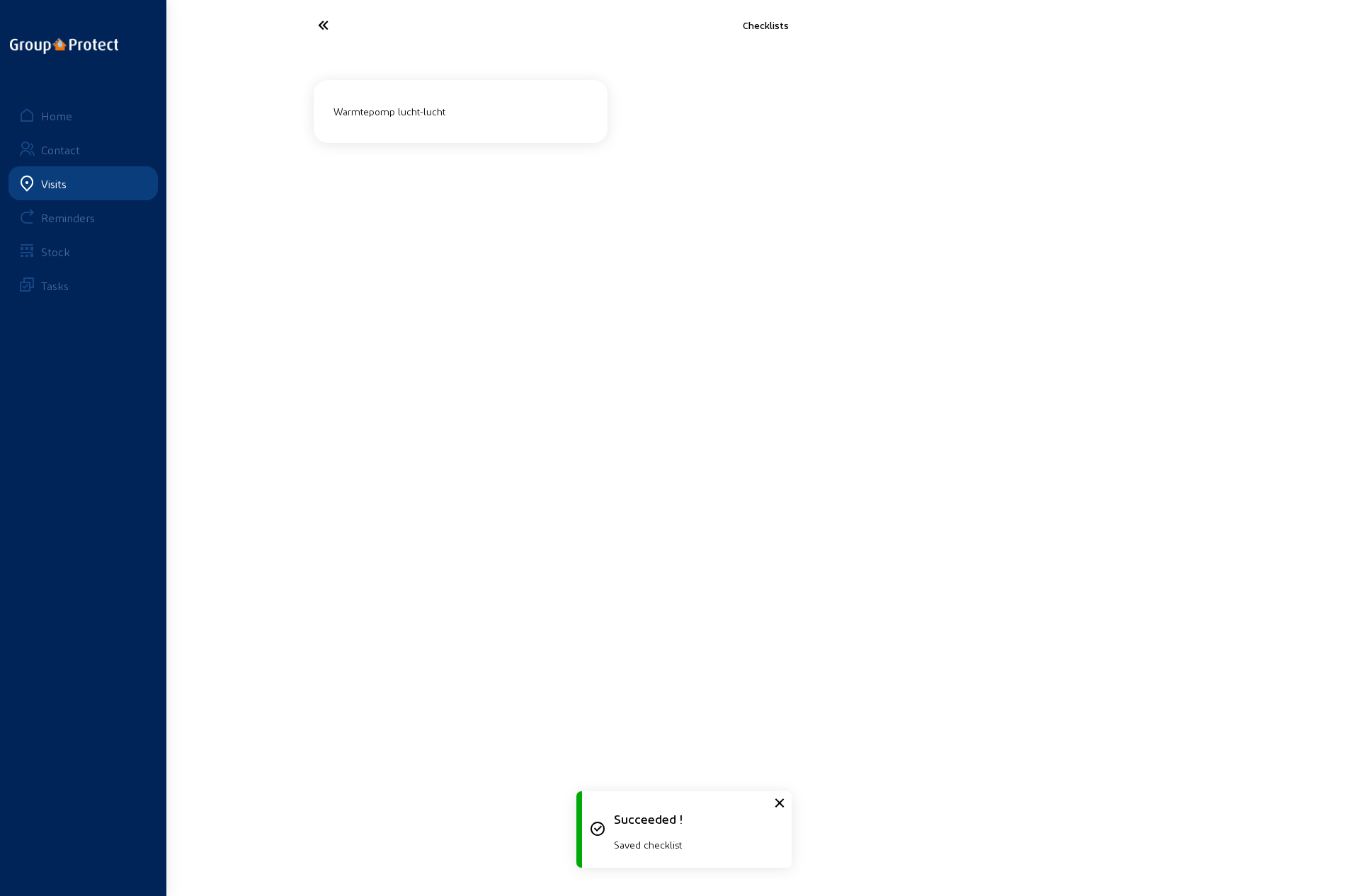
click at [372, 114] on div "Warmtepomp lucht-lucht" at bounding box center [461, 111] width 266 height 24
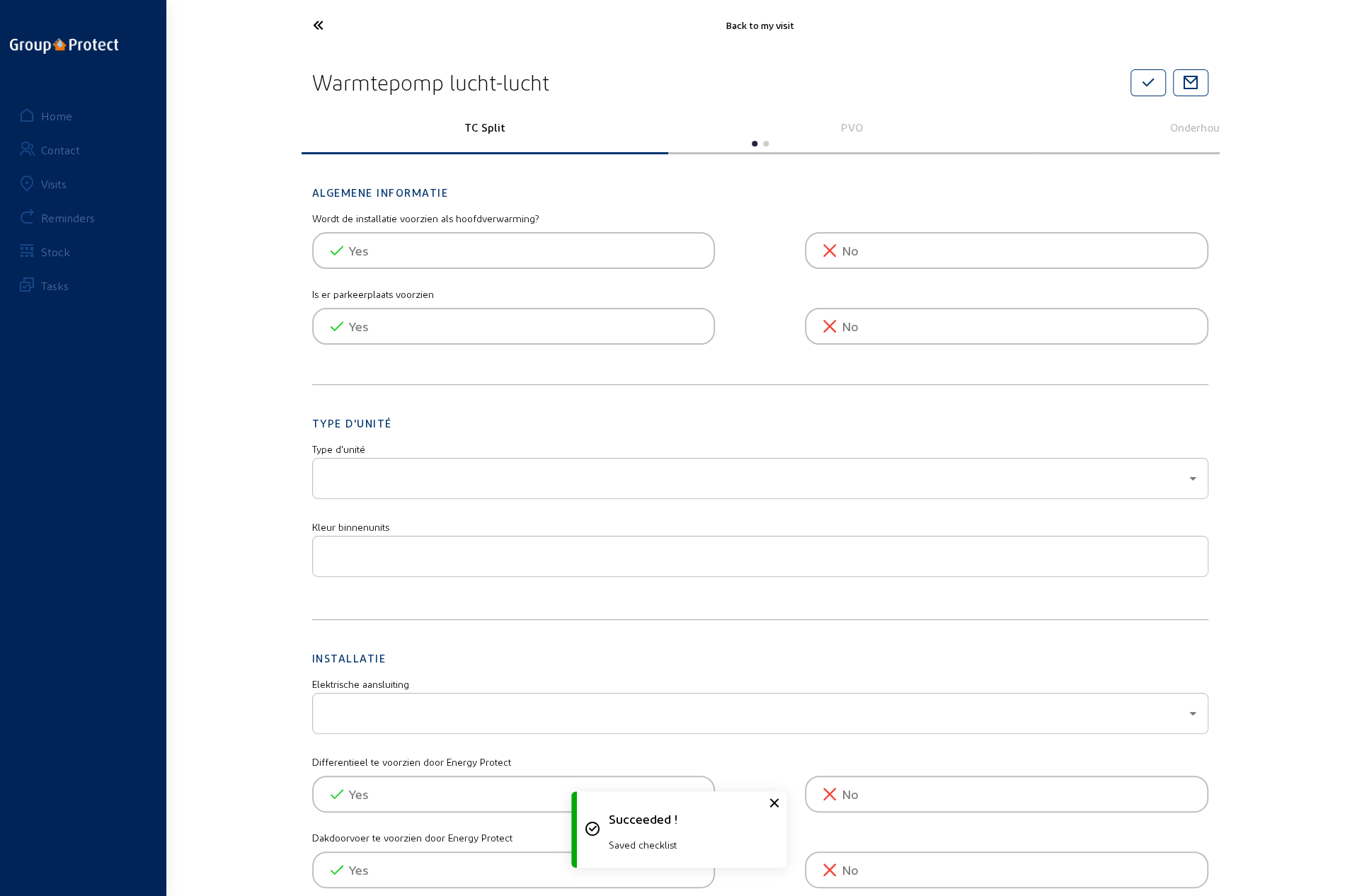
click at [325, 26] on icon at bounding box center [371, 25] width 130 height 25
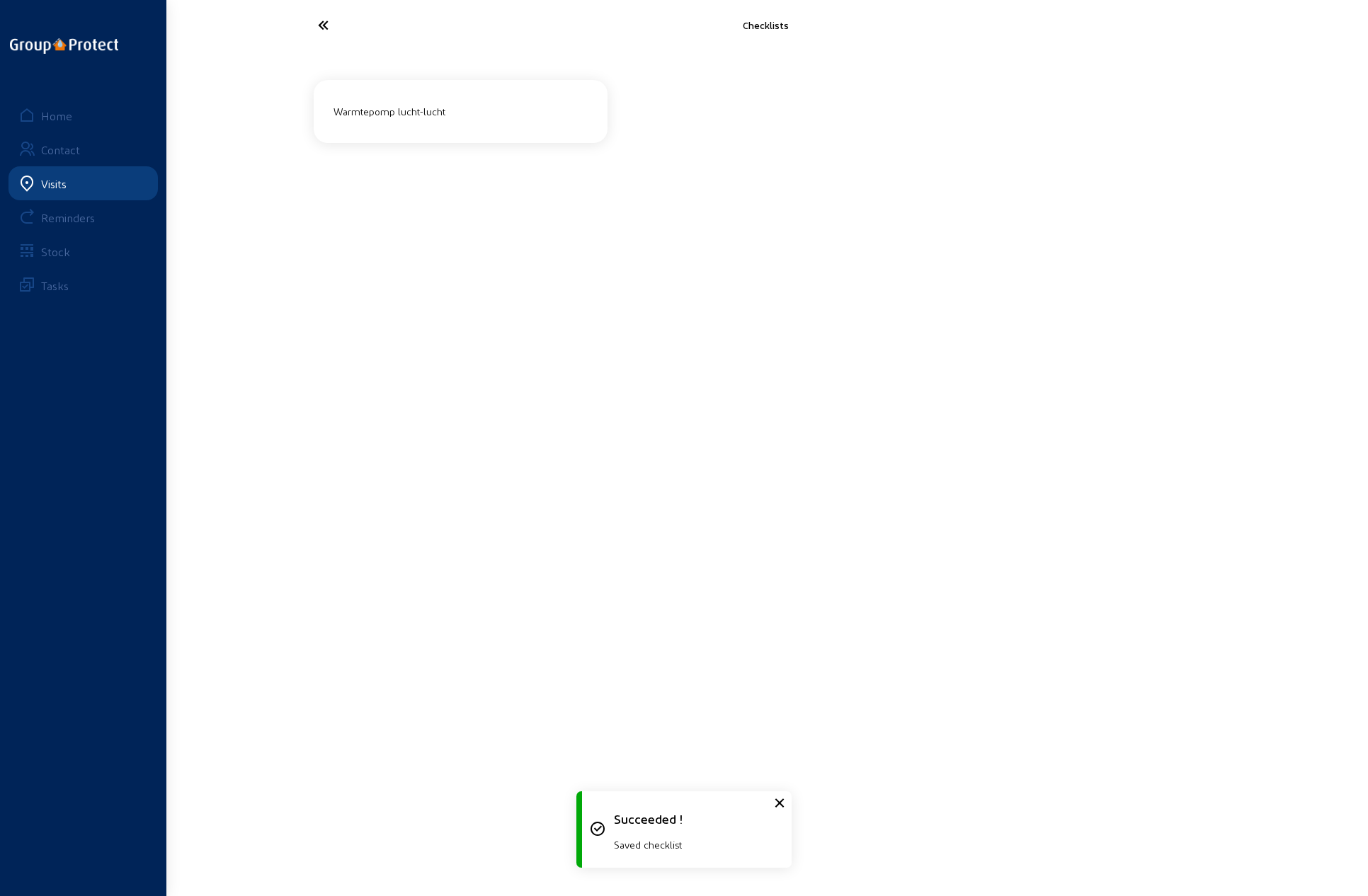
click at [320, 25] on icon at bounding box center [376, 25] width 130 height 25
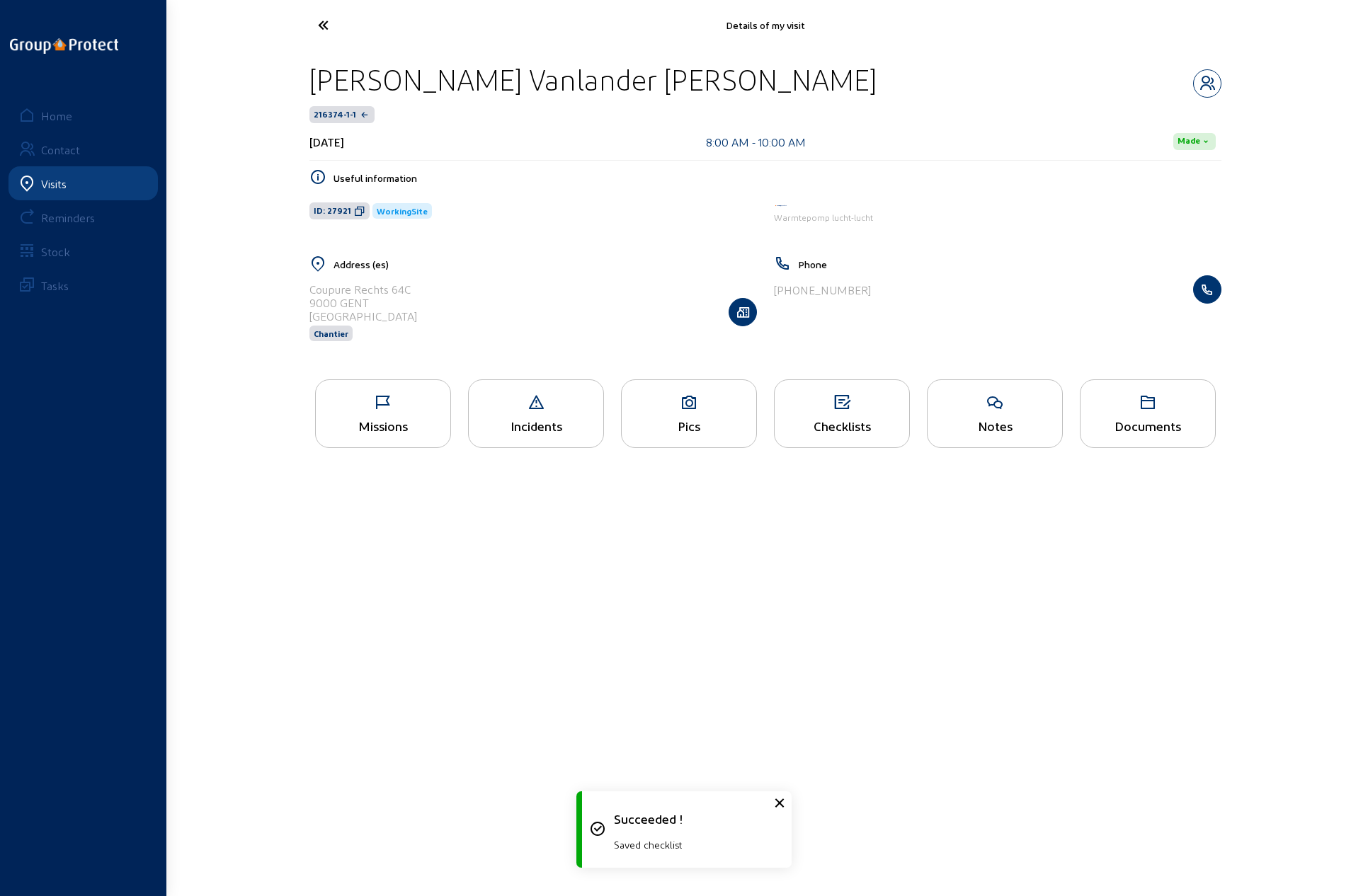
click at [685, 419] on div "Pics" at bounding box center [689, 426] width 135 height 15
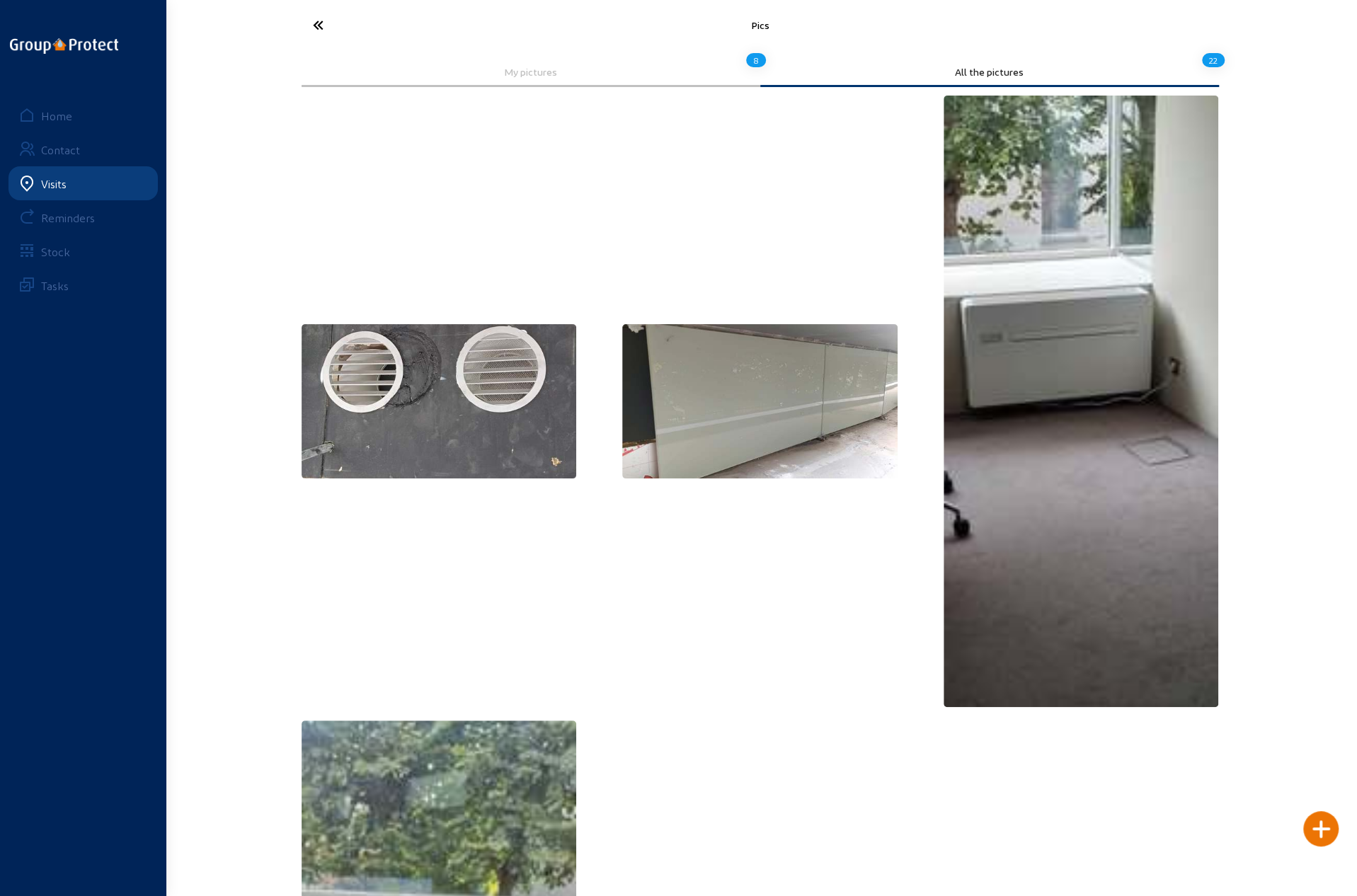
click at [319, 25] on icon at bounding box center [371, 25] width 130 height 25
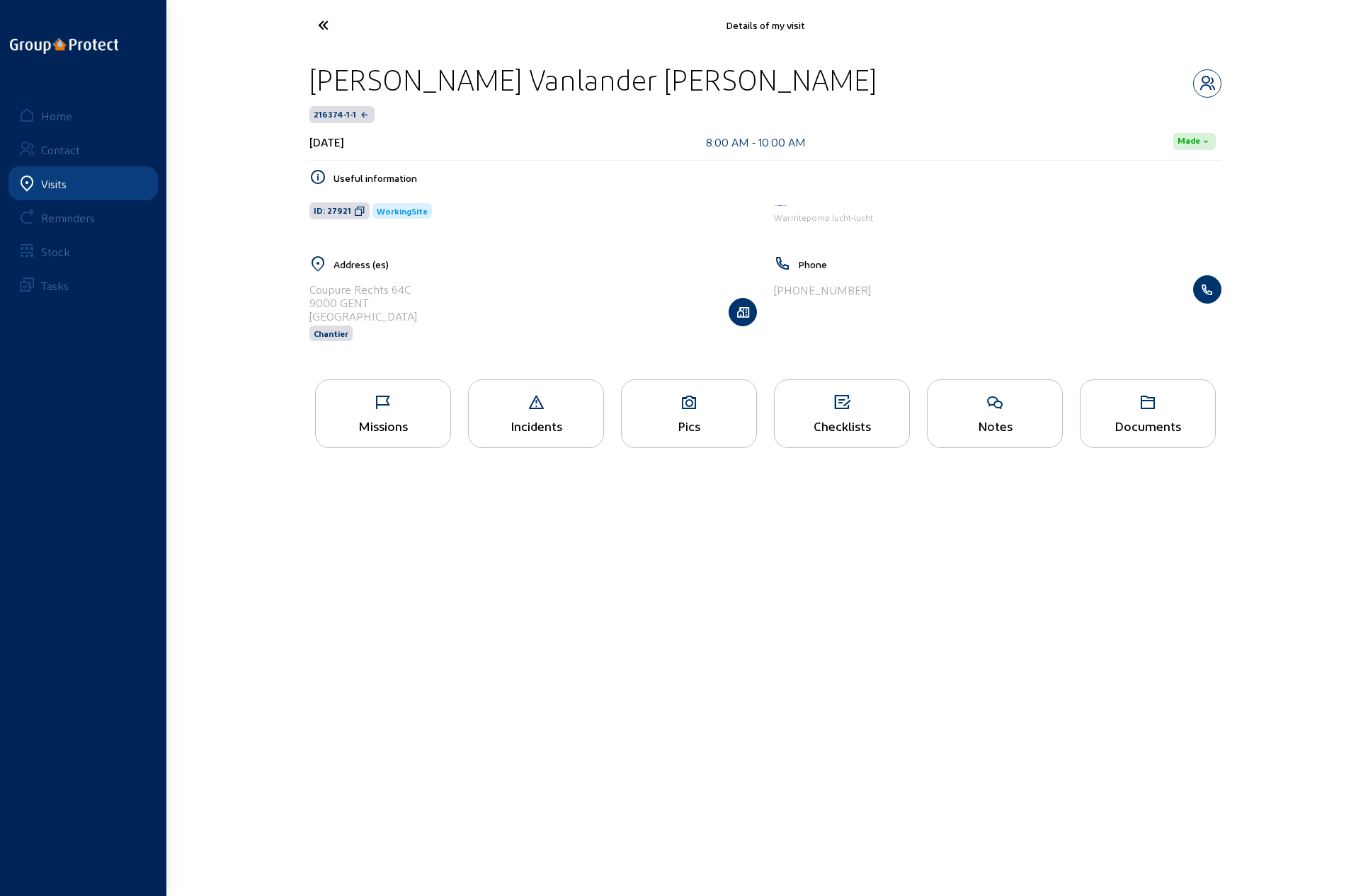
click at [326, 27] on icon at bounding box center [376, 25] width 130 height 25
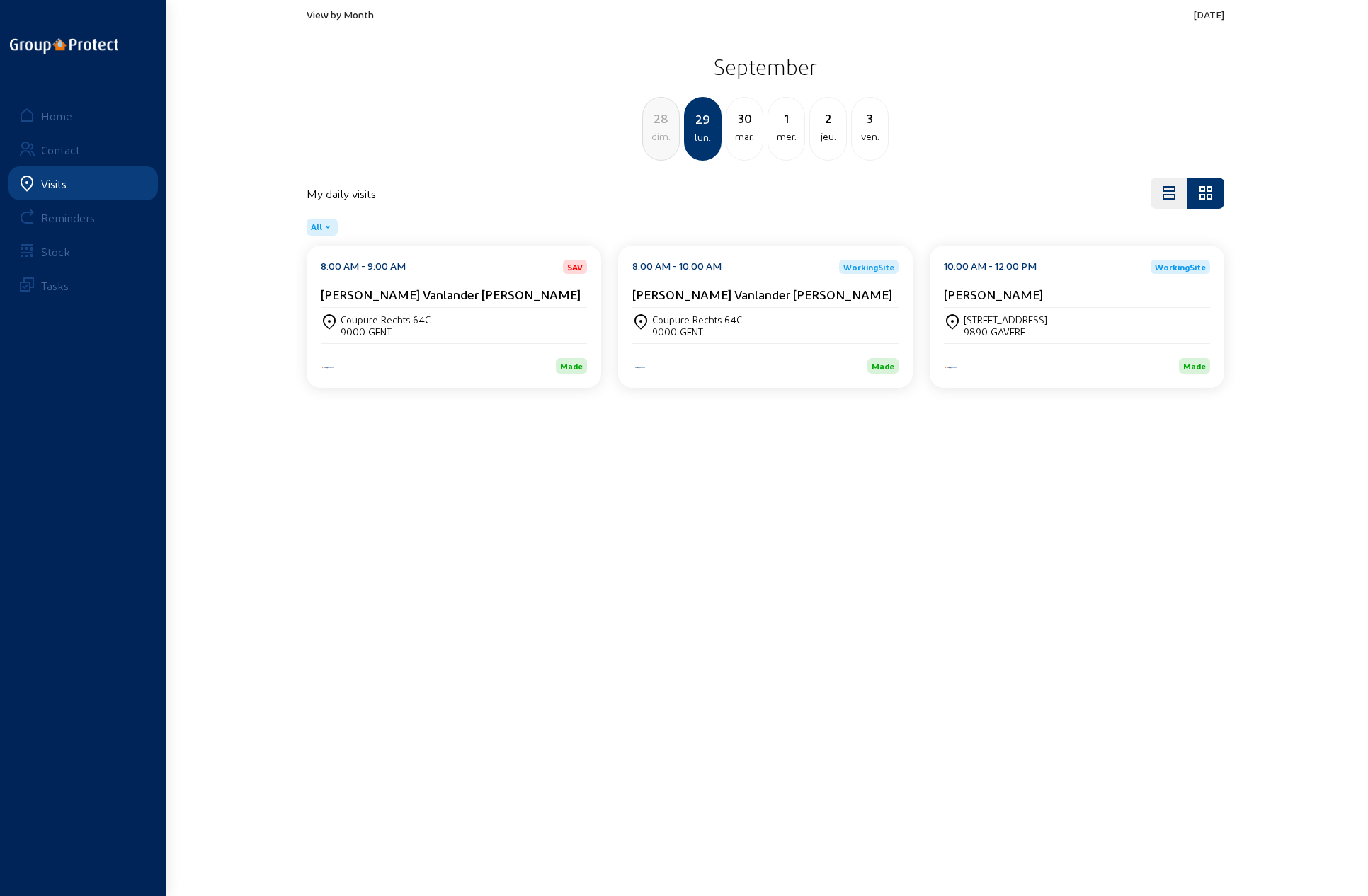
click at [993, 308] on div "[STREET_ADDRESS]" at bounding box center [1077, 325] width 267 height 35
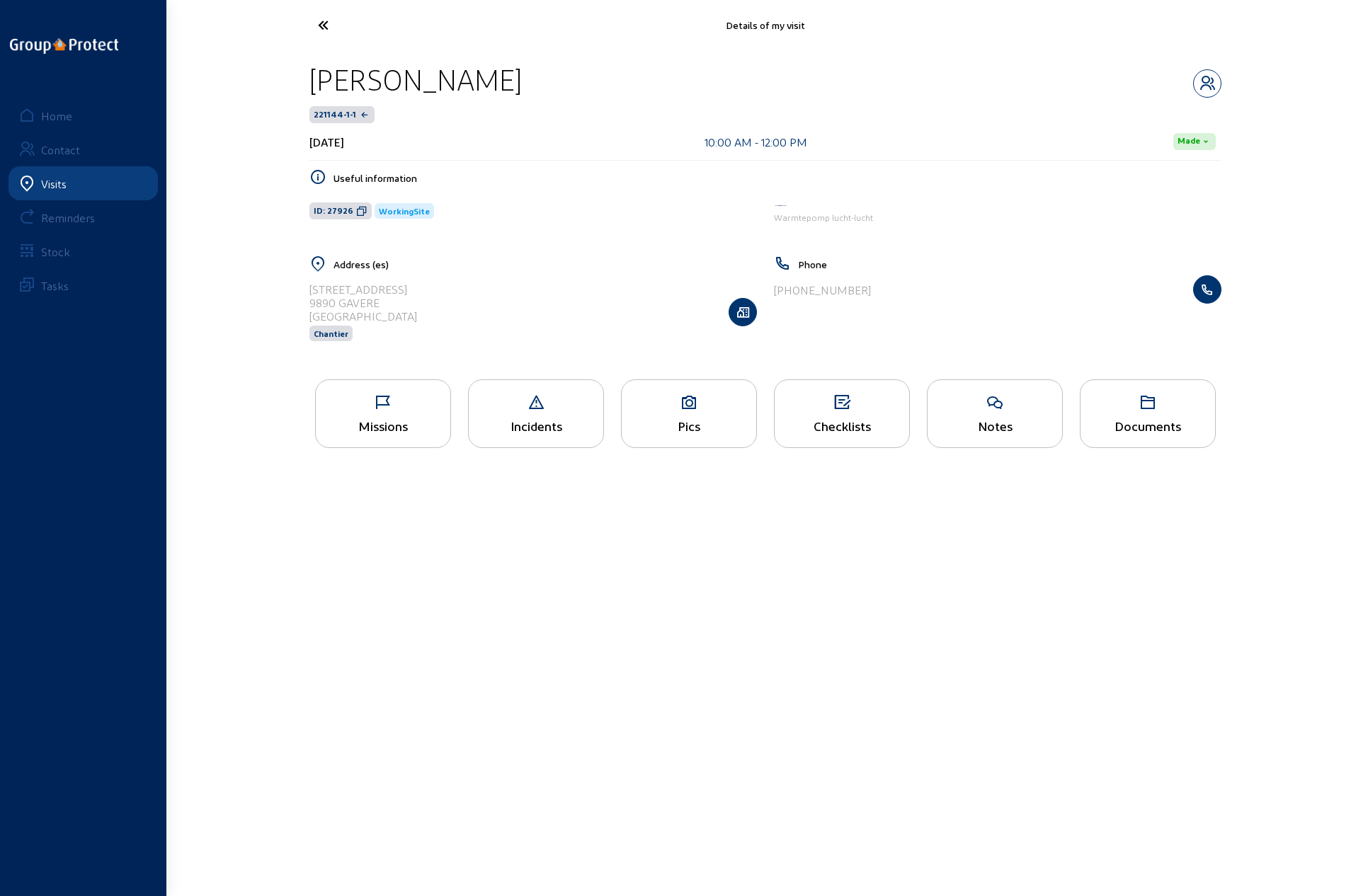
click at [844, 406] on icon at bounding box center [841, 402] width 135 height 17
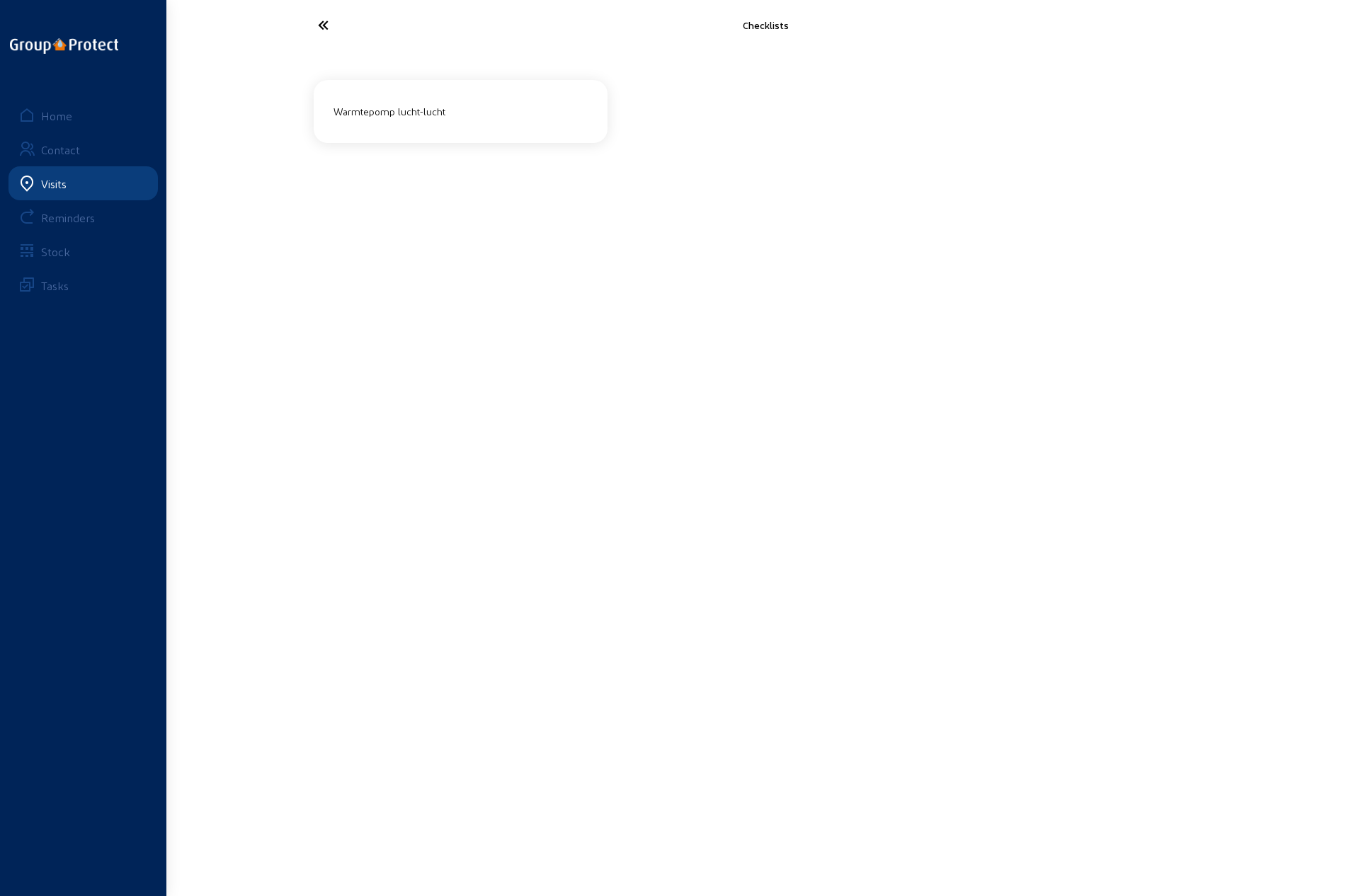
click at [435, 114] on div "Warmtepomp lucht-lucht" at bounding box center [461, 111] width 266 height 24
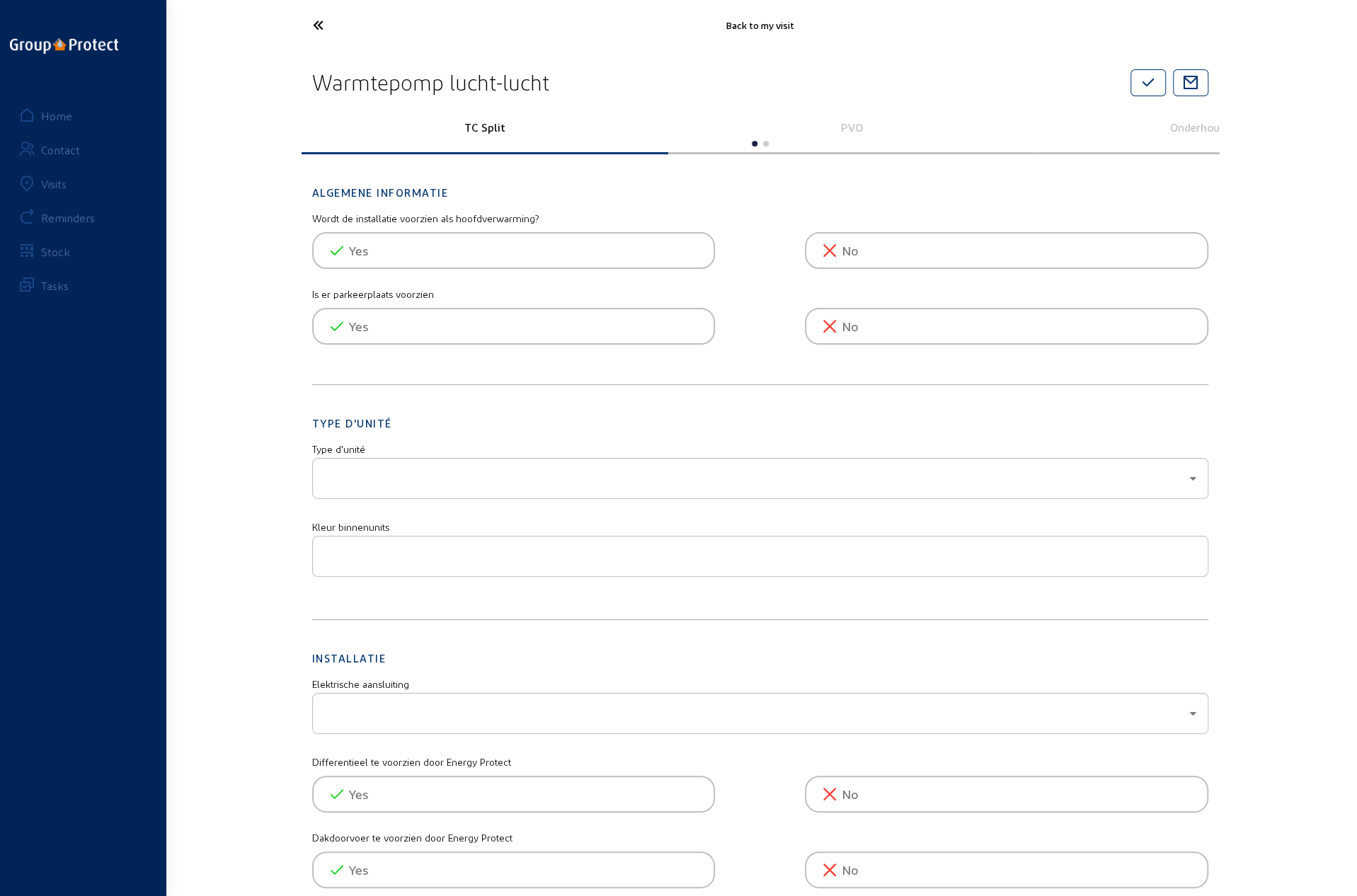
click at [854, 125] on p "PVO" at bounding box center [851, 127] width 347 height 13
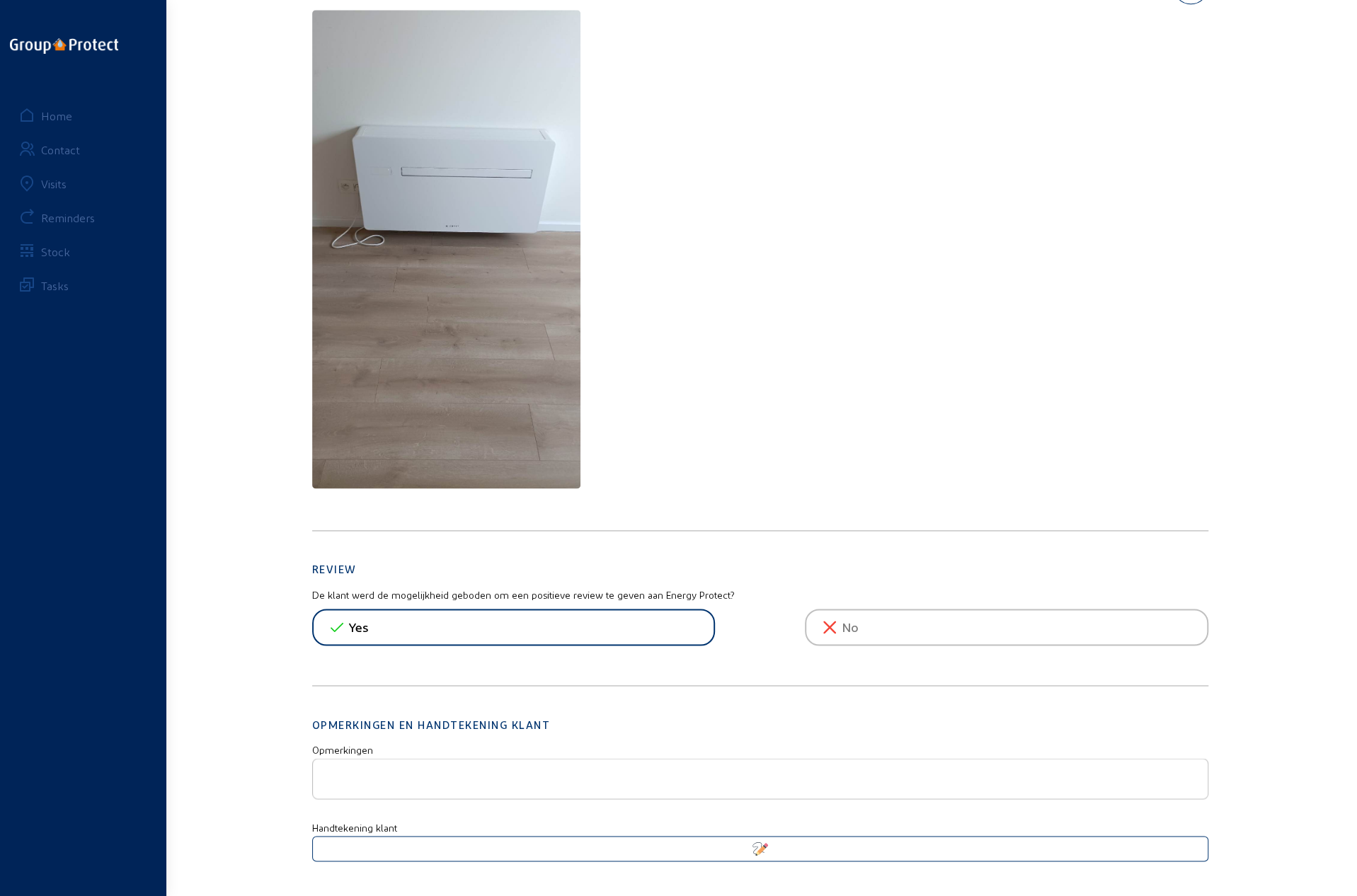
scroll to position [1419, 0]
